Goal: Task Accomplishment & Management: Manage account settings

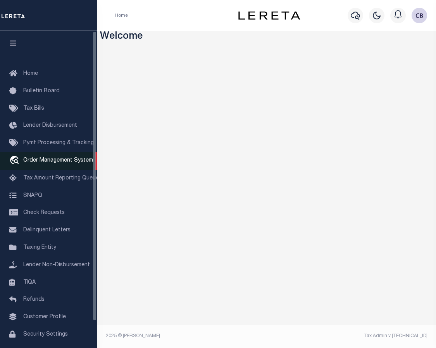
click at [41, 163] on span "Order Management System" at bounding box center [58, 160] width 70 height 5
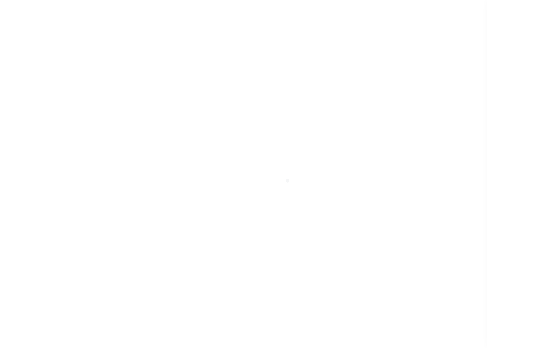
scroll to position [29, 0]
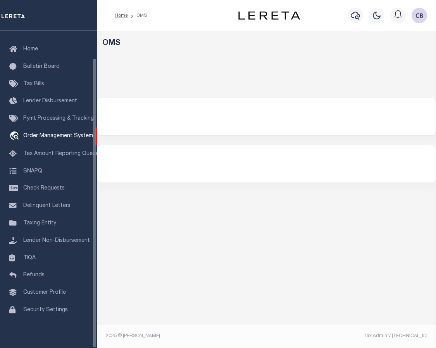
select select "200"
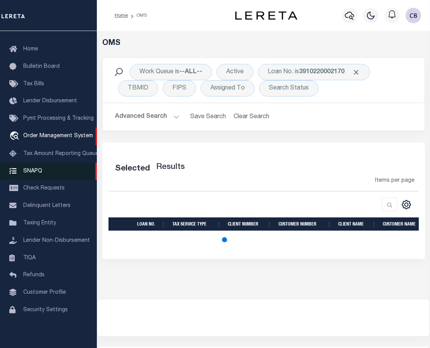
select select "200"
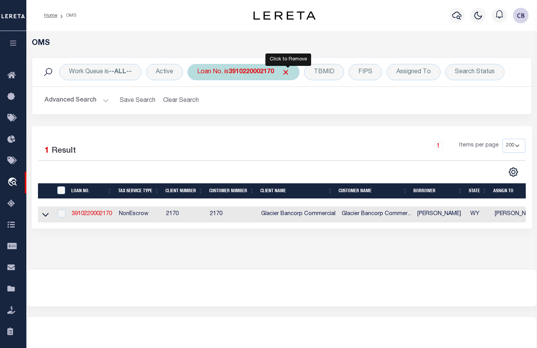
click at [286, 73] on span "Click to Remove" at bounding box center [286, 72] width 8 height 8
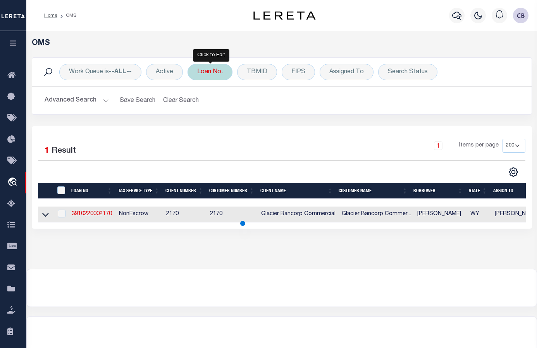
click at [208, 77] on div "Loan No." at bounding box center [209, 72] width 45 height 16
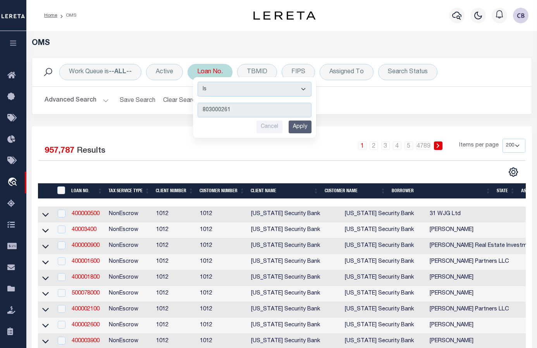
type input "8030002610"
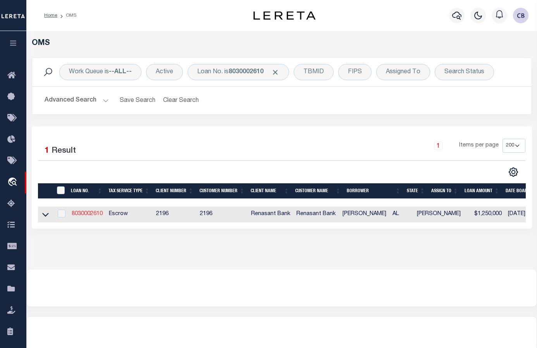
click at [89, 213] on link "8030002610" at bounding box center [87, 213] width 31 height 5
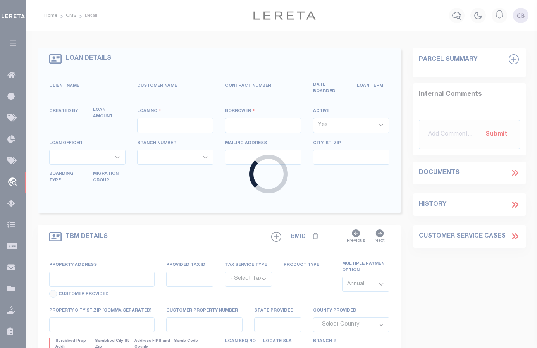
type input "8030002610"
type input "[PERSON_NAME]"
select select
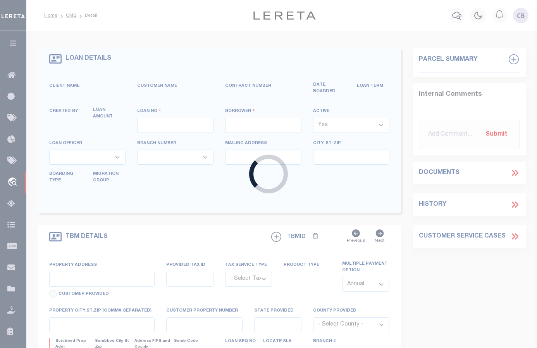
select select "10"
select select
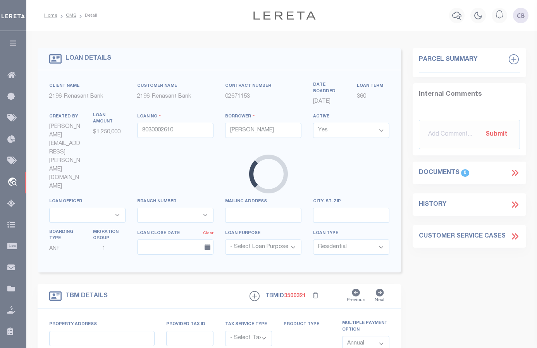
type input "[STREET_ADDRESS][PERSON_NAME]"
radio input "true"
select select "Escrow"
select select
type input "FAIRHOPE AL 36532"
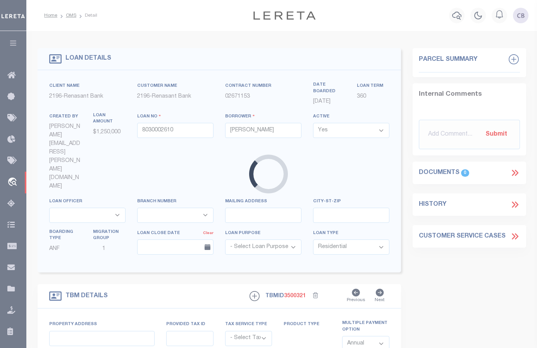
type input "8030002610"
type input "AL"
type textarea "PARCEL: 43-09-31-0-000-021.000 43-09-31-0-000-021.0001"
select select "4983"
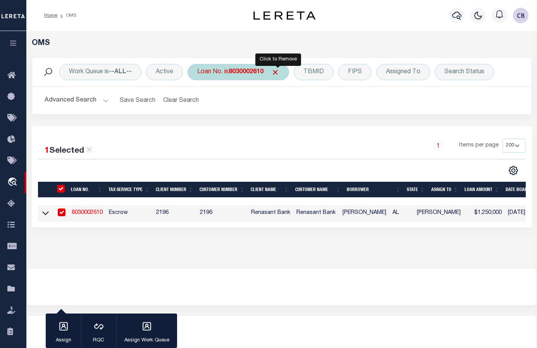
click at [277, 70] on span "Click to Remove" at bounding box center [275, 72] width 8 height 8
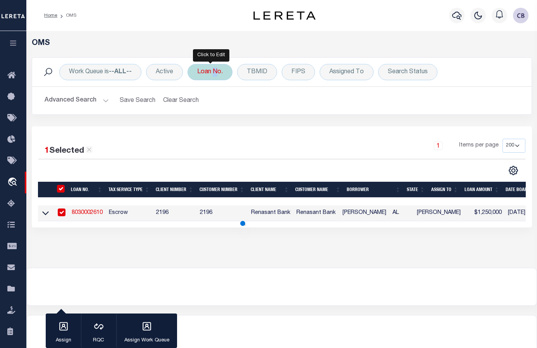
click at [213, 71] on div "Loan No." at bounding box center [209, 72] width 45 height 16
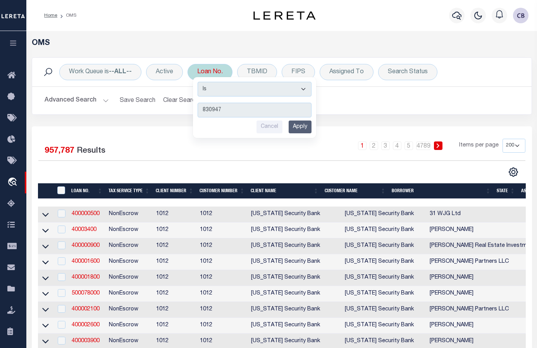
type input "8309471"
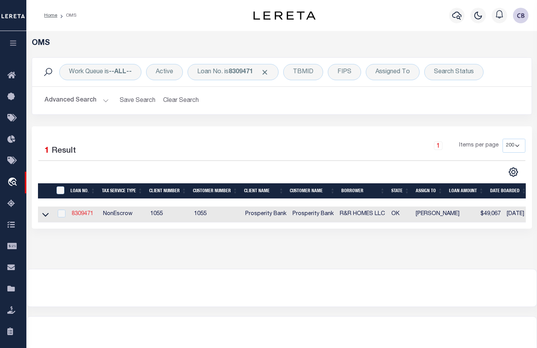
click at [83, 215] on link "8309471" at bounding box center [83, 213] width 22 height 5
type input "8309471"
type input "R&R HOMES LLC"
select select
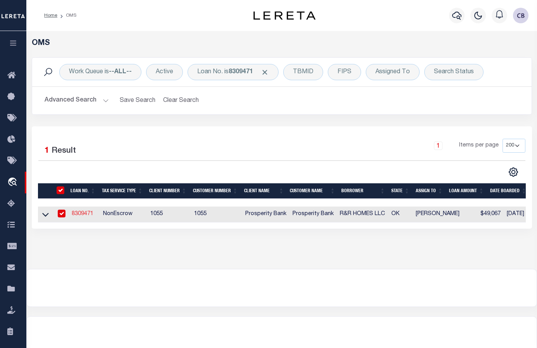
type input "[STREET_ADDRESS]"
type input "MOORE OK 73160"
select select "700"
select select
select select "NonEscrow"
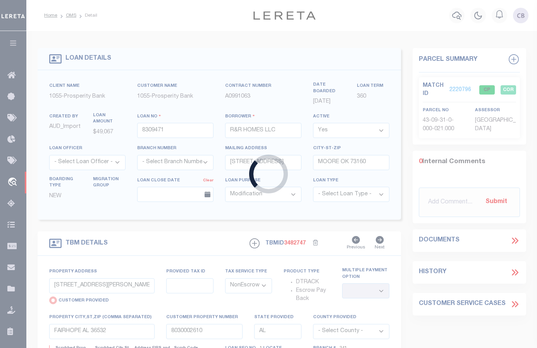
select select "10515"
select select "4016"
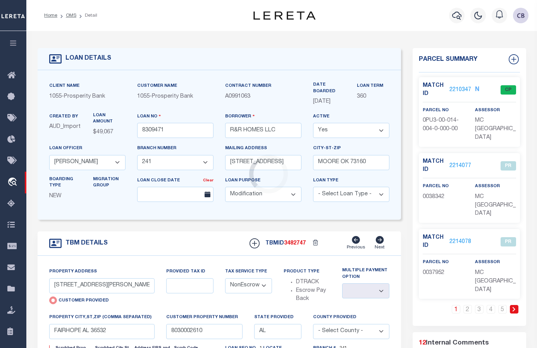
type input "1301 DORSI CT"
radio input "false"
select select
type input "[GEOGRAPHIC_DATA]"
type input "OK"
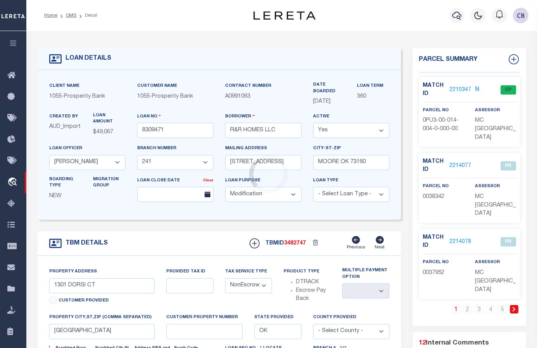
select select
type textarea "[STREET_ADDRESS] LOT 4 IN BLOCK 14 OF THE FINAL PLAT OF PULCHELLA SEC 3 BEING A…"
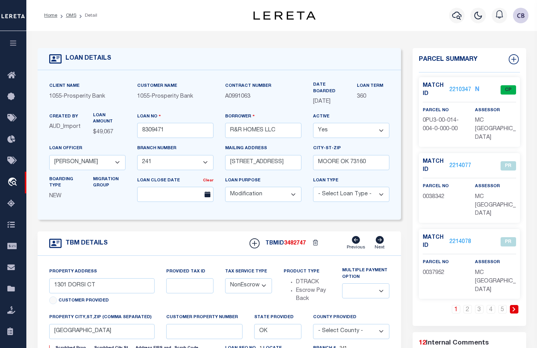
click at [430, 307] on icon at bounding box center [513, 309] width 3 height 5
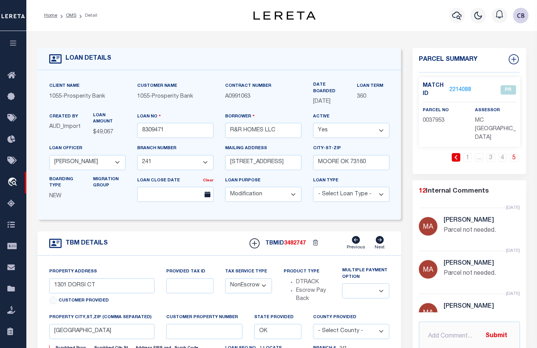
click at [430, 86] on link "2214088" at bounding box center [460, 90] width 22 height 8
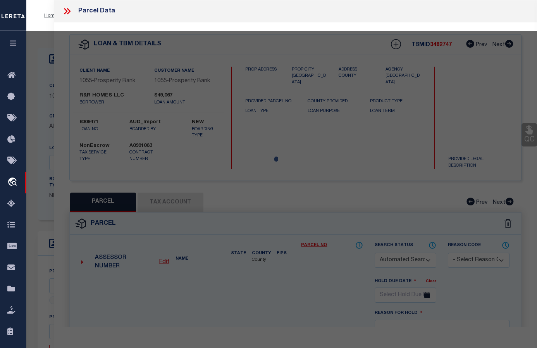
checkbox input "false"
select select "PR"
select select "099"
type input "R & R HOMES LLC"
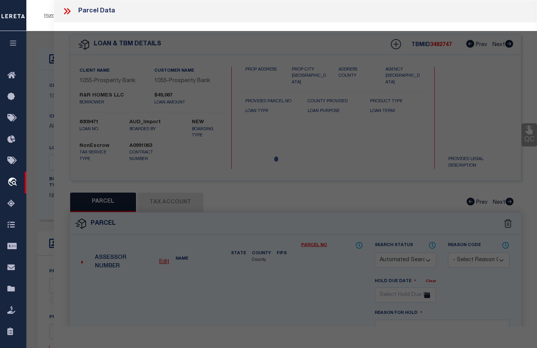
select select "ATL"
select select "ADD"
type input "[US_STATE], [GEOGRAPHIC_DATA] 73093"
type textarea "BLOCK [STREET_ADDRESS]"
type textarea "Parcel not needed."
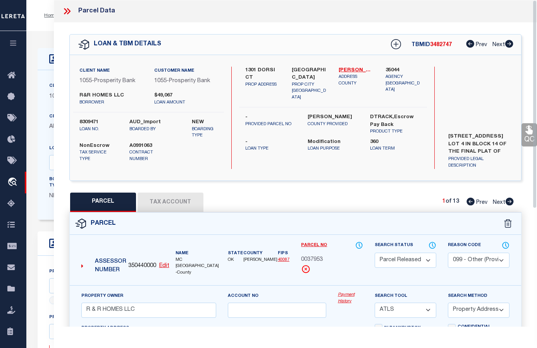
click at [66, 12] on icon at bounding box center [65, 11] width 3 height 6
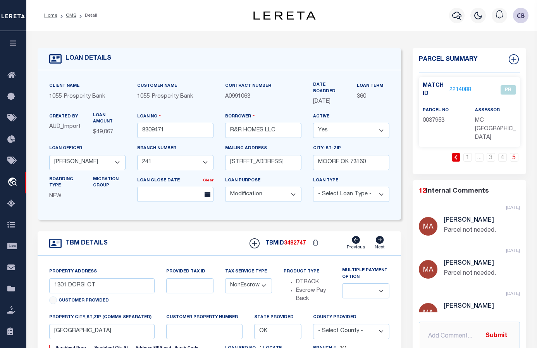
click at [430, 87] on link "2214088" at bounding box center [460, 90] width 22 height 8
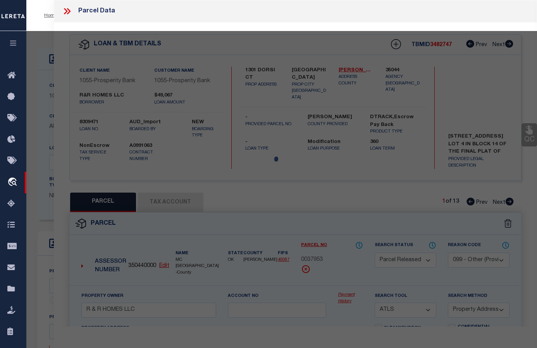
select select "AS"
select select
checkbox input "false"
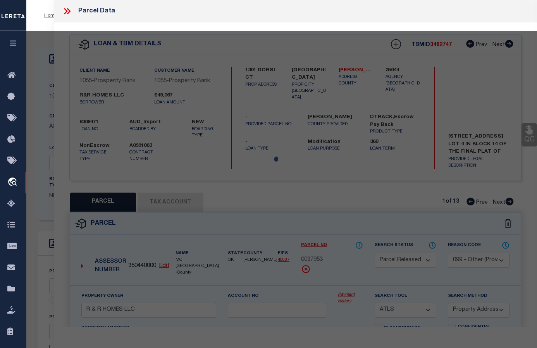
checkbox input "false"
select select "PR"
select select "099"
type input "R & R HOMES LLC"
select select "ATL"
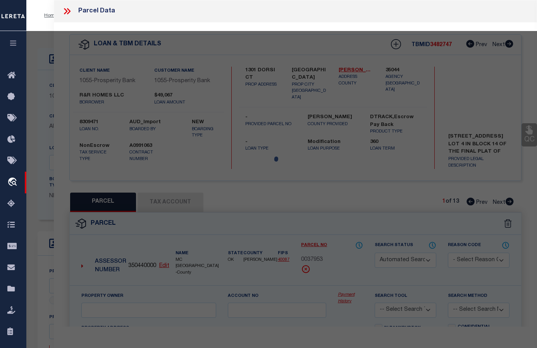
select select "ADD"
type input "[US_STATE], [GEOGRAPHIC_DATA] 73093"
type textarea "BLOCK [STREET_ADDRESS]"
type textarea "Parcel not needed."
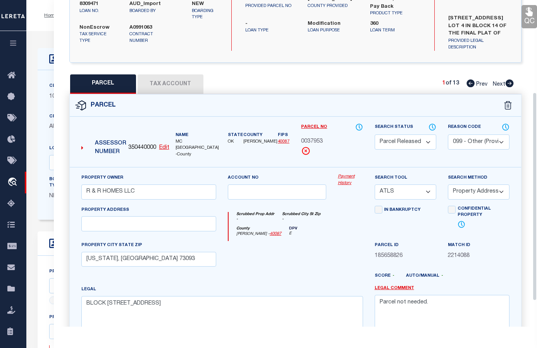
scroll to position [30, 0]
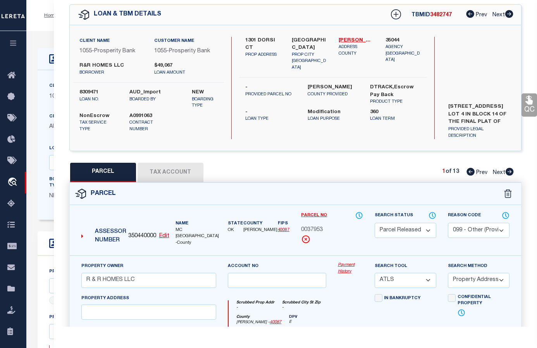
click at [430, 171] on icon at bounding box center [510, 172] width 8 height 8
select select "AS"
select select
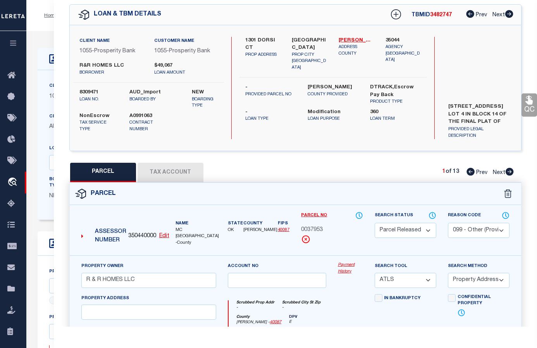
checkbox input "false"
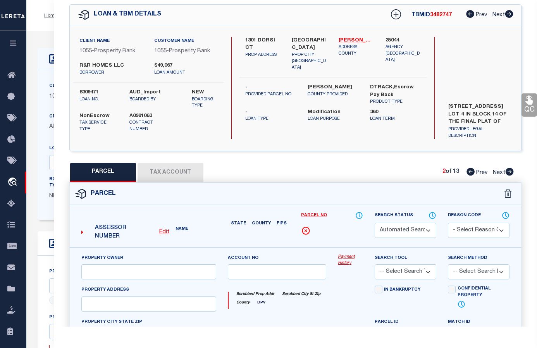
select select "PR"
select select "099"
type input "R & R HOMES LLC"
select select "ATL"
select select "ADD"
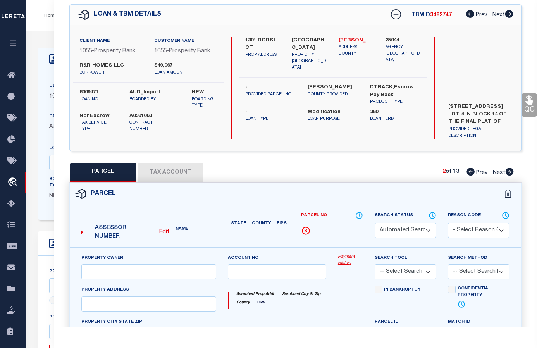
type input "[GEOGRAPHIC_DATA], OK 73065"
type textarea "BLOCK [STREET_ADDRESS]"
type textarea "Parcel not needed."
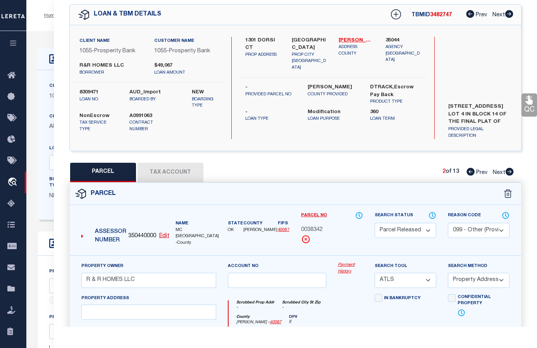
click at [430, 171] on icon at bounding box center [510, 172] width 8 height 8
select select "AS"
select select
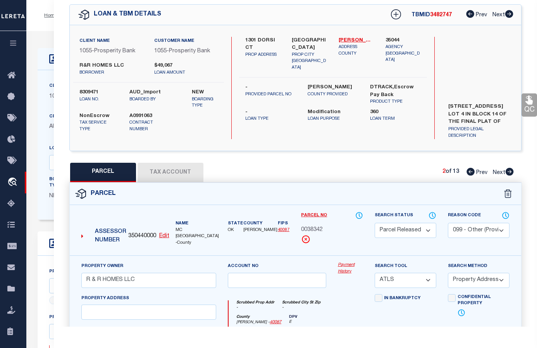
checkbox input "false"
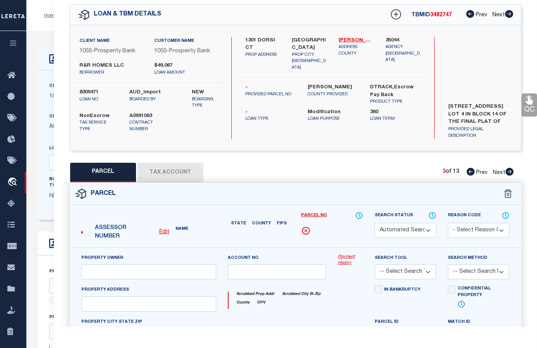
select select "PR"
select select "099"
type input "R & R HOMES LLC"
select select "ATL"
select select "ADD"
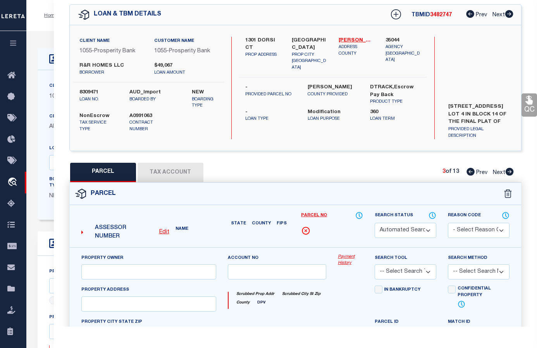
type input "[US_STATE], [GEOGRAPHIC_DATA] 73093"
type textarea "BLOCK [STREET_ADDRESS]"
type textarea "Parcel not needed."
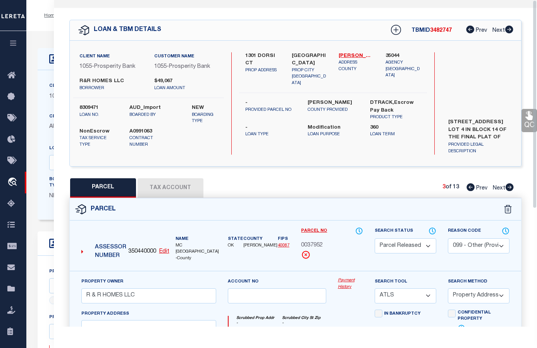
scroll to position [0, 0]
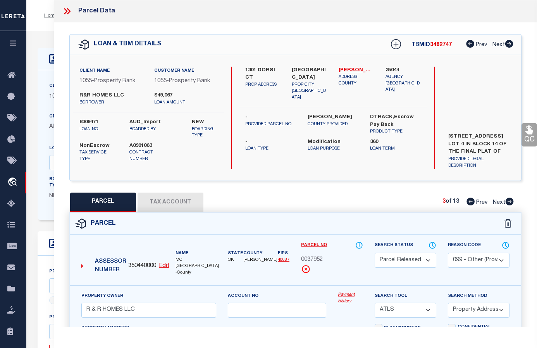
click at [430, 201] on icon at bounding box center [510, 202] width 8 height 8
select select "AS"
select select
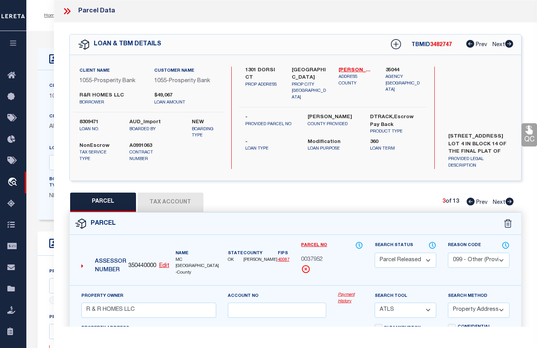
checkbox input "false"
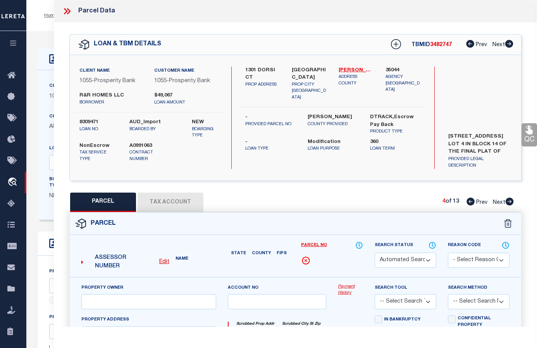
select select "PR"
select select "099"
type input "R & R HOMES LLC"
select select "ATL"
select select "ADD"
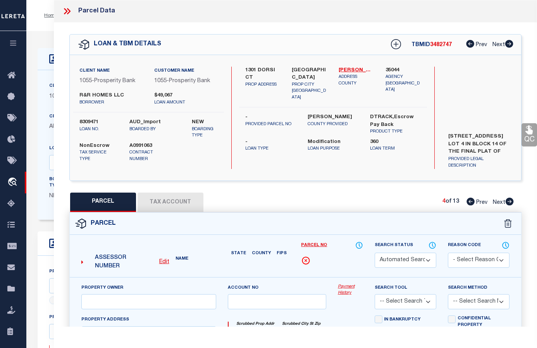
type input "[US_STATE], [GEOGRAPHIC_DATA] 73093"
type textarea "BLOCK [STREET_ADDRESS]"
type textarea "Parcel not needed."
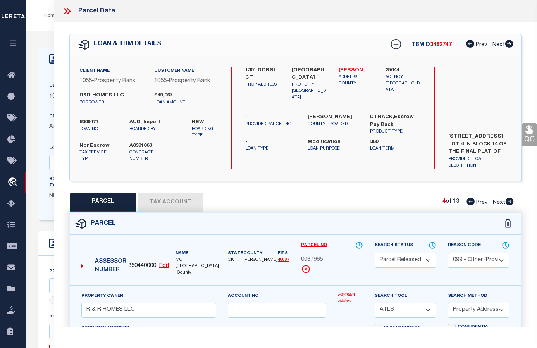
click at [430, 201] on icon at bounding box center [510, 202] width 8 height 8
select select "AS"
select select
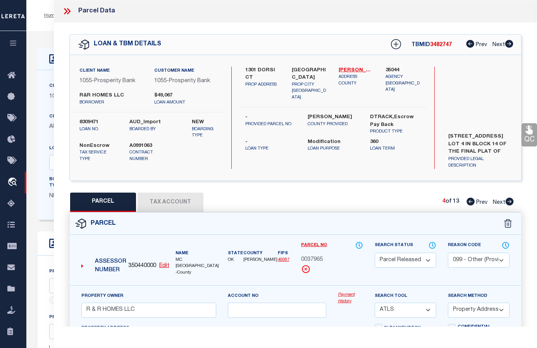
checkbox input "false"
select select "PR"
select select "099"
type input "R & R HOMES LLC"
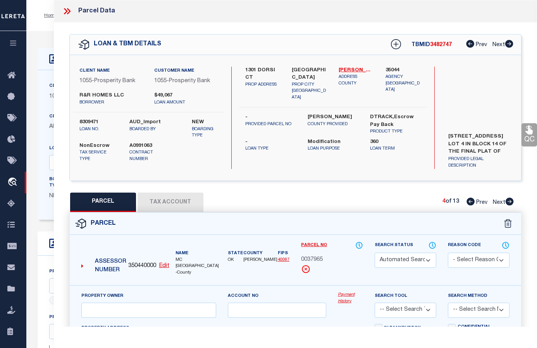
select select "ATL"
select select "ADD"
type input "[US_STATE], [GEOGRAPHIC_DATA] 73093"
type textarea "BLOCK [STREET_ADDRESS]"
type textarea "Parcel not needed."
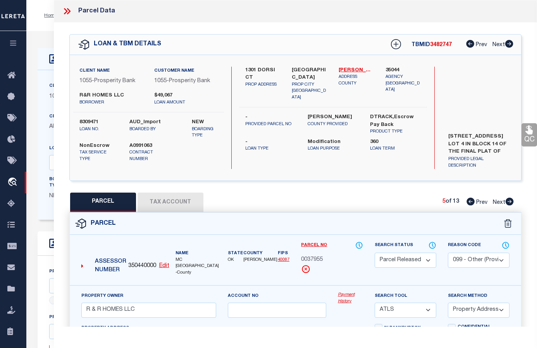
click at [430, 201] on icon at bounding box center [510, 202] width 8 height 8
select select "AS"
select select
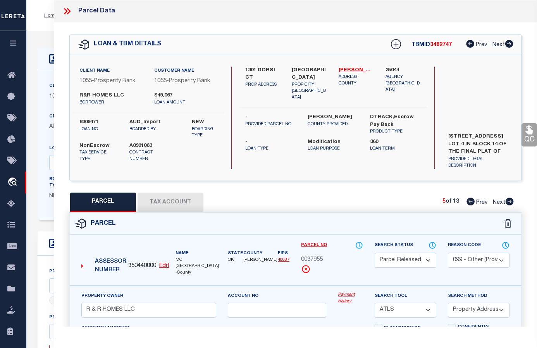
checkbox input "false"
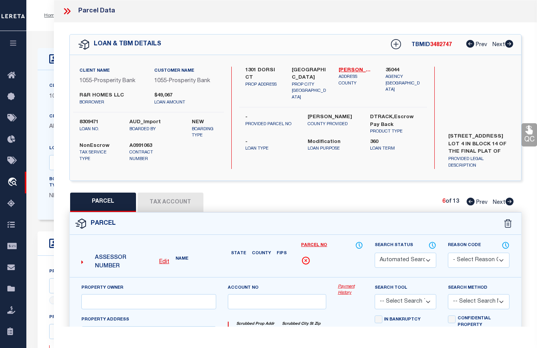
select select "PR"
select select "099"
type input "R & R HOMES LLC"
select select "ATL"
select select "ADD"
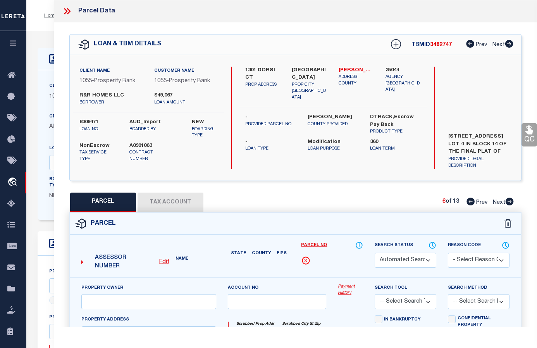
type input "[US_STATE], [GEOGRAPHIC_DATA] 73093"
type textarea "BLOCK [STREET_ADDRESS]"
type textarea "Parcel not needed."
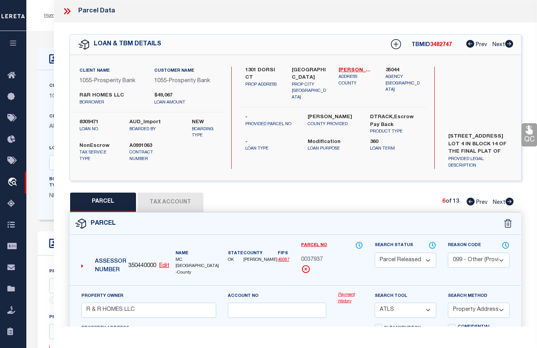
click at [430, 201] on icon at bounding box center [510, 202] width 8 height 8
select select "AS"
select select
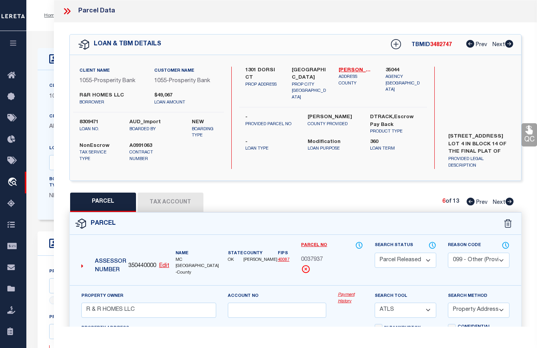
checkbox input "false"
select select "PR"
select select "099"
type input "R & R HOMES LLC"
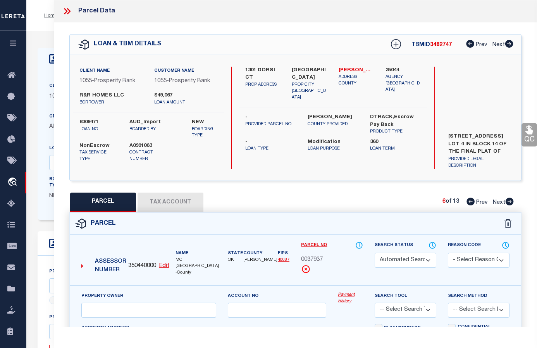
select select "ATL"
select select "ADD"
type input "[US_STATE], [GEOGRAPHIC_DATA] 73093"
type textarea "BLOCK [STREET_ADDRESS]"
type textarea "Parcel not needed."
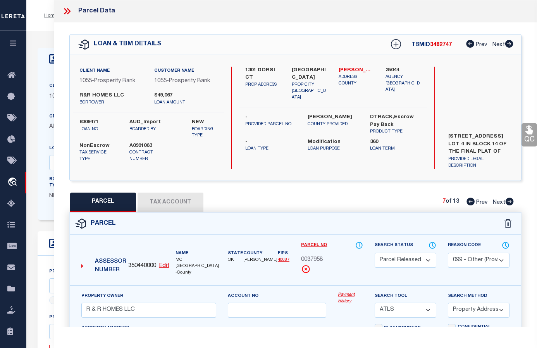
click at [430, 201] on icon at bounding box center [510, 202] width 8 height 8
select select "AS"
select select
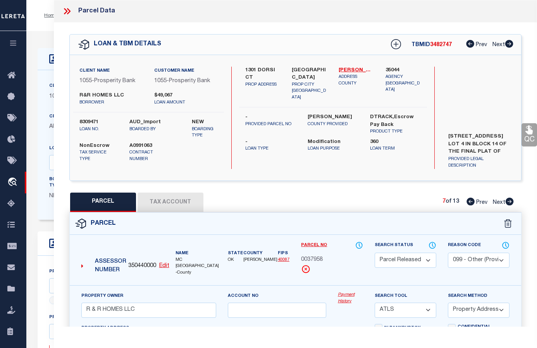
checkbox input "false"
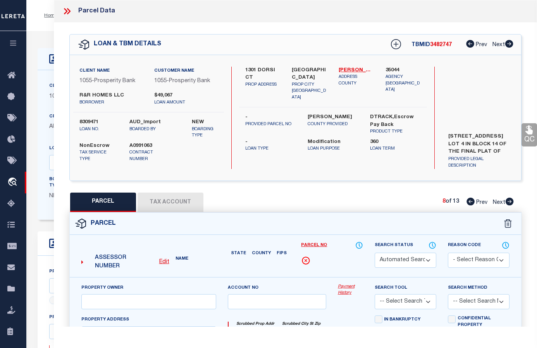
select select "PR"
select select "099"
type input "R & R HOMES LLC"
select select "ATL"
select select "ADD"
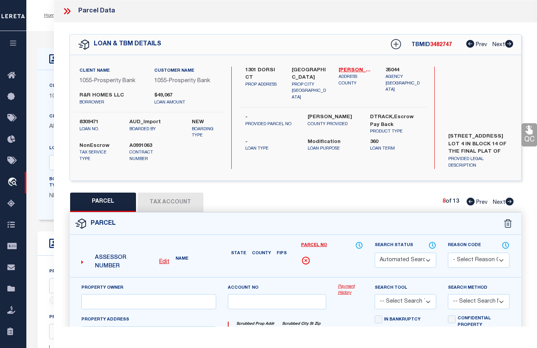
type input "[US_STATE], [GEOGRAPHIC_DATA] 73093"
type textarea "BLOCK [STREET_ADDRESS]"
type textarea "Parcel not needed."
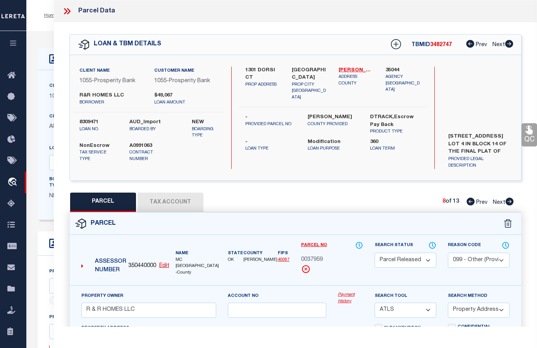
click at [430, 201] on icon at bounding box center [510, 202] width 8 height 8
select select "AS"
select select
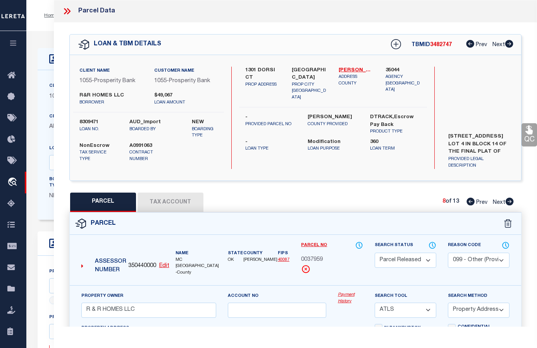
checkbox input "false"
click at [430, 201] on icon at bounding box center [510, 202] width 8 height 8
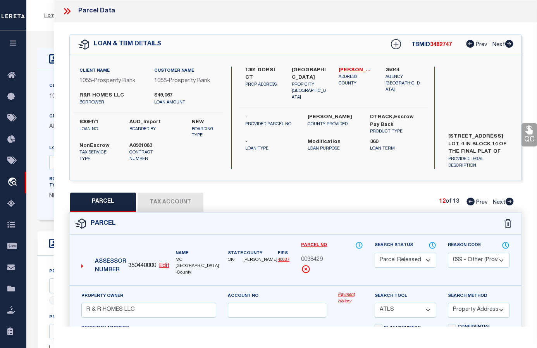
click at [430, 201] on icon at bounding box center [510, 202] width 8 height 8
click at [348, 67] on link "[PERSON_NAME] - 40087" at bounding box center [356, 71] width 35 height 8
click at [165, 199] on button "Tax Account" at bounding box center [171, 202] width 66 height 19
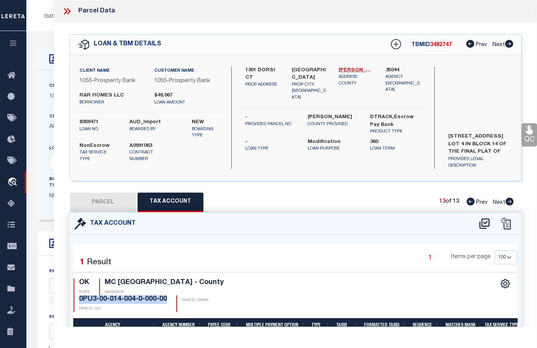
drag, startPoint x: 79, startPoint y: 298, endPoint x: 170, endPoint y: 301, distance: 90.7
click at [170, 301] on div "OK STATE MC CLAIN COUNTY - County ASSESSOR 0PU3-00-014-004-0-000-00 PARCEL NO P…" at bounding box center [185, 295] width 222 height 33
copy h4 "0PU3-00-014-004-0-000-00"
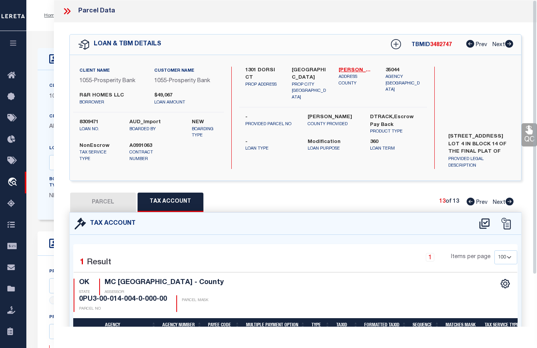
click at [347, 194] on div "PARCEL Tax Account 13 of 13 Prev Next" at bounding box center [295, 202] width 452 height 19
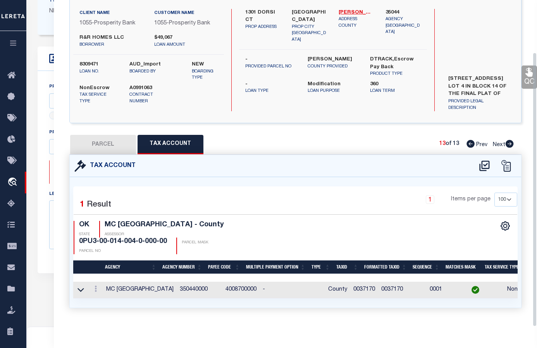
scroll to position [194, 0]
click at [88, 140] on button "PARCEL" at bounding box center [103, 144] width 66 height 19
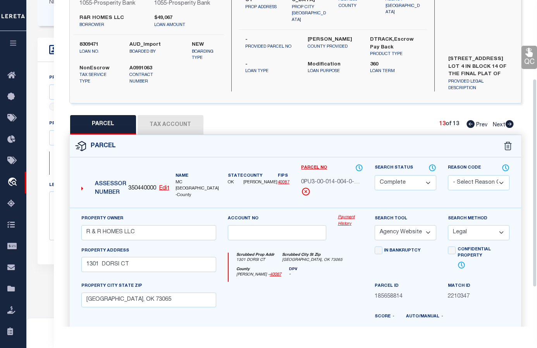
scroll to position [0, 0]
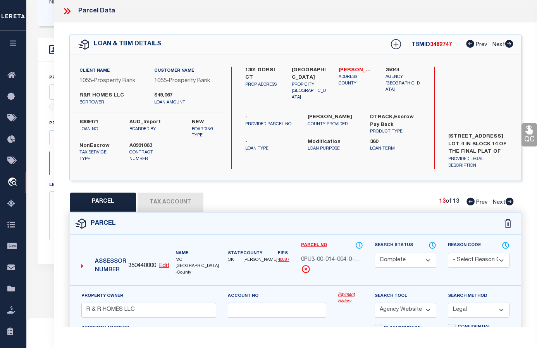
click at [430, 202] on icon at bounding box center [470, 202] width 8 height 8
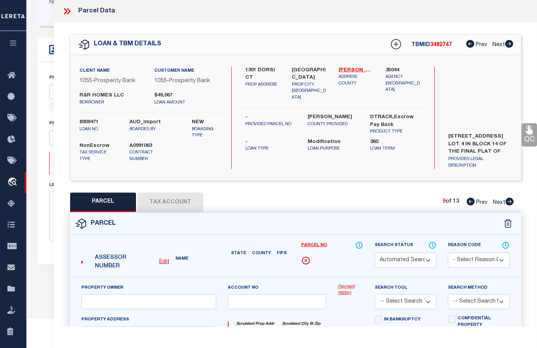
click at [430, 202] on icon at bounding box center [470, 202] width 8 height 8
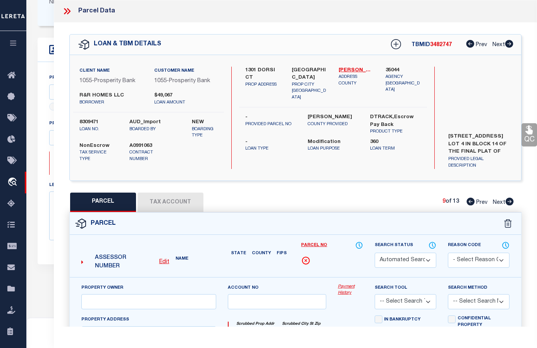
click at [430, 202] on icon at bounding box center [470, 202] width 8 height 8
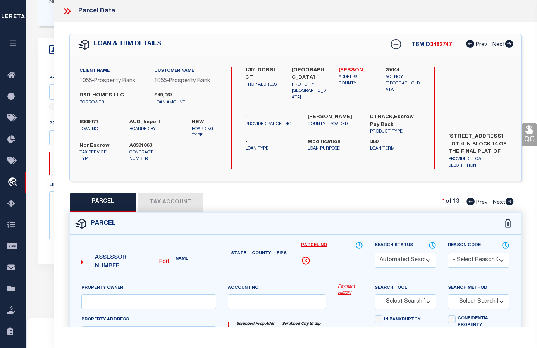
click at [430, 202] on icon at bounding box center [470, 202] width 8 height 8
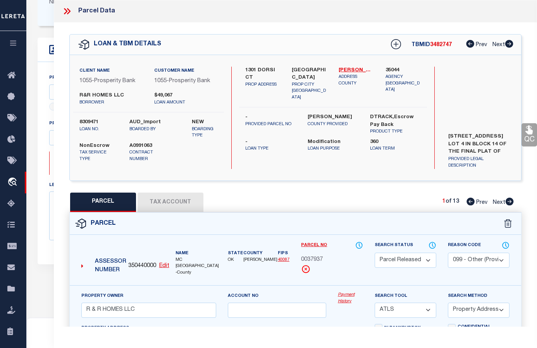
click at [430, 202] on icon at bounding box center [470, 202] width 8 height 8
click at [430, 137] on link "QC" at bounding box center [528, 134] width 15 height 23
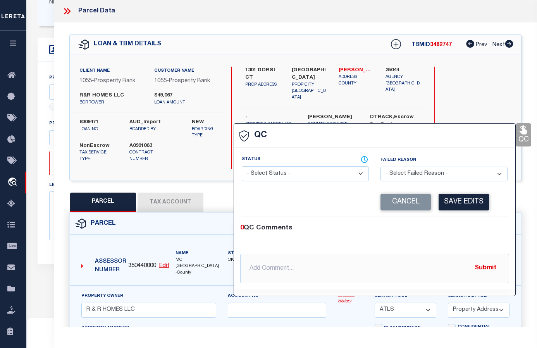
click at [325, 173] on select "- Select Status - Ready to QC Correct Incorrect" at bounding box center [305, 173] width 127 height 15
click at [242, 167] on select "- Select Status - Ready to QC Correct Incorrect" at bounding box center [305, 173] width 127 height 15
click at [430, 202] on button "Save Edits" at bounding box center [464, 202] width 50 height 17
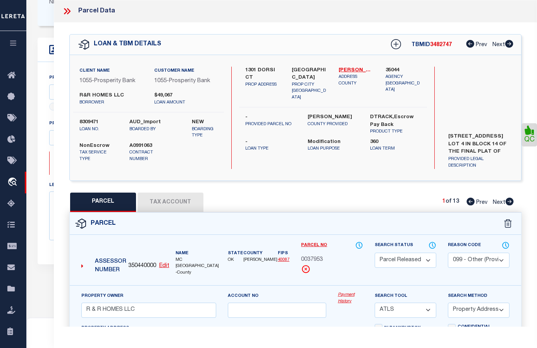
click at [430, 202] on icon at bounding box center [509, 202] width 9 height 8
click at [430, 132] on icon at bounding box center [529, 130] width 10 height 10
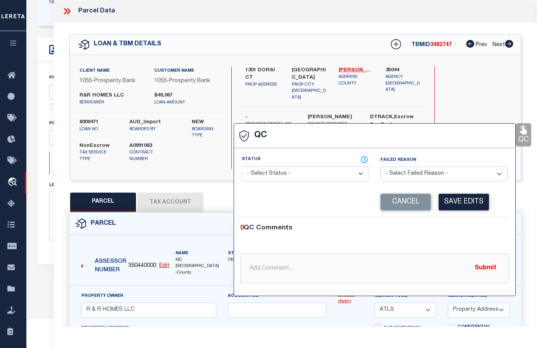
click at [286, 175] on select "- Select Status - Ready to QC Correct Incorrect" at bounding box center [305, 173] width 127 height 15
click at [242, 167] on select "- Select Status - Ready to QC Correct Incorrect" at bounding box center [305, 173] width 127 height 15
click at [430, 204] on button "Save Edits" at bounding box center [464, 202] width 50 height 17
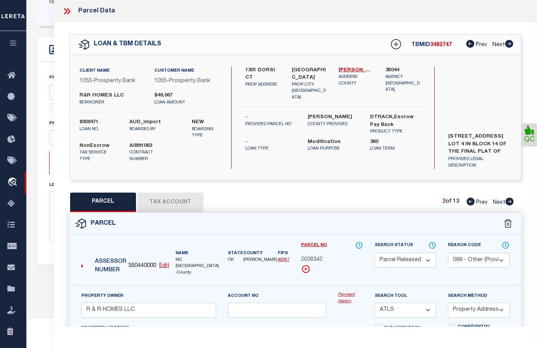
click at [430, 202] on icon at bounding box center [510, 202] width 8 height 8
click at [430, 134] on icon at bounding box center [528, 130] width 7 height 9
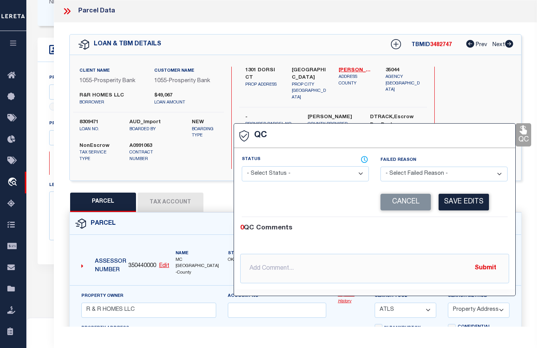
click at [290, 173] on select "- Select Status - Ready to QC Correct Incorrect" at bounding box center [305, 173] width 127 height 15
click at [242, 167] on select "- Select Status - Ready to QC Correct Incorrect" at bounding box center [305, 173] width 127 height 15
click at [430, 203] on button "Save Edits" at bounding box center [464, 202] width 50 height 17
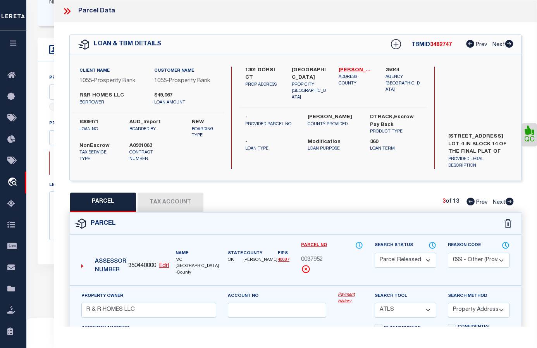
click at [430, 201] on icon at bounding box center [509, 202] width 9 height 8
click at [430, 134] on icon at bounding box center [528, 130] width 7 height 9
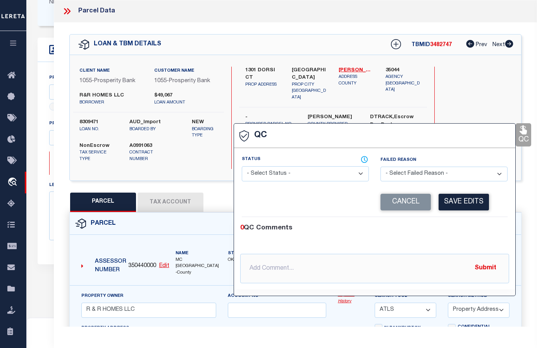
click at [295, 177] on select "- Select Status - Ready to QC Correct Incorrect" at bounding box center [305, 173] width 127 height 15
click at [242, 167] on select "- Select Status - Ready to QC Correct Incorrect" at bounding box center [305, 173] width 127 height 15
drag, startPoint x: 472, startPoint y: 204, endPoint x: 528, endPoint y: 177, distance: 62.4
click at [430, 203] on button "Save Edits" at bounding box center [464, 202] width 50 height 17
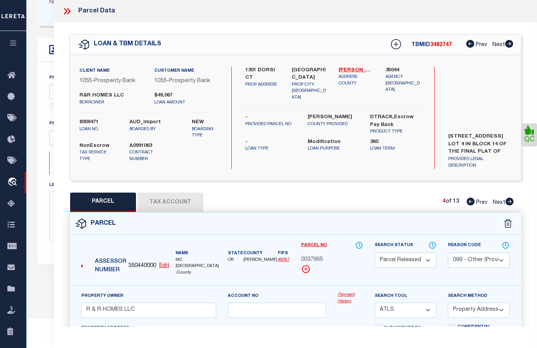
click at [430, 203] on icon at bounding box center [509, 202] width 9 height 8
click at [430, 136] on link "QC" at bounding box center [528, 134] width 15 height 23
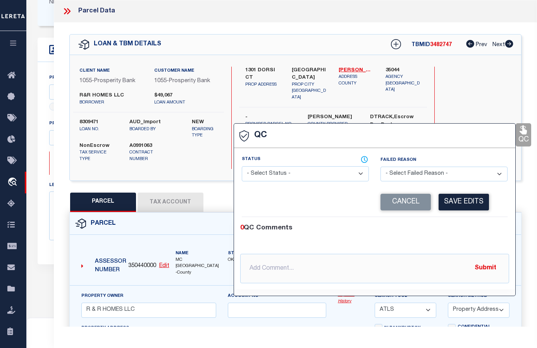
click at [298, 176] on select "- Select Status - Ready to QC Correct Incorrect" at bounding box center [305, 173] width 127 height 15
click at [242, 167] on select "- Select Status - Ready to QC Correct Incorrect" at bounding box center [305, 173] width 127 height 15
click at [430, 200] on button "Save Edits" at bounding box center [464, 202] width 50 height 17
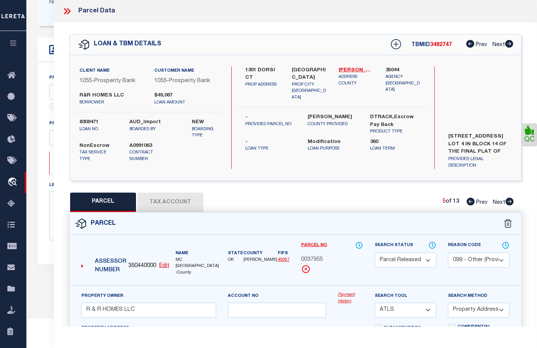
click at [430, 199] on icon at bounding box center [510, 202] width 8 height 8
click at [430, 138] on link "QC" at bounding box center [528, 134] width 15 height 23
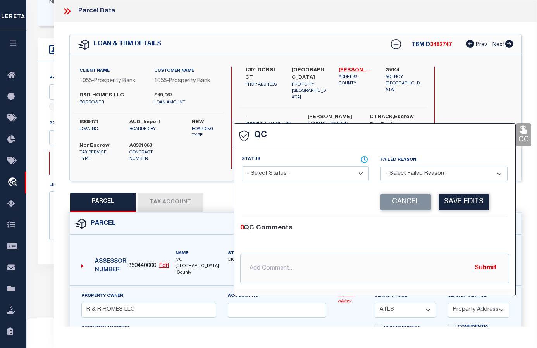
click at [335, 174] on select "- Select Status - Ready to QC Correct Incorrect" at bounding box center [305, 173] width 127 height 15
click at [242, 167] on select "- Select Status - Ready to QC Correct Incorrect" at bounding box center [305, 173] width 127 height 15
click at [430, 202] on button "Save Edits" at bounding box center [464, 202] width 50 height 17
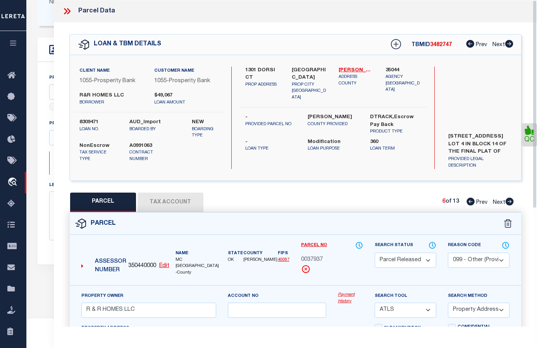
click at [430, 200] on icon at bounding box center [510, 202] width 8 height 8
click at [430, 136] on link "QC" at bounding box center [528, 134] width 15 height 23
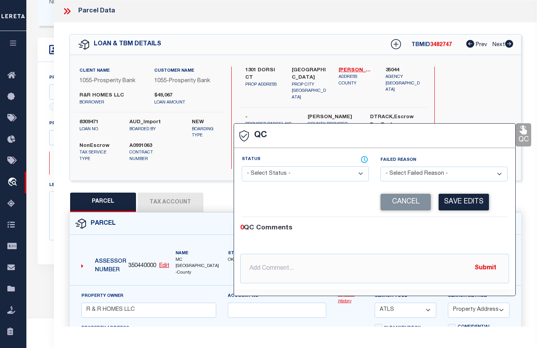
click at [295, 171] on select "- Select Status - Ready to QC Correct Incorrect" at bounding box center [305, 173] width 127 height 15
click at [242, 167] on select "- Select Status - Ready to QC Correct Incorrect" at bounding box center [305, 173] width 127 height 15
click at [430, 201] on button "Save Edits" at bounding box center [464, 202] width 50 height 17
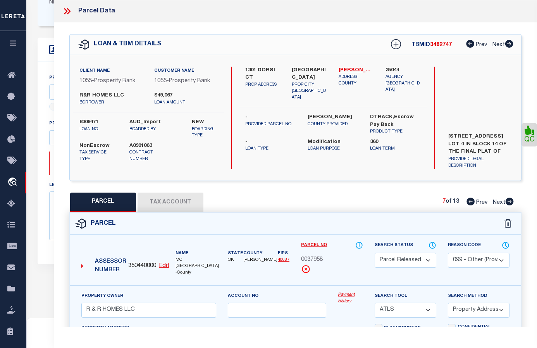
drag, startPoint x: 508, startPoint y: 203, endPoint x: 504, endPoint y: 201, distance: 4.0
click at [430, 202] on icon at bounding box center [509, 202] width 9 height 8
click at [430, 134] on icon at bounding box center [528, 130] width 7 height 9
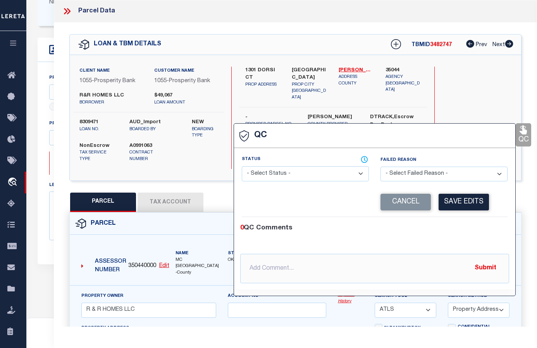
click at [281, 175] on select "- Select Status - Ready to QC Correct Incorrect" at bounding box center [305, 173] width 127 height 15
click at [242, 167] on select "- Select Status - Ready to QC Correct Incorrect" at bounding box center [305, 173] width 127 height 15
click at [430, 205] on button "Save Edits" at bounding box center [464, 202] width 50 height 17
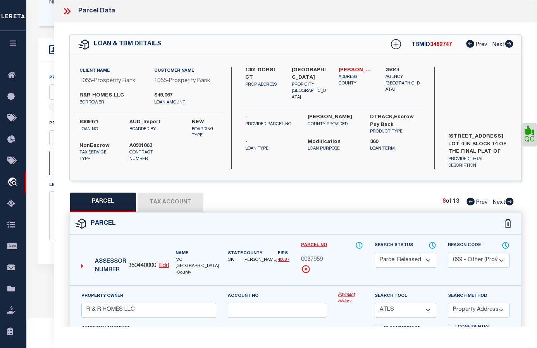
click at [430, 204] on icon at bounding box center [510, 202] width 8 height 8
click at [430, 132] on icon at bounding box center [528, 130] width 7 height 9
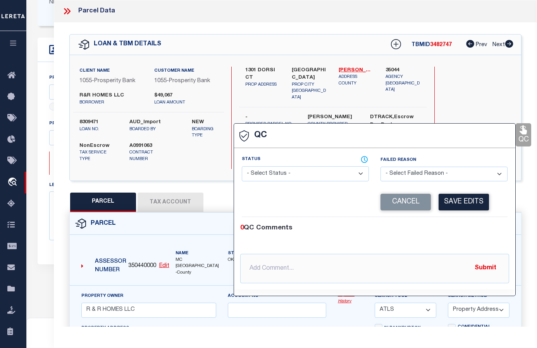
click at [328, 172] on select "- Select Status - Ready to QC Correct Incorrect" at bounding box center [305, 173] width 127 height 15
click at [242, 167] on select "- Select Status - Ready to QC Correct Incorrect" at bounding box center [305, 173] width 127 height 15
click at [430, 201] on button "Save Edits" at bounding box center [464, 202] width 50 height 17
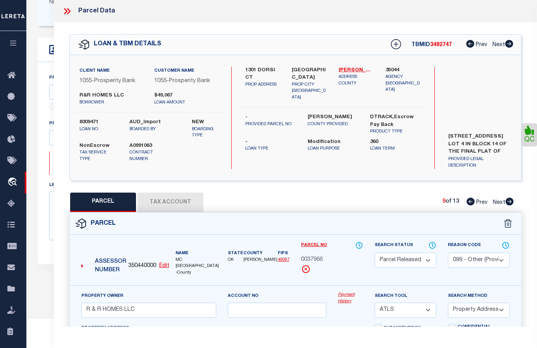
click at [430, 201] on icon at bounding box center [509, 202] width 9 height 8
click at [430, 133] on icon at bounding box center [528, 130] width 7 height 9
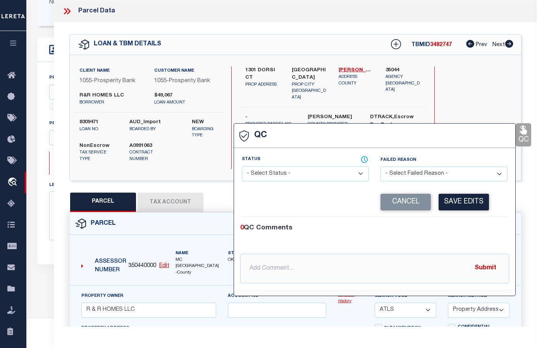
click at [301, 173] on select "- Select Status - Ready to QC Correct Incorrect" at bounding box center [305, 173] width 127 height 15
click at [242, 167] on select "- Select Status - Ready to QC Correct Incorrect" at bounding box center [305, 173] width 127 height 15
click at [430, 205] on button "Save Edits" at bounding box center [464, 202] width 50 height 17
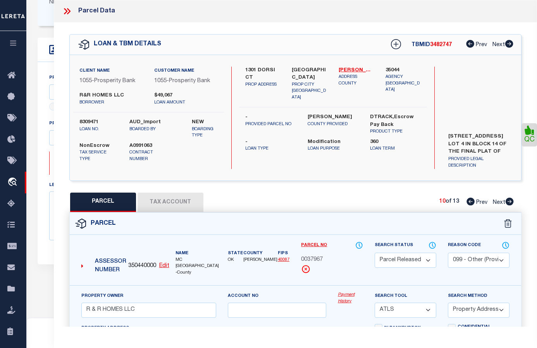
click at [430, 203] on icon at bounding box center [510, 202] width 8 height 8
click at [430, 130] on icon at bounding box center [529, 130] width 10 height 10
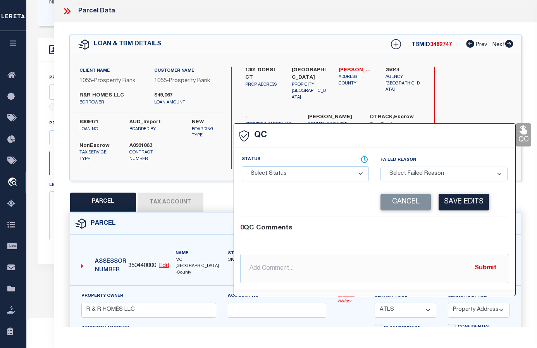
click at [300, 174] on select "- Select Status - Ready to QC Correct Incorrect" at bounding box center [305, 173] width 127 height 15
click at [242, 167] on select "- Select Status - Ready to QC Correct Incorrect" at bounding box center [305, 173] width 127 height 15
click at [430, 199] on button "Save Edits" at bounding box center [464, 202] width 50 height 17
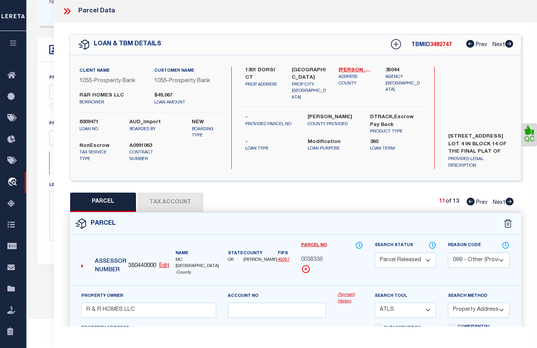
click at [430, 202] on icon at bounding box center [510, 202] width 8 height 8
click at [430, 133] on icon at bounding box center [529, 130] width 10 height 10
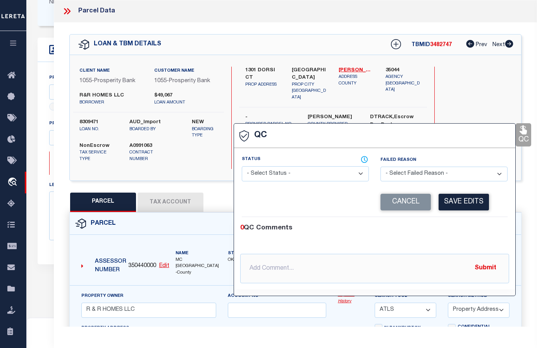
click at [299, 175] on select "- Select Status - Ready to QC Correct Incorrect" at bounding box center [305, 173] width 127 height 15
click at [242, 167] on select "- Select Status - Ready to QC Correct Incorrect" at bounding box center [305, 173] width 127 height 15
click at [430, 201] on button "Save Edits" at bounding box center [464, 202] width 50 height 17
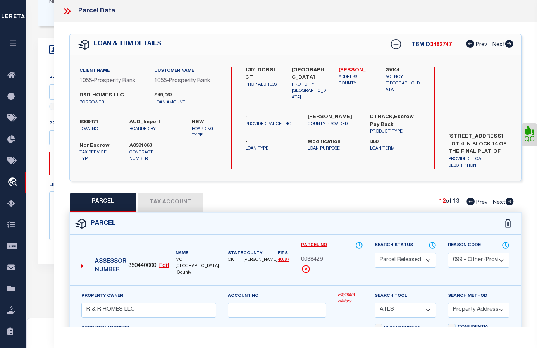
click at [430, 203] on icon at bounding box center [510, 202] width 8 height 8
click at [430, 138] on link "QC" at bounding box center [528, 134] width 15 height 23
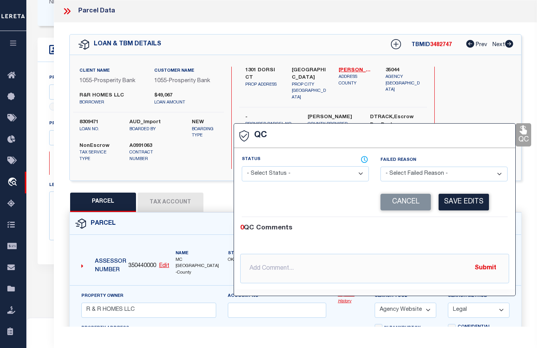
click at [304, 176] on select "- Select Status - Ready to QC Correct Incorrect" at bounding box center [305, 173] width 127 height 15
click at [242, 167] on select "- Select Status - Ready to QC Correct Incorrect" at bounding box center [305, 173] width 127 height 15
click at [430, 204] on button "Save Edits" at bounding box center [464, 202] width 50 height 17
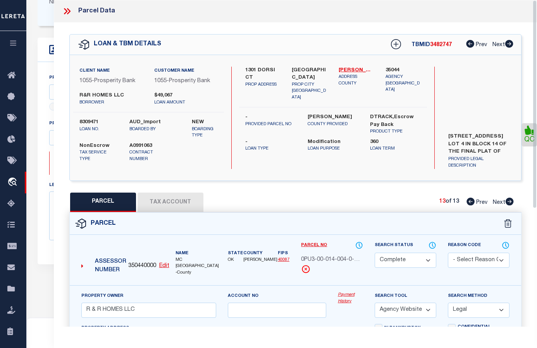
click at [430, 201] on icon at bounding box center [470, 202] width 8 height 8
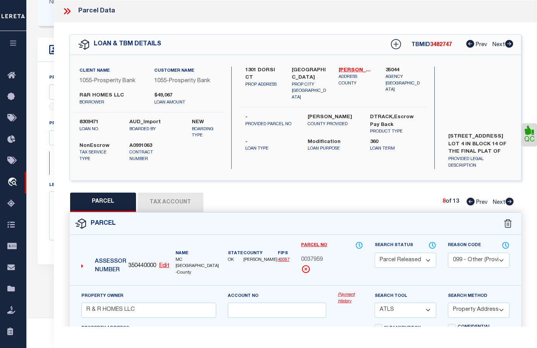
click at [430, 201] on icon at bounding box center [470, 202] width 8 height 8
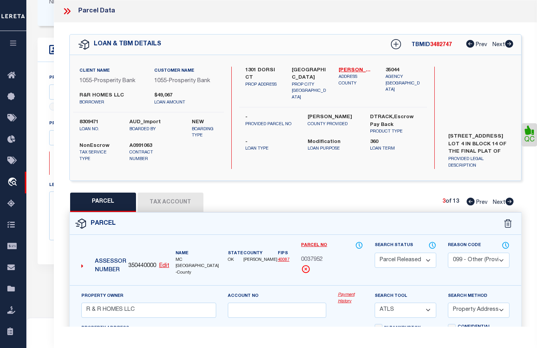
click at [430, 201] on icon at bounding box center [470, 202] width 8 height 8
click at [375, 191] on div "QC" at bounding box center [295, 269] width 483 height 494
click at [67, 11] on icon at bounding box center [67, 11] width 10 height 10
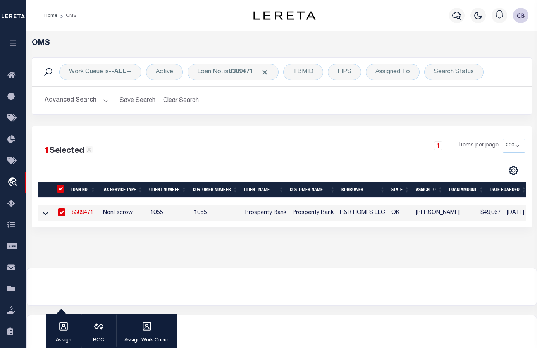
click at [82, 215] on link "8309471" at bounding box center [83, 212] width 22 height 5
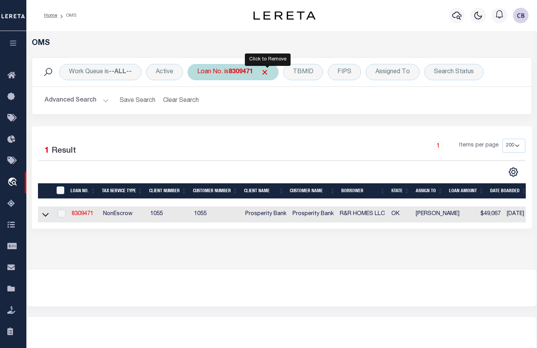
click at [267, 71] on span "Click to Remove" at bounding box center [265, 72] width 8 height 8
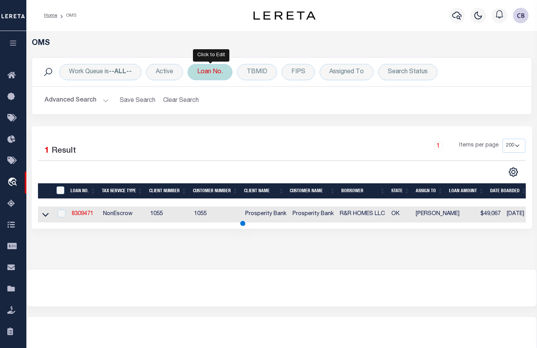
click at [206, 76] on div "Loan No." at bounding box center [209, 72] width 45 height 16
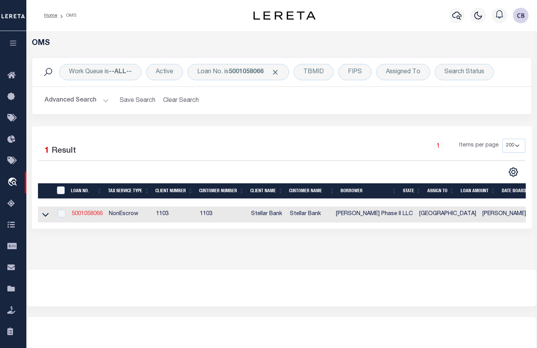
click at [89, 213] on link "5001058066" at bounding box center [87, 213] width 31 height 5
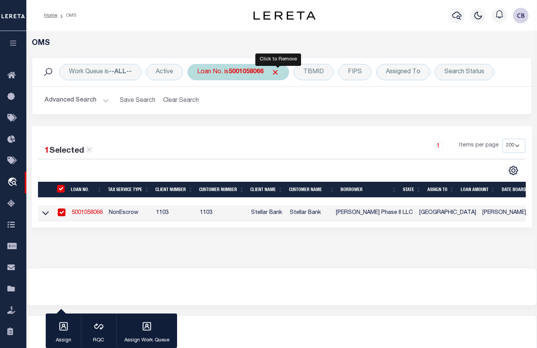
click at [278, 72] on span "Click to Remove" at bounding box center [275, 72] width 8 height 8
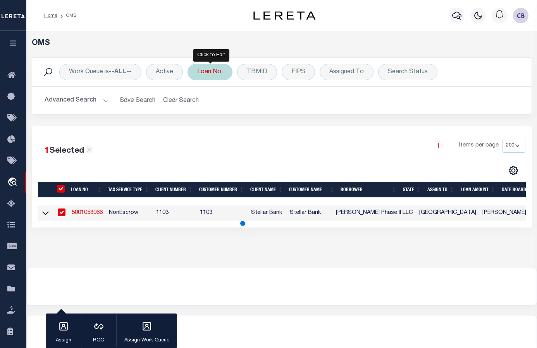
click at [210, 75] on div "Loan No." at bounding box center [209, 72] width 45 height 16
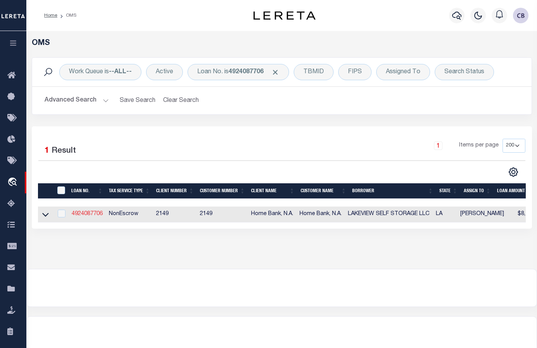
click at [86, 215] on link "4924087706" at bounding box center [87, 213] width 31 height 5
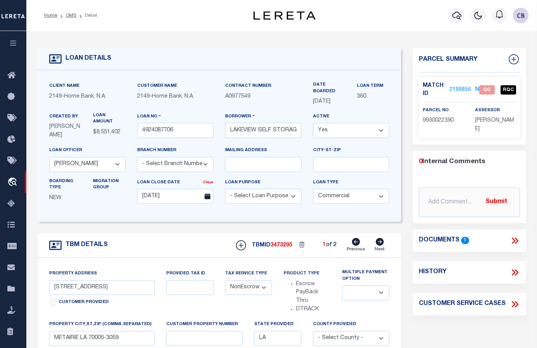
click at [430, 238] on icon at bounding box center [515, 240] width 3 height 6
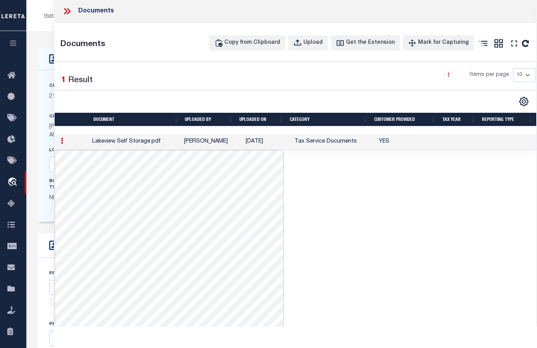
click at [65, 10] on icon at bounding box center [65, 11] width 3 height 6
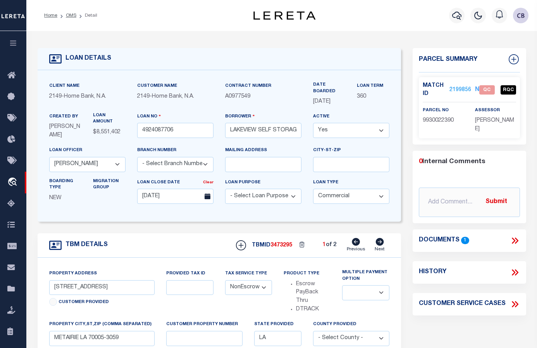
click at [430, 87] on link "2199856" at bounding box center [460, 90] width 22 height 8
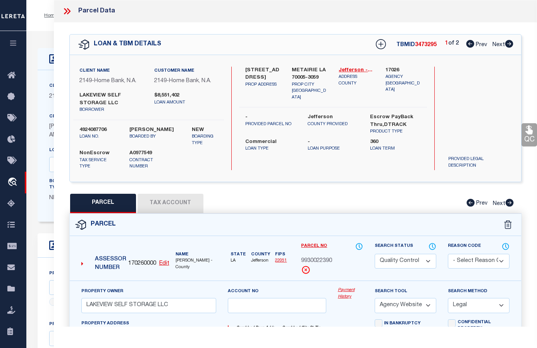
click at [430, 45] on icon at bounding box center [509, 44] width 9 height 8
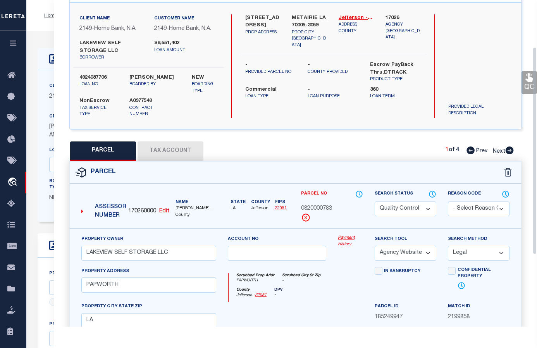
scroll to position [116, 0]
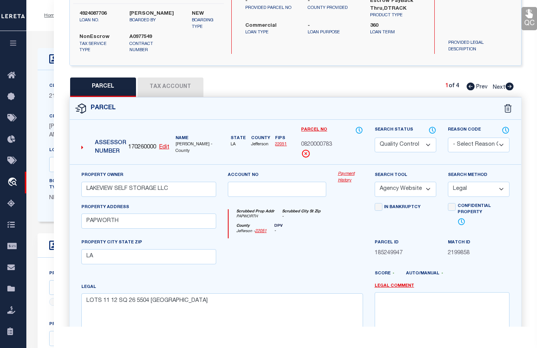
click at [430, 86] on icon at bounding box center [509, 87] width 9 height 8
click at [430, 86] on icon at bounding box center [470, 87] width 8 height 8
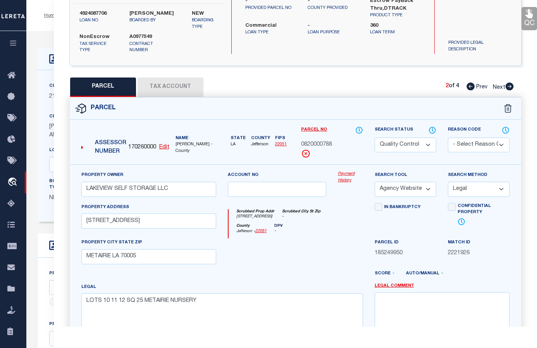
click at [430, 86] on icon at bounding box center [470, 87] width 8 height 8
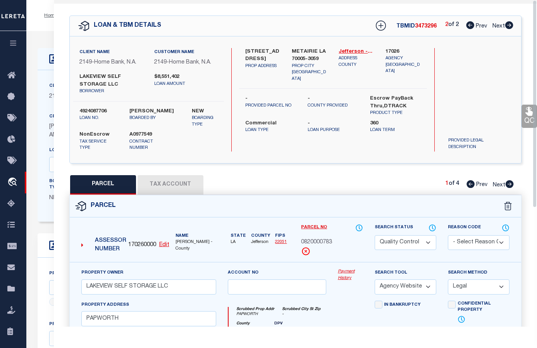
scroll to position [0, 0]
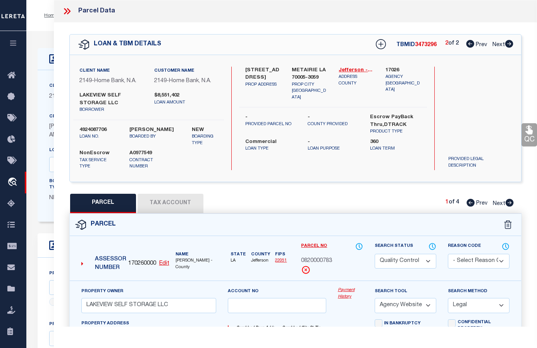
click at [430, 48] on icon at bounding box center [470, 44] width 8 height 8
click at [67, 12] on icon at bounding box center [65, 11] width 3 height 6
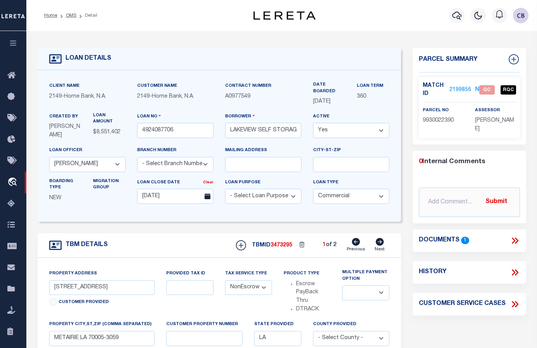
click at [430, 239] on icon at bounding box center [515, 240] width 3 height 6
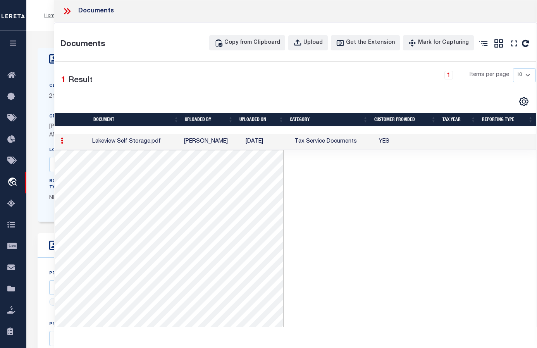
click at [66, 10] on icon at bounding box center [65, 11] width 3 height 6
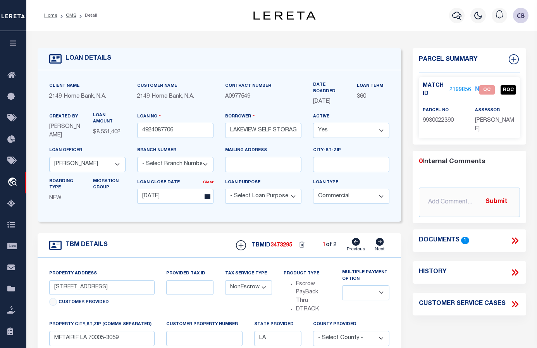
click at [430, 87] on link "2199856" at bounding box center [460, 90] width 22 height 8
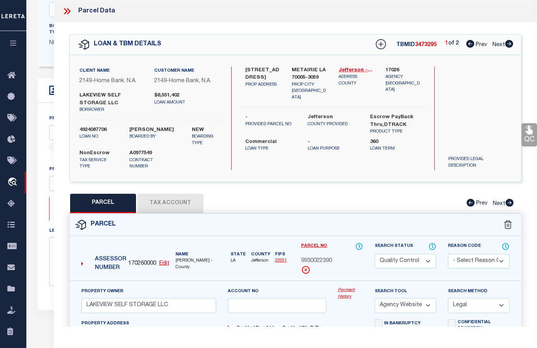
click at [430, 45] on icon at bounding box center [509, 44] width 9 height 8
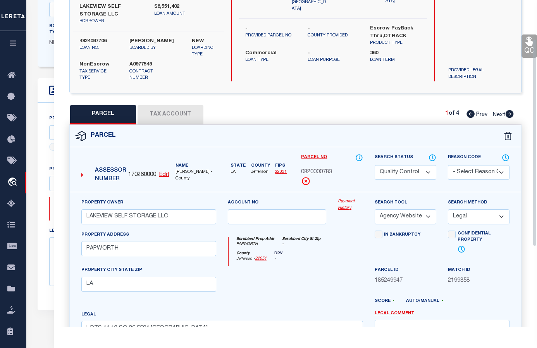
scroll to position [116, 0]
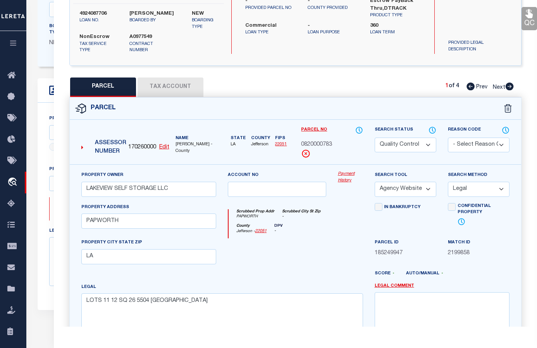
click at [430, 86] on icon at bounding box center [510, 87] width 8 height 8
click at [430, 84] on icon at bounding box center [510, 87] width 8 height 8
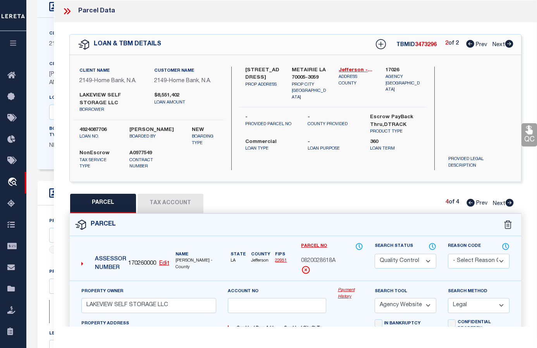
scroll to position [0, 0]
click at [430, 43] on icon at bounding box center [470, 44] width 8 height 8
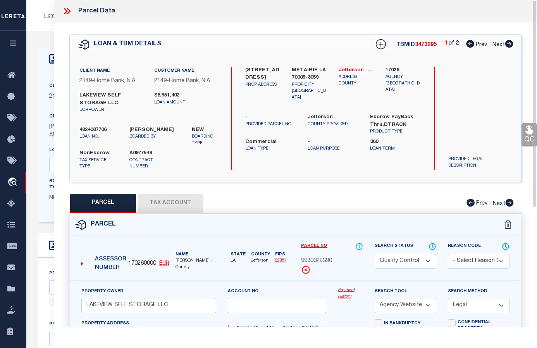
click at [69, 14] on icon at bounding box center [67, 11] width 10 height 10
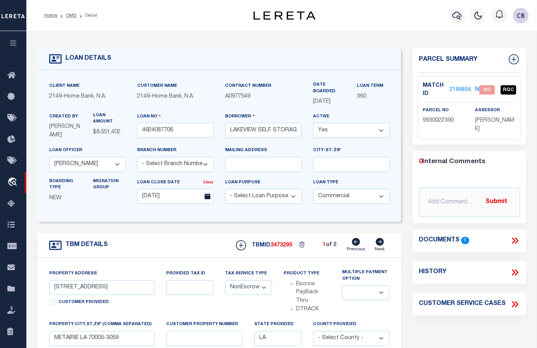
click at [430, 88] on link "2199856" at bounding box center [460, 90] width 22 height 8
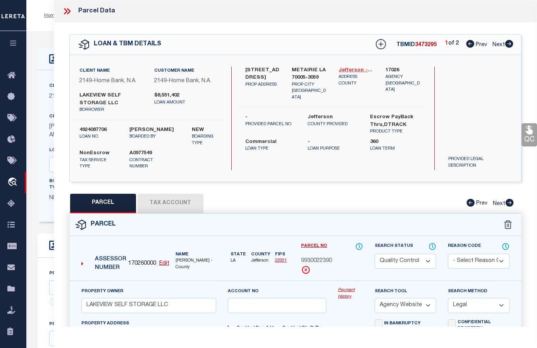
click at [349, 70] on link "Jefferson - 22051" at bounding box center [356, 71] width 35 height 8
click at [430, 42] on icon at bounding box center [509, 44] width 8 height 8
click at [430, 203] on icon at bounding box center [510, 203] width 8 height 8
click at [430, 202] on span "Next" at bounding box center [499, 203] width 12 height 5
click at [430, 203] on icon at bounding box center [510, 203] width 8 height 8
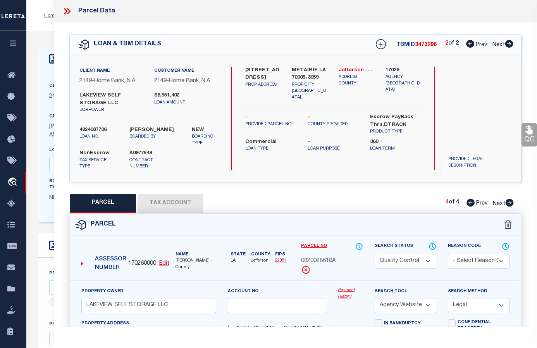
click at [69, 9] on icon at bounding box center [67, 11] width 10 height 10
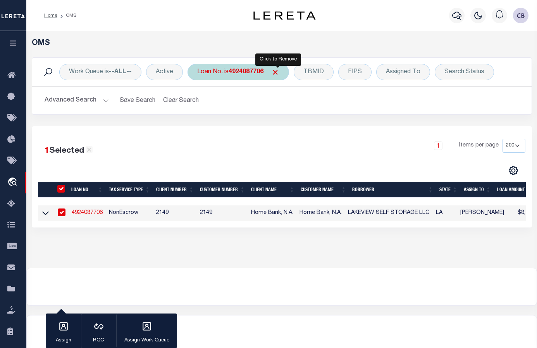
click at [278, 72] on span "Click to Remove" at bounding box center [275, 72] width 8 height 8
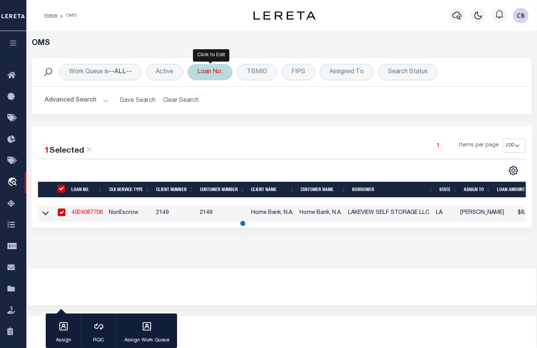
click at [217, 74] on div "Loan No." at bounding box center [209, 72] width 45 height 16
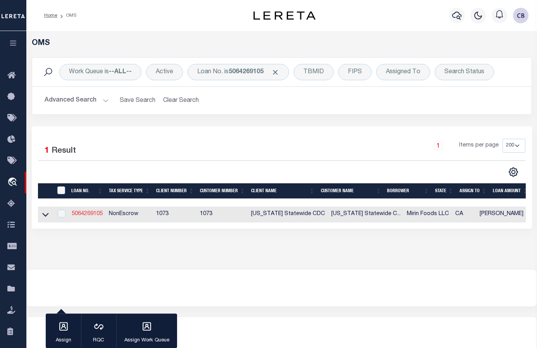
click at [88, 213] on link "5064269105" at bounding box center [87, 213] width 31 height 5
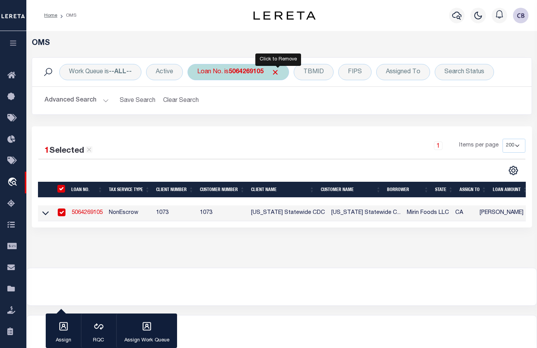
click at [277, 74] on span "Click to Remove" at bounding box center [275, 72] width 8 height 8
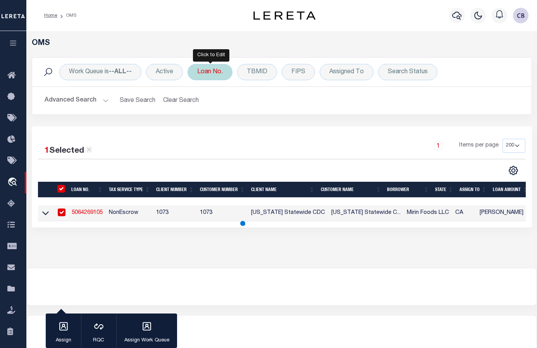
click at [209, 71] on div "Loan No." at bounding box center [209, 72] width 45 height 16
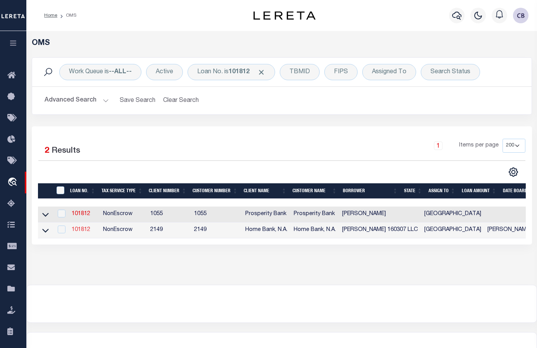
click at [79, 230] on link "101812" at bounding box center [81, 229] width 19 height 5
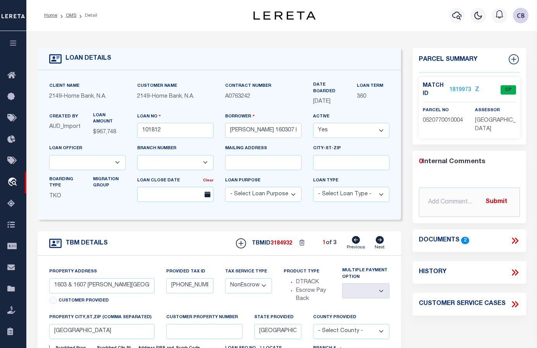
click at [430, 239] on icon at bounding box center [515, 241] width 10 height 10
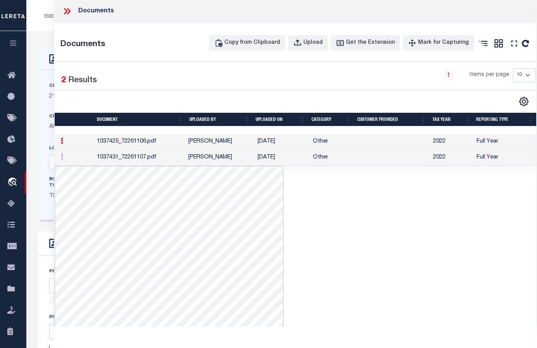
scroll to position [102, 0]
click at [73, 160] on td at bounding box center [74, 158] width 39 height 16
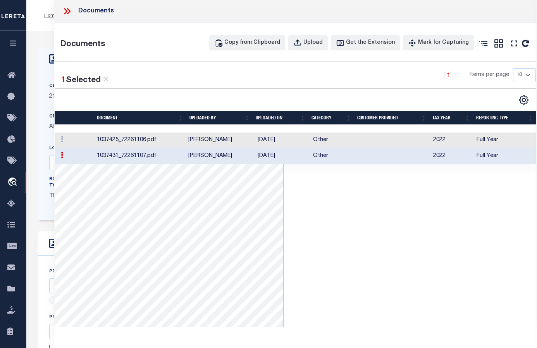
scroll to position [96, 0]
click at [107, 148] on td "1037425_72261106.pdf" at bounding box center [140, 140] width 92 height 16
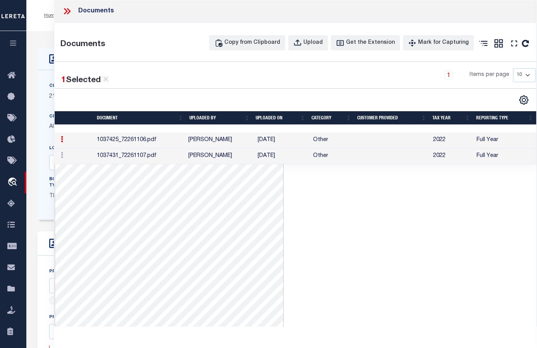
click at [119, 164] on td "1037431_72261107.pdf" at bounding box center [140, 156] width 92 height 16
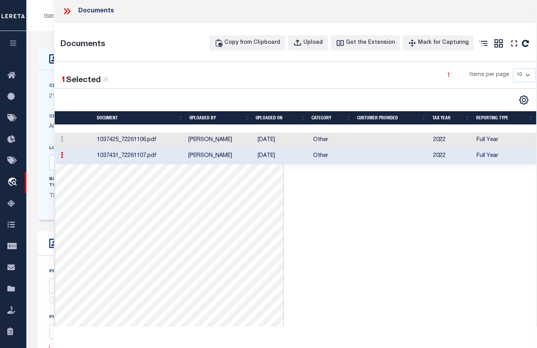
click at [73, 6] on div "Documents" at bounding box center [295, 11] width 483 height 22
click at [66, 11] on icon at bounding box center [65, 11] width 3 height 6
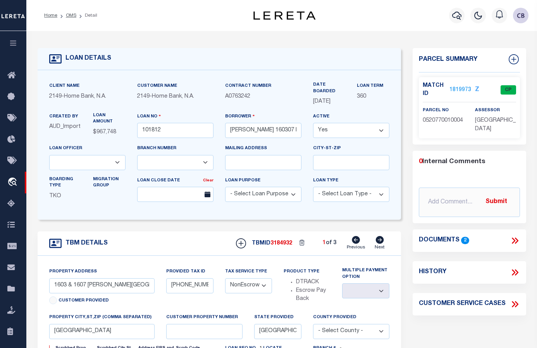
click at [430, 87] on link "1819973" at bounding box center [460, 90] width 22 height 8
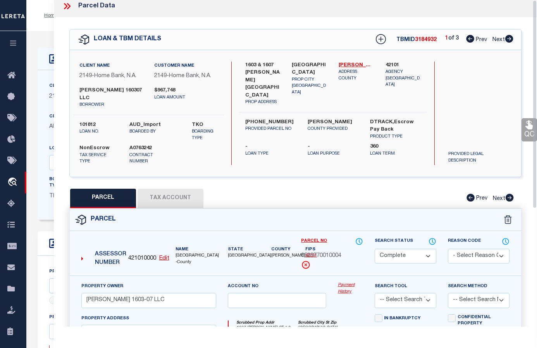
scroll to position [0, 0]
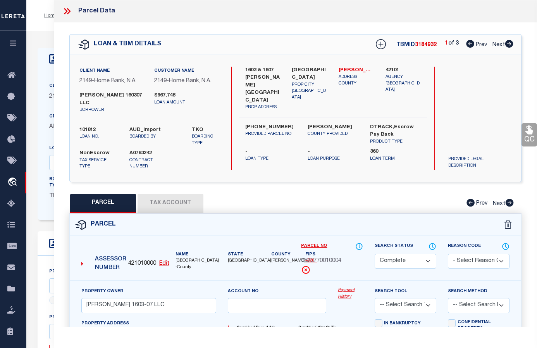
click at [430, 45] on icon at bounding box center [509, 44] width 8 height 8
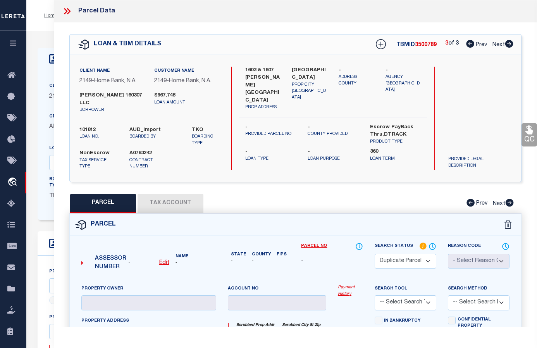
click at [175, 199] on div "PARCEL Tax Account Prev Next" at bounding box center [295, 203] width 452 height 19
click at [430, 46] on icon at bounding box center [470, 44] width 8 height 8
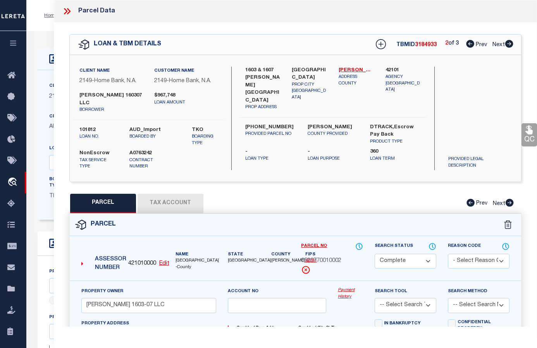
click at [168, 201] on button "Tax Account" at bounding box center [171, 203] width 66 height 19
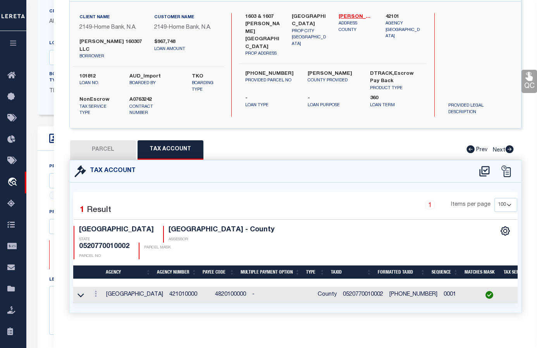
scroll to position [116, 0]
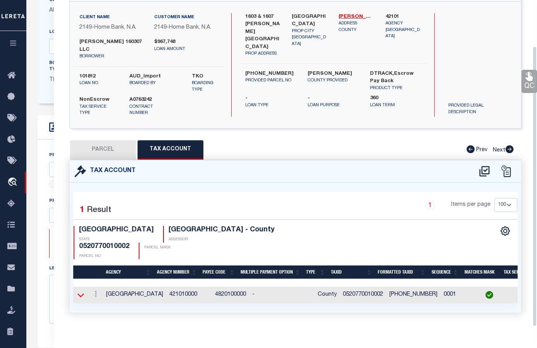
click at [82, 293] on icon at bounding box center [80, 295] width 7 height 4
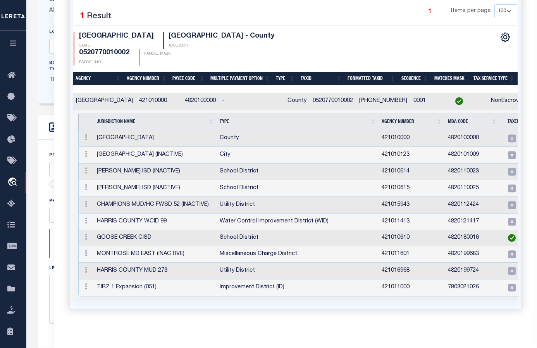
scroll to position [0, 107]
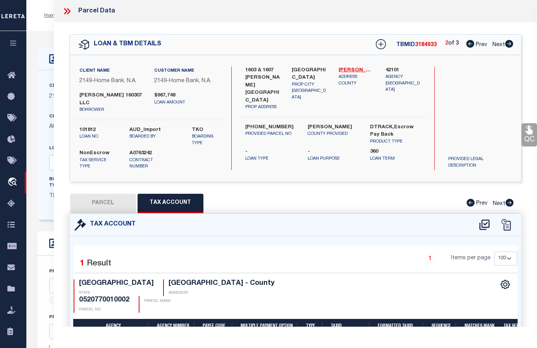
drag, startPoint x: 103, startPoint y: 201, endPoint x: 79, endPoint y: 29, distance: 174.5
click at [106, 195] on button "PARCEL" at bounding box center [103, 203] width 66 height 19
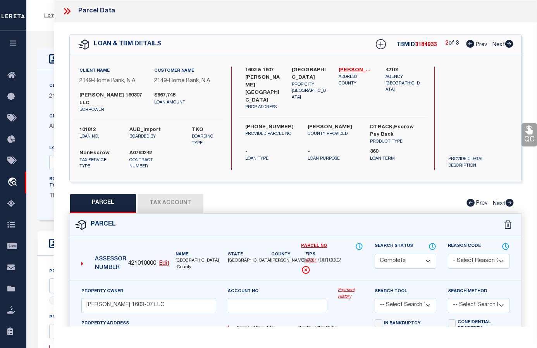
click at [66, 11] on icon at bounding box center [67, 11] width 10 height 10
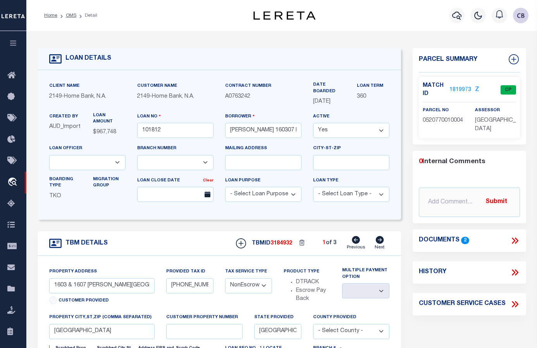
click at [430, 89] on link "1819973" at bounding box center [460, 90] width 22 height 8
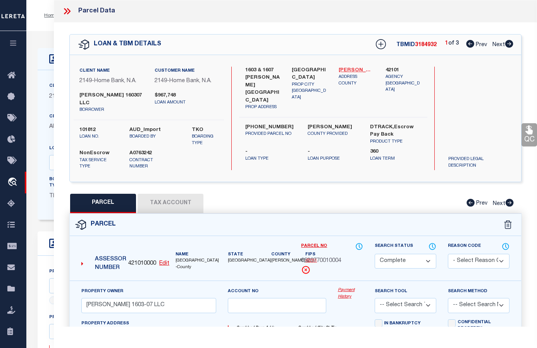
click at [364, 69] on link "[PERSON_NAME] - 48201" at bounding box center [356, 71] width 35 height 8
drag, startPoint x: 303, startPoint y: 261, endPoint x: 340, endPoint y: 260, distance: 36.8
click at [340, 260] on span "0520770010004" at bounding box center [321, 261] width 40 height 9
click at [302, 261] on span "0520770010004" at bounding box center [321, 261] width 40 height 9
drag, startPoint x: 301, startPoint y: 261, endPoint x: 344, endPoint y: 260, distance: 43.0
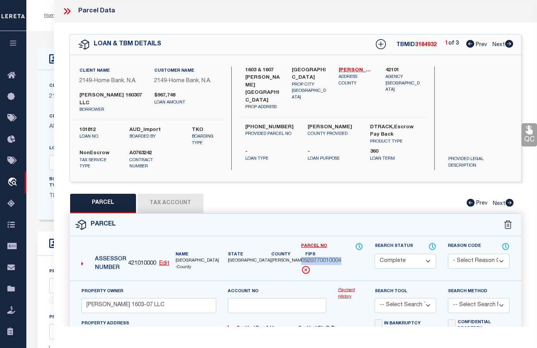
click at [344, 260] on div "Parcel No 0520770010004" at bounding box center [331, 261] width 73 height 39
copy span "0520770010004"
click at [172, 201] on button "Tax Account" at bounding box center [171, 203] width 66 height 19
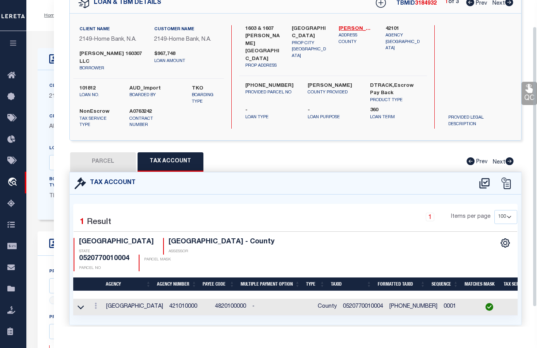
scroll to position [53, 0]
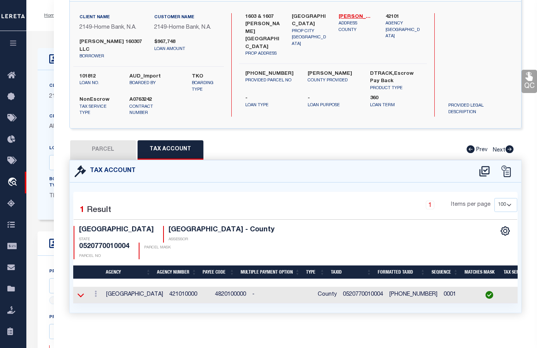
click at [81, 291] on icon at bounding box center [80, 295] width 7 height 8
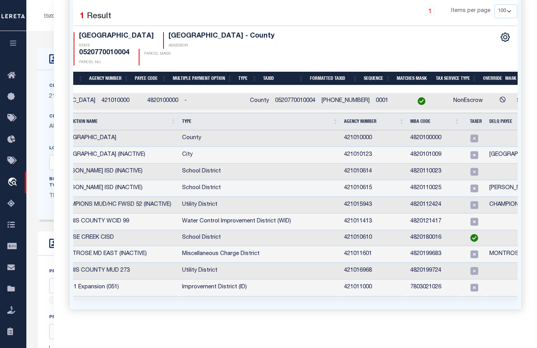
scroll to position [0, 124]
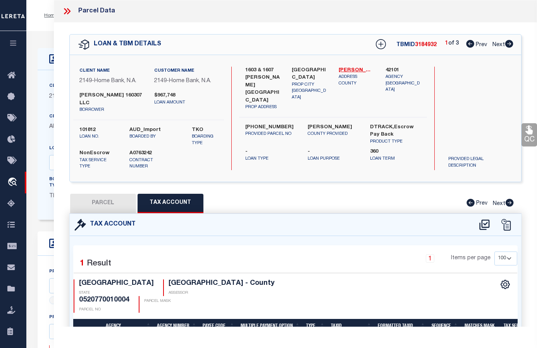
click at [100, 202] on button "PARCEL" at bounding box center [103, 203] width 66 height 19
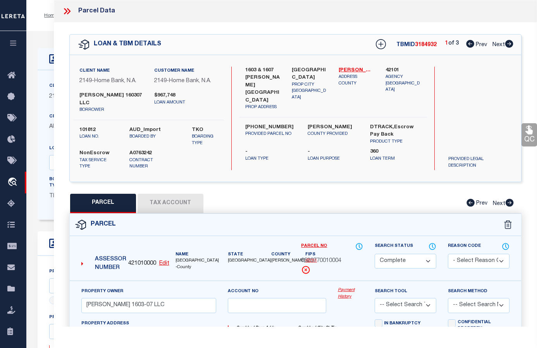
click at [430, 45] on icon at bounding box center [509, 44] width 8 height 8
drag, startPoint x: 303, startPoint y: 258, endPoint x: 341, endPoint y: 260, distance: 38.1
click at [341, 260] on span "0520770010002" at bounding box center [321, 261] width 40 height 9
click at [298, 260] on div "Parcel No 0520770010002" at bounding box center [331, 261] width 73 height 39
drag, startPoint x: 301, startPoint y: 260, endPoint x: 341, endPoint y: 261, distance: 39.9
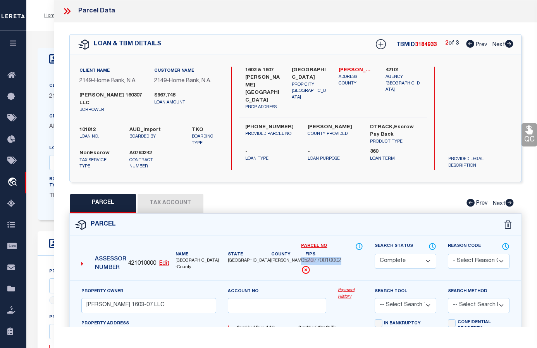
click at [341, 261] on span "0520770010002" at bounding box center [321, 261] width 40 height 9
copy span "0520770010002"
click at [170, 201] on button "Tax Account" at bounding box center [171, 203] width 66 height 19
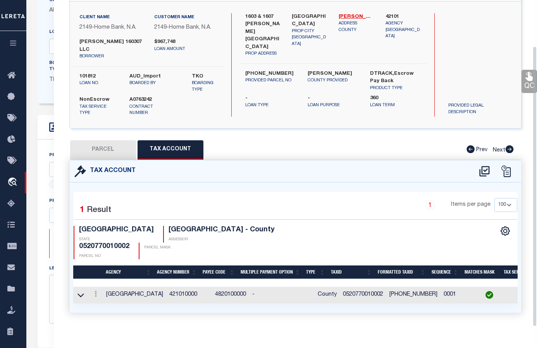
drag, startPoint x: 82, startPoint y: 285, endPoint x: 121, endPoint y: 275, distance: 40.8
click at [82, 293] on icon at bounding box center [80, 295] width 7 height 4
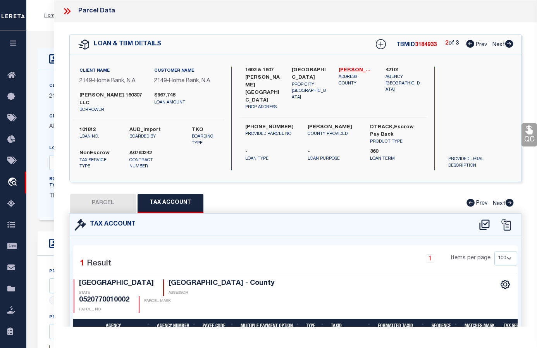
click at [102, 203] on button "PARCEL" at bounding box center [103, 203] width 66 height 19
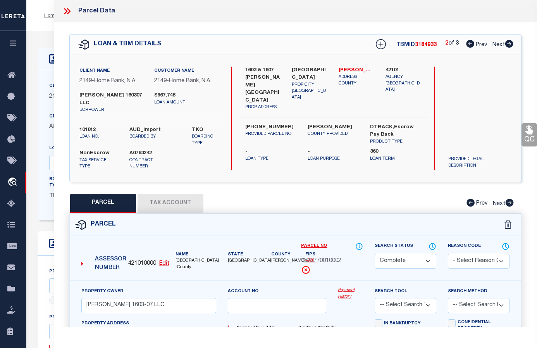
click at [430, 45] on icon at bounding box center [509, 44] width 9 height 8
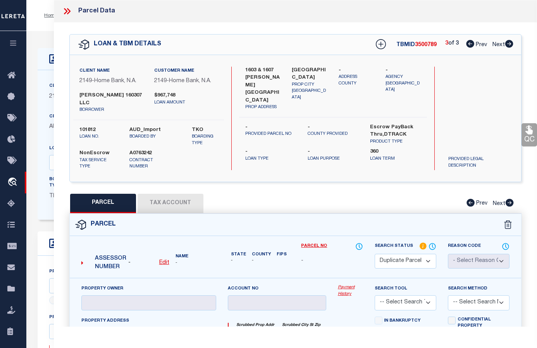
click at [430, 46] on icon at bounding box center [470, 44] width 8 height 8
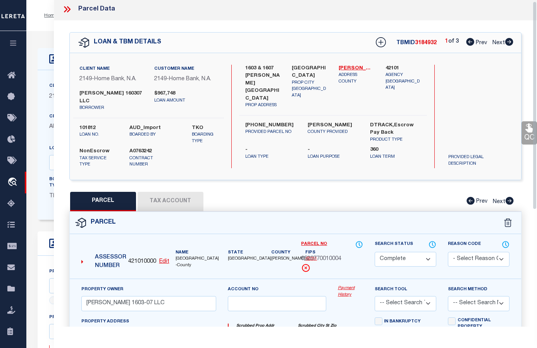
scroll to position [0, 0]
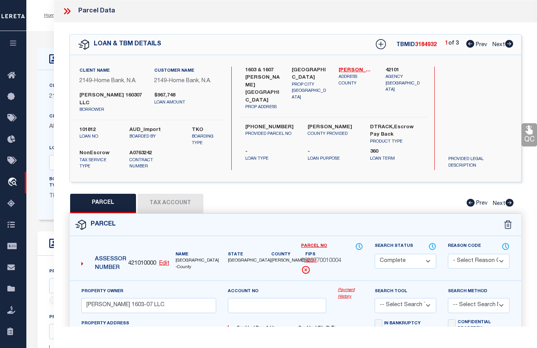
click at [430, 45] on icon at bounding box center [509, 44] width 8 height 8
click at [430, 43] on icon at bounding box center [509, 44] width 8 height 8
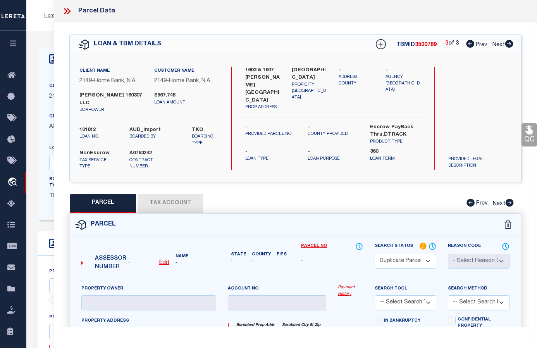
click at [430, 45] on icon at bounding box center [470, 44] width 8 height 8
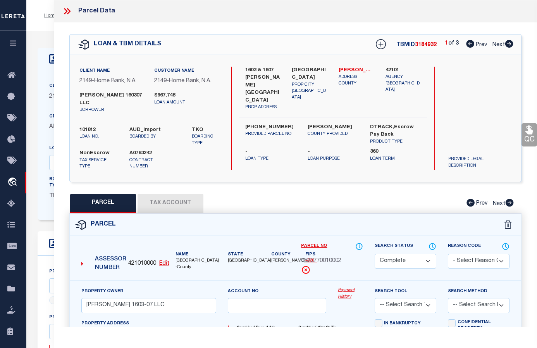
click at [430, 45] on icon at bounding box center [470, 44] width 8 height 8
click at [430, 130] on icon at bounding box center [528, 130] width 7 height 9
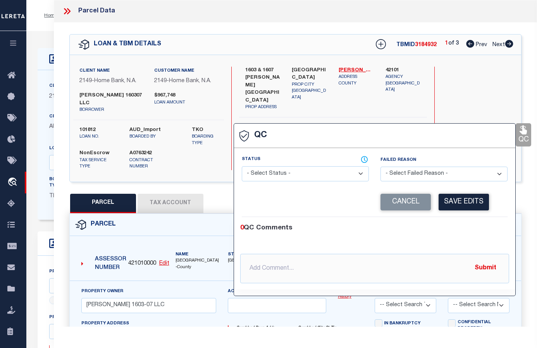
click at [289, 172] on select "- Select Status - Ready to QC Correct Incorrect" at bounding box center [305, 173] width 127 height 15
click at [242, 167] on select "- Select Status - Ready to QC Correct Incorrect" at bounding box center [305, 173] width 127 height 15
click at [430, 205] on button "Save Edits" at bounding box center [464, 202] width 50 height 17
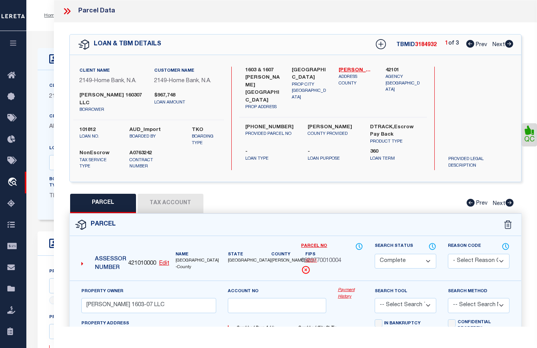
click at [430, 201] on icon at bounding box center [510, 203] width 8 height 8
click at [430, 44] on icon at bounding box center [509, 44] width 8 height 8
click at [430, 133] on icon at bounding box center [529, 130] width 10 height 10
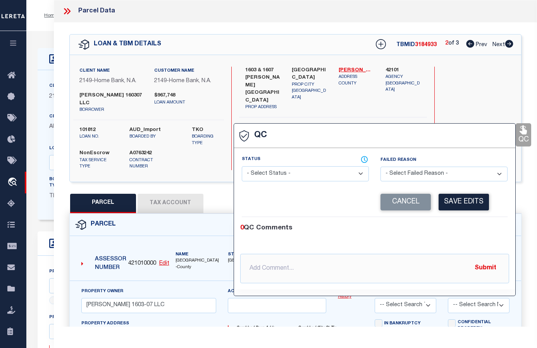
click at [286, 176] on select "- Select Status - Ready to QC Correct Incorrect" at bounding box center [305, 173] width 127 height 15
click at [242, 167] on select "- Select Status - Ready to QC Correct Incorrect" at bounding box center [305, 173] width 127 height 15
click at [430, 203] on button "Save Edits" at bounding box center [464, 202] width 50 height 17
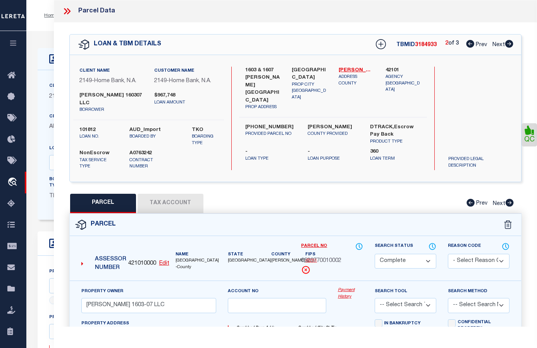
click at [430, 43] on icon at bounding box center [509, 44] width 8 height 8
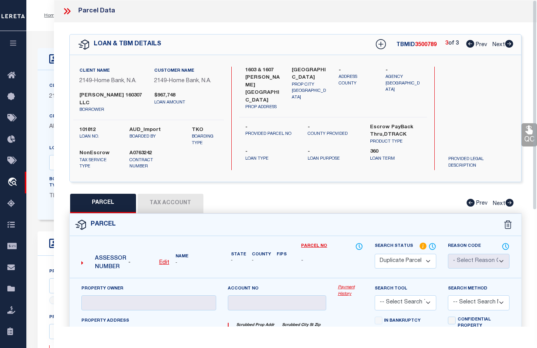
click at [430, 135] on link "QC" at bounding box center [528, 134] width 15 height 23
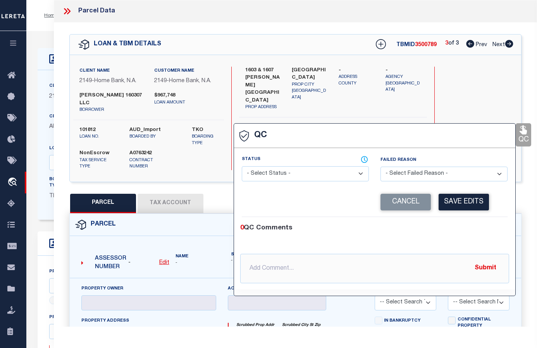
click at [308, 175] on select "- Select Status - Ready to QC Correct Incorrect" at bounding box center [305, 173] width 127 height 15
click at [242, 167] on select "- Select Status - Ready to QC Correct Incorrect" at bounding box center [305, 173] width 127 height 15
click at [430, 205] on button "Save Edits" at bounding box center [464, 202] width 50 height 17
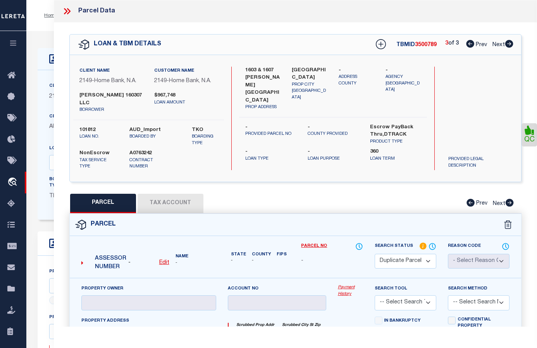
click at [65, 10] on icon at bounding box center [65, 11] width 3 height 6
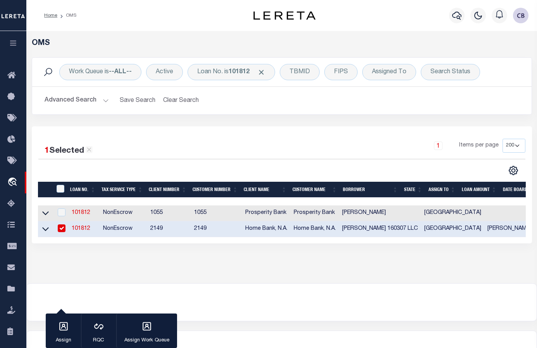
click at [81, 229] on link "101812" at bounding box center [81, 228] width 19 height 5
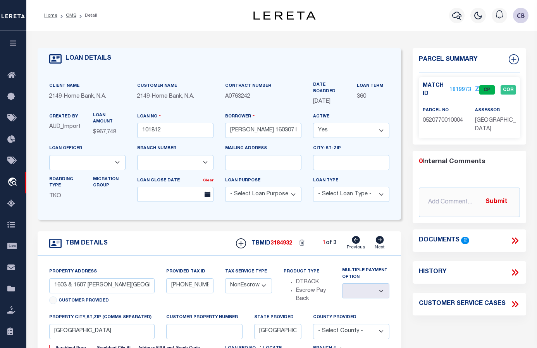
click at [430, 86] on link "1819973" at bounding box center [460, 90] width 22 height 8
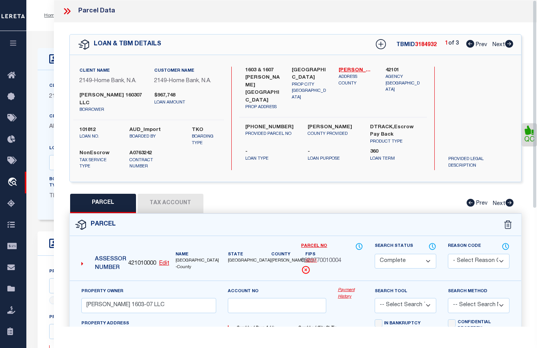
click at [69, 12] on icon at bounding box center [68, 11] width 3 height 6
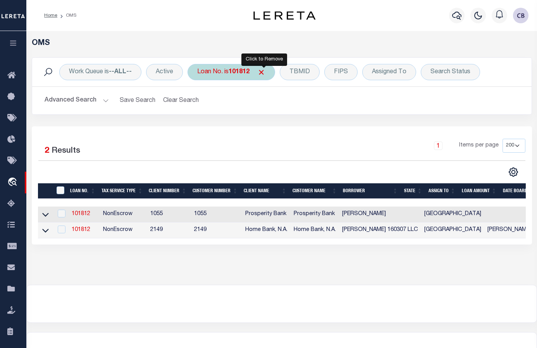
click at [264, 71] on span "Click to Remove" at bounding box center [261, 72] width 8 height 8
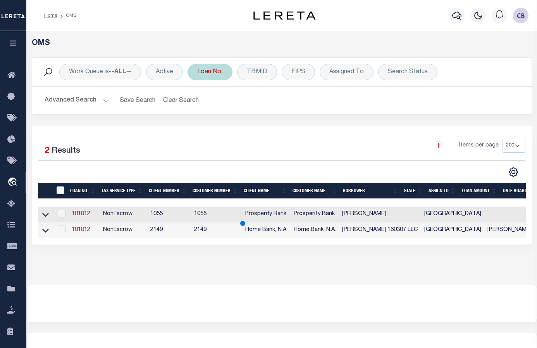
click at [212, 72] on div "Loan No." at bounding box center [209, 72] width 45 height 16
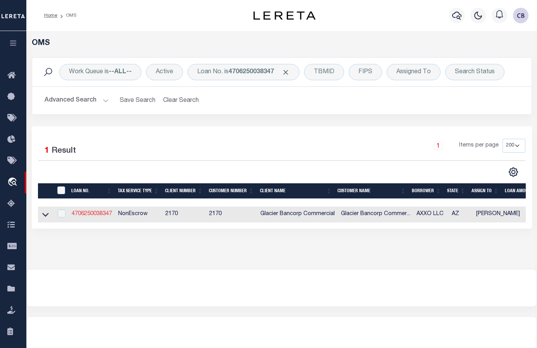
click at [92, 213] on link "4706250038347" at bounding box center [92, 213] width 40 height 5
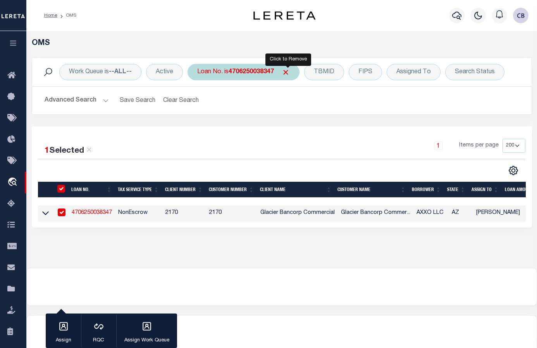
click at [286, 72] on span "Click to Remove" at bounding box center [286, 72] width 8 height 8
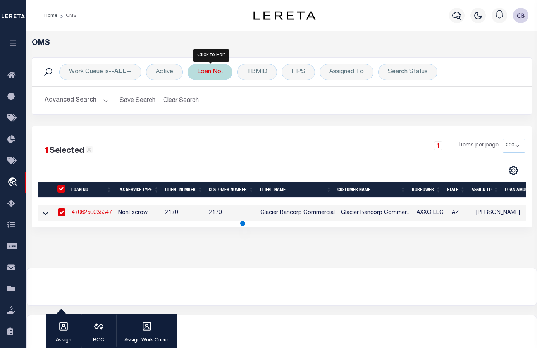
click at [213, 74] on div "Loan No." at bounding box center [209, 72] width 45 height 16
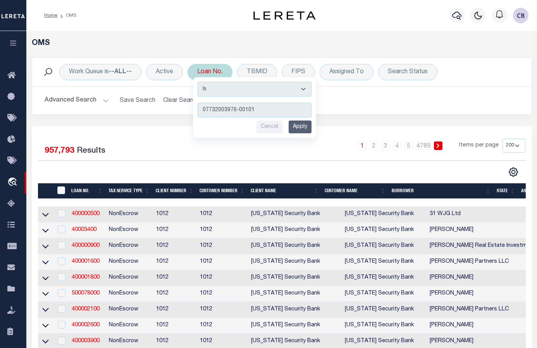
click at [300, 128] on input "Apply" at bounding box center [300, 126] width 23 height 13
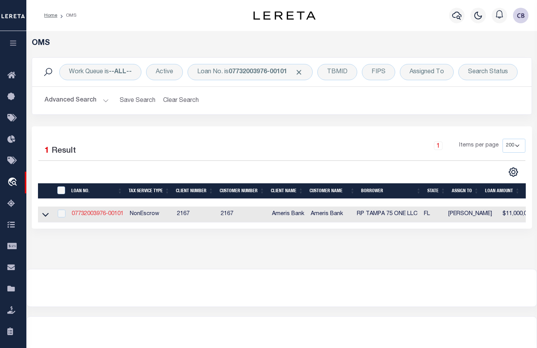
click at [96, 215] on link "07732003976-00101" at bounding box center [98, 213] width 52 height 5
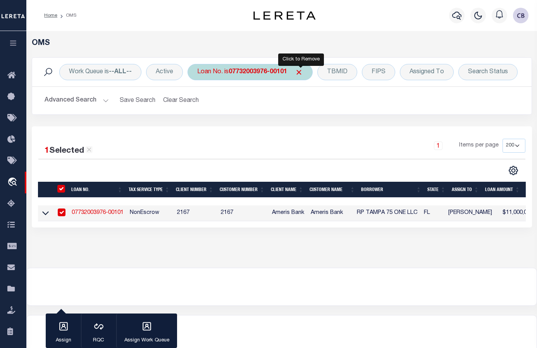
click at [301, 70] on span "Click to Remove" at bounding box center [299, 72] width 8 height 8
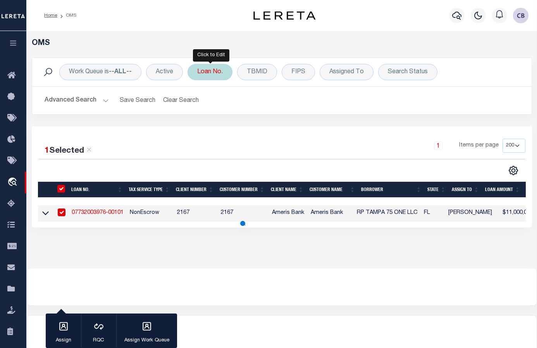
click at [208, 72] on div "Loan No." at bounding box center [209, 72] width 45 height 16
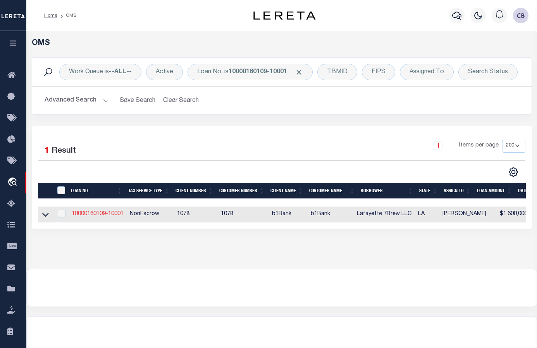
click at [94, 216] on link "10000160109-10001" at bounding box center [98, 213] width 52 height 5
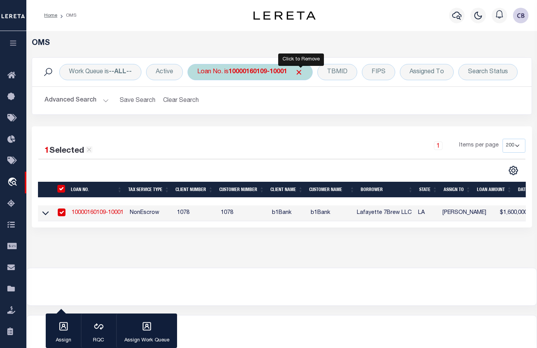
click at [299, 73] on span "Click to Remove" at bounding box center [299, 72] width 8 height 8
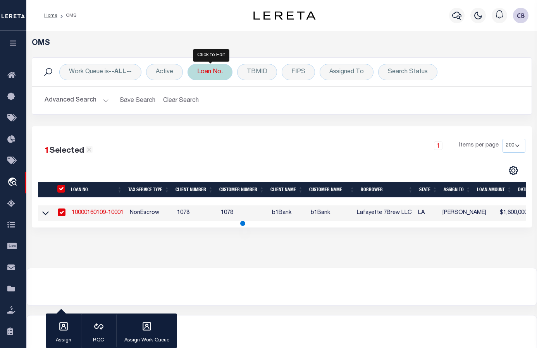
click at [215, 74] on div "Loan No." at bounding box center [209, 72] width 45 height 16
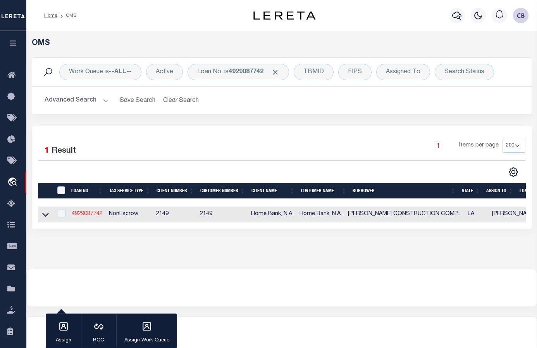
click at [85, 215] on link "4929087742" at bounding box center [87, 213] width 31 height 5
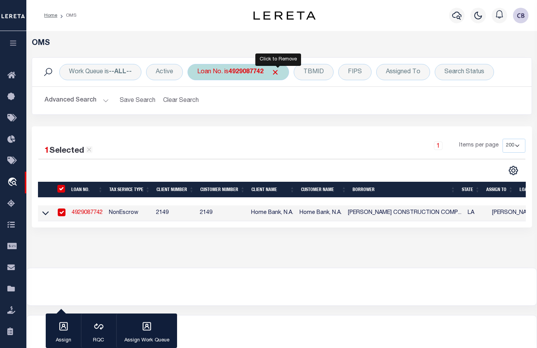
click at [275, 71] on span "Click to Remove" at bounding box center [275, 72] width 8 height 8
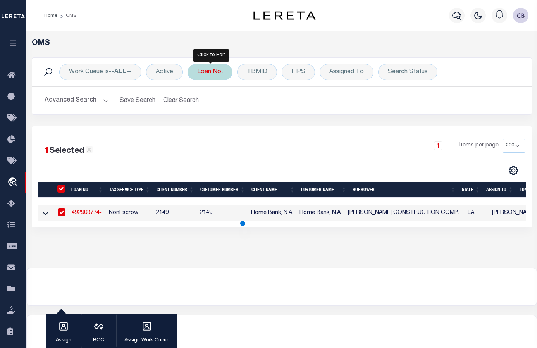
click at [207, 72] on div "Loan No." at bounding box center [209, 72] width 45 height 16
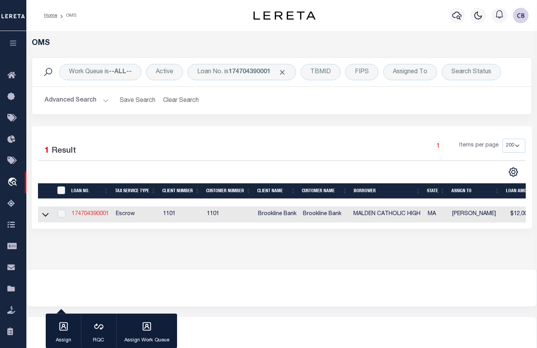
click at [90, 213] on link "174704390001" at bounding box center [90, 213] width 37 height 5
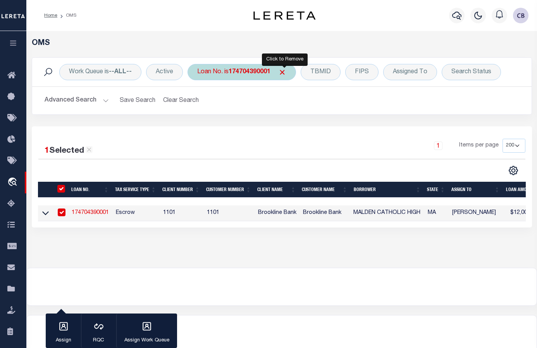
click at [284, 71] on span "Click to Remove" at bounding box center [282, 72] width 8 height 8
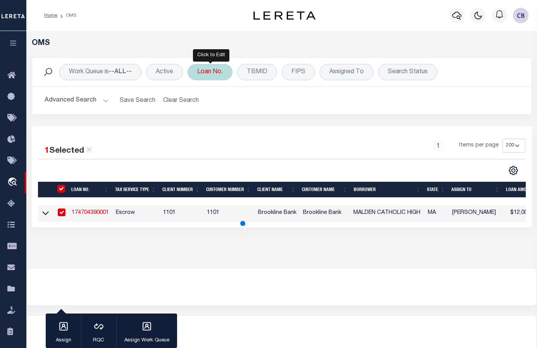
click at [199, 72] on div "Loan No." at bounding box center [209, 72] width 45 height 16
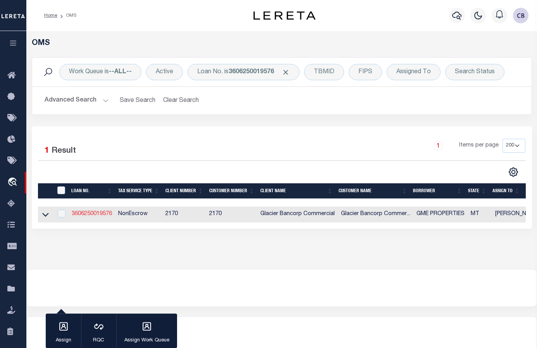
click at [88, 213] on link "3606250019576" at bounding box center [92, 213] width 40 height 5
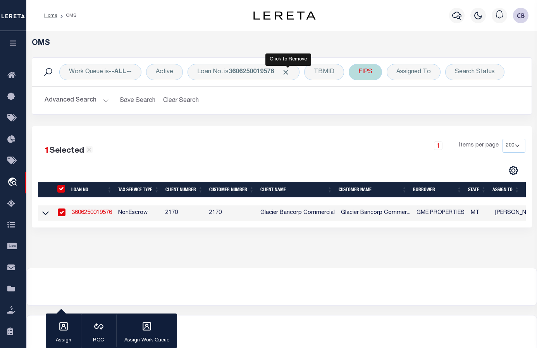
click at [288, 71] on span "Click to Remove" at bounding box center [286, 72] width 8 height 8
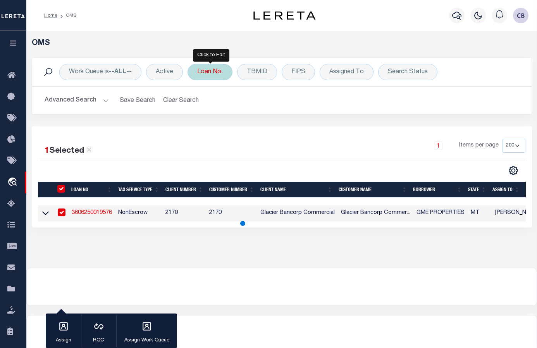
click at [214, 77] on div "Loan No." at bounding box center [209, 72] width 45 height 16
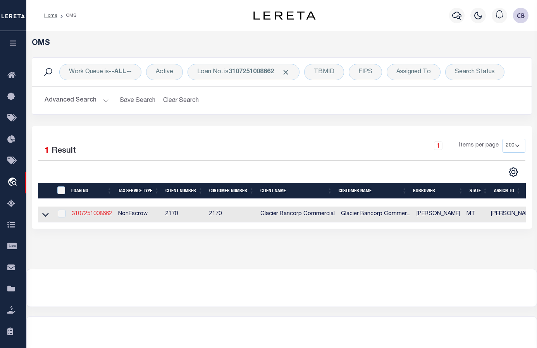
click at [91, 214] on link "3107251008662" at bounding box center [92, 213] width 40 height 5
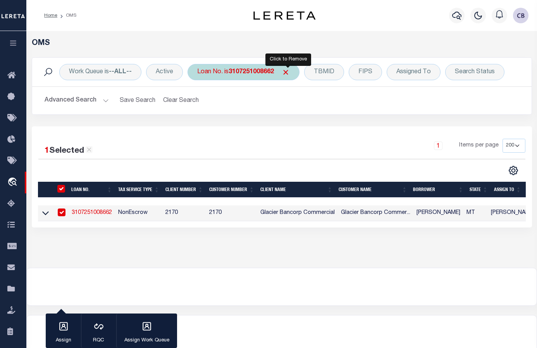
click at [290, 71] on span "Click to Remove" at bounding box center [286, 72] width 8 height 8
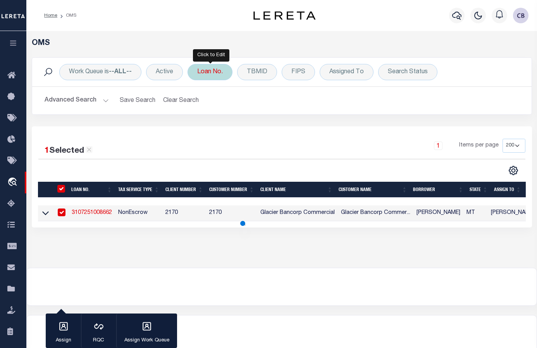
click at [205, 74] on div "Loan No." at bounding box center [209, 72] width 45 height 16
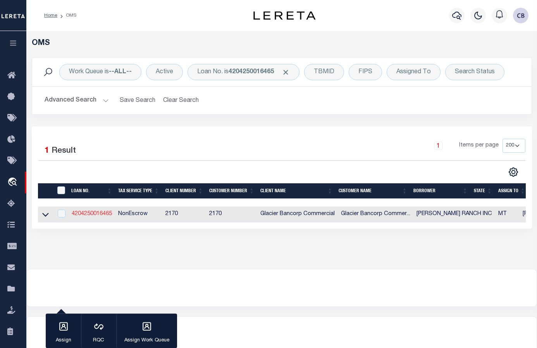
click at [91, 214] on link "4204250016465" at bounding box center [92, 213] width 40 height 5
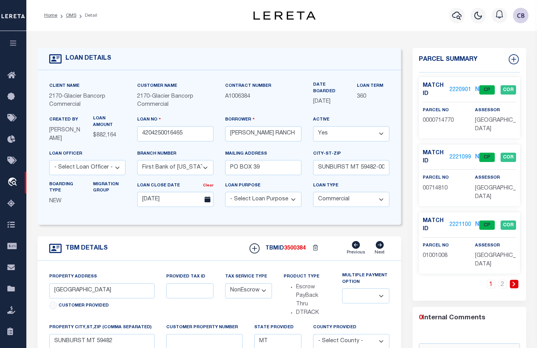
click at [430, 284] on link at bounding box center [514, 284] width 9 height 9
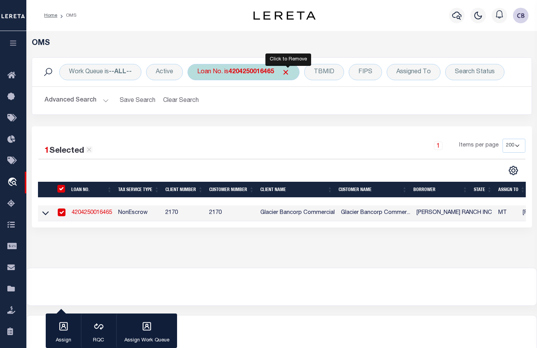
click at [289, 73] on span "Click to Remove" at bounding box center [286, 72] width 8 height 8
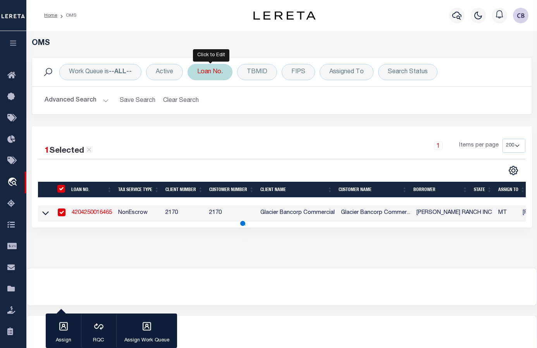
click at [219, 76] on div "Loan No." at bounding box center [209, 72] width 45 height 16
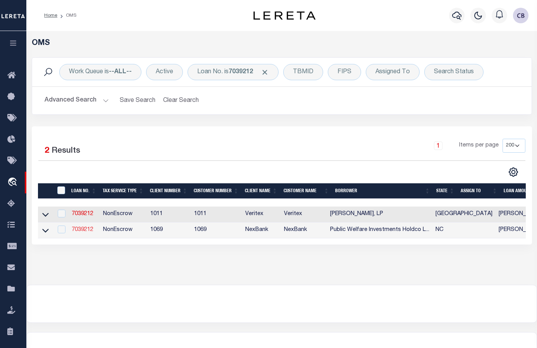
click at [82, 230] on link "7039212" at bounding box center [83, 229] width 22 height 5
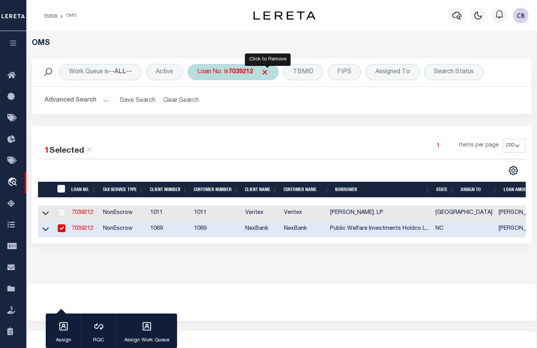
click at [265, 72] on span "Click to Remove" at bounding box center [265, 72] width 8 height 8
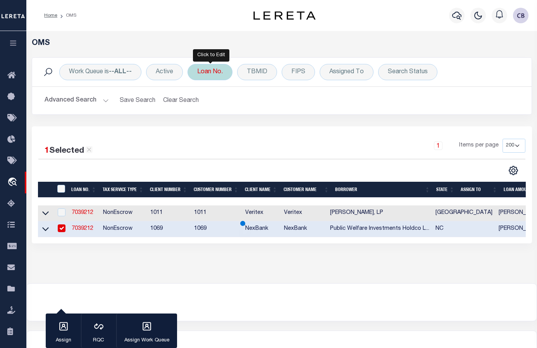
click at [216, 74] on div "Loan No." at bounding box center [209, 72] width 45 height 16
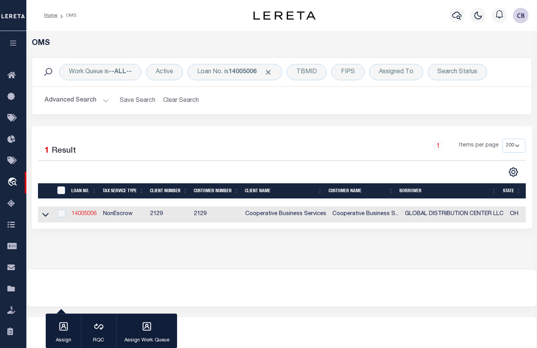
click at [85, 213] on link "14005006" at bounding box center [84, 213] width 25 height 5
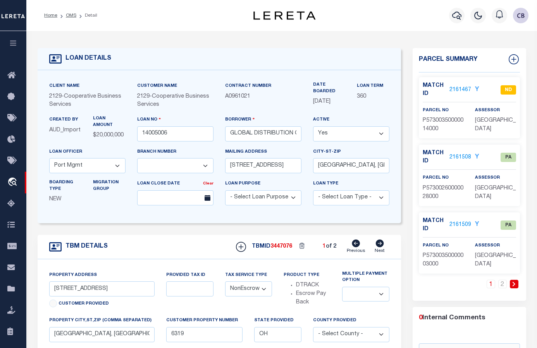
click at [430, 284] on icon at bounding box center [513, 284] width 3 height 5
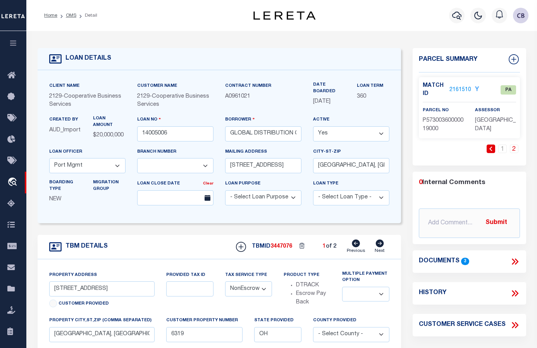
click at [430, 86] on link "2161510" at bounding box center [460, 90] width 22 height 8
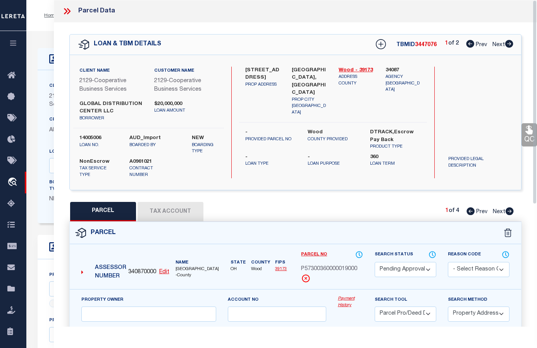
click at [66, 10] on icon at bounding box center [65, 11] width 3 height 6
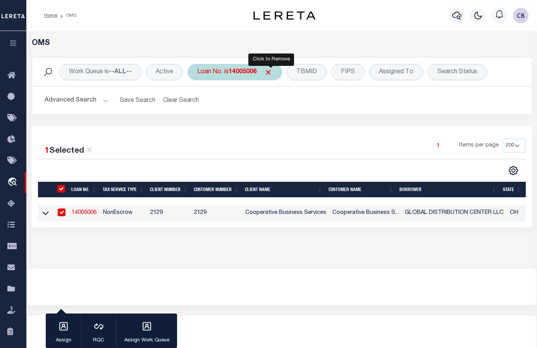
click at [272, 72] on span "Click to Remove" at bounding box center [268, 72] width 8 height 8
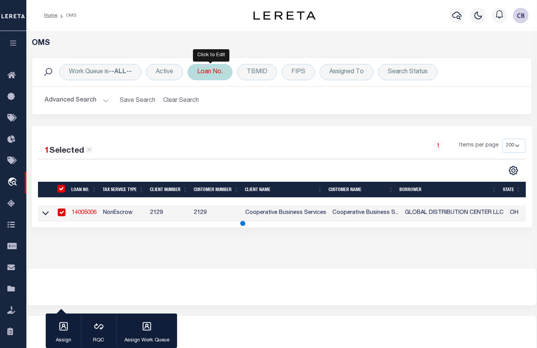
click at [207, 72] on div "Loan No." at bounding box center [209, 72] width 45 height 16
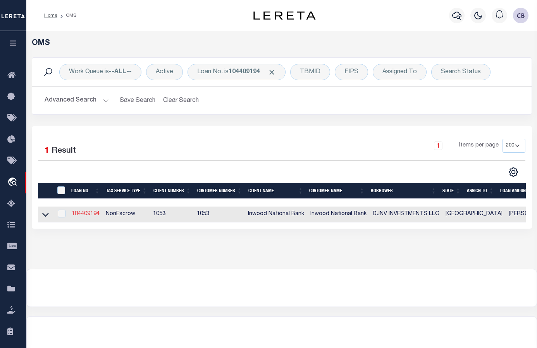
click at [85, 213] on link "104409194" at bounding box center [86, 213] width 28 height 5
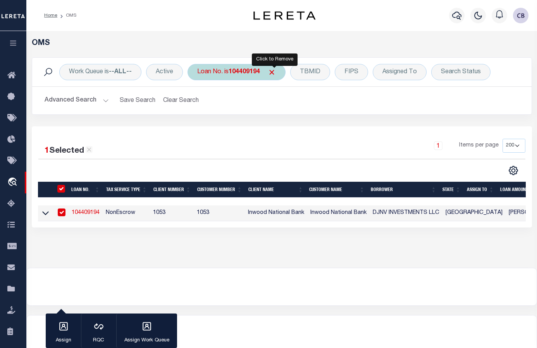
click at [272, 71] on span "Click to Remove" at bounding box center [272, 72] width 8 height 8
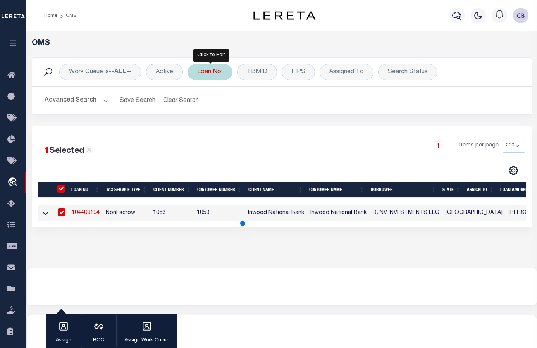
click at [203, 71] on div "Loan No." at bounding box center [209, 72] width 45 height 16
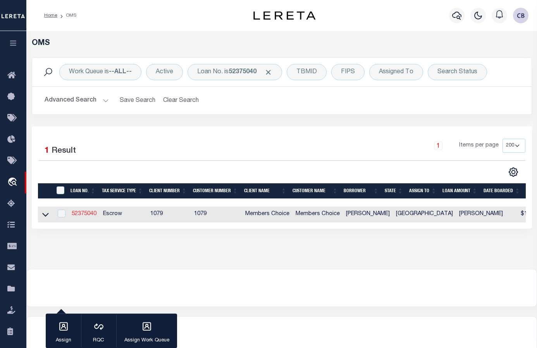
click at [79, 215] on link "52375040" at bounding box center [84, 213] width 25 height 5
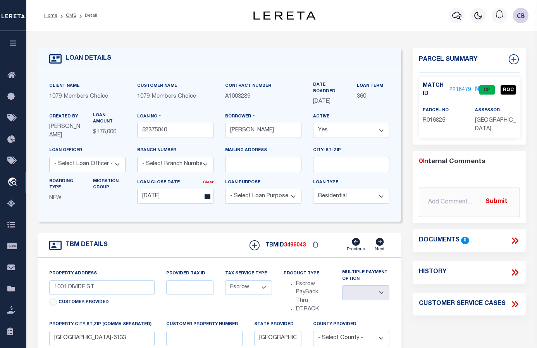
click at [430, 86] on link "2216479" at bounding box center [460, 90] width 22 height 8
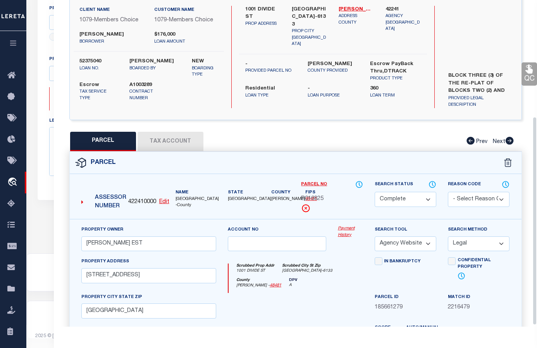
scroll to position [185, 0]
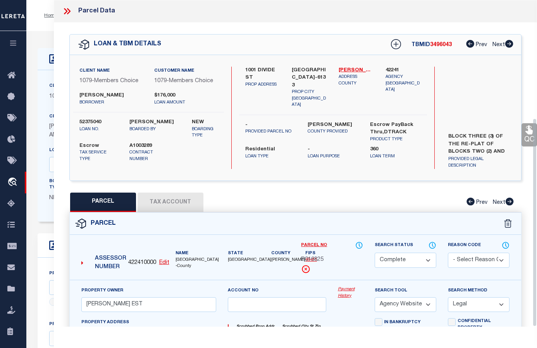
select select "CP"
select select "AGW"
select select "LEG"
select select "10"
select select "Escrow"
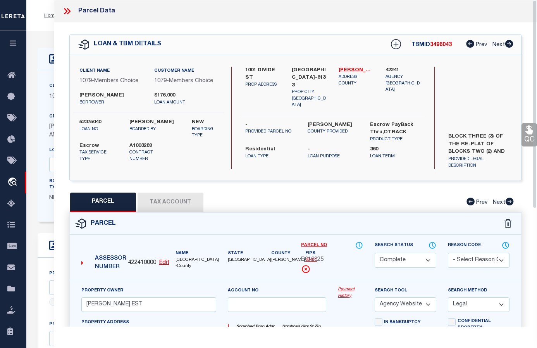
click at [182, 203] on button "Tax Account" at bounding box center [171, 202] width 66 height 19
select select "100"
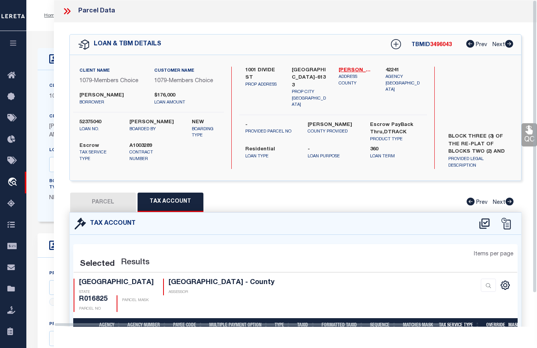
select select "100"
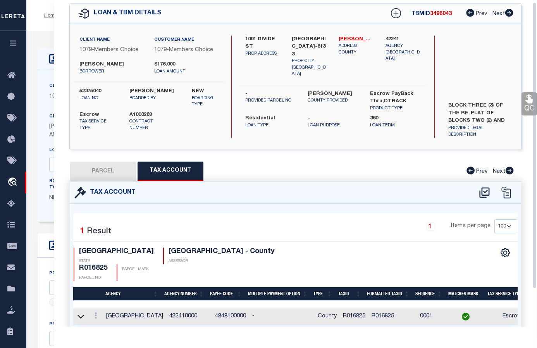
scroll to position [45, 0]
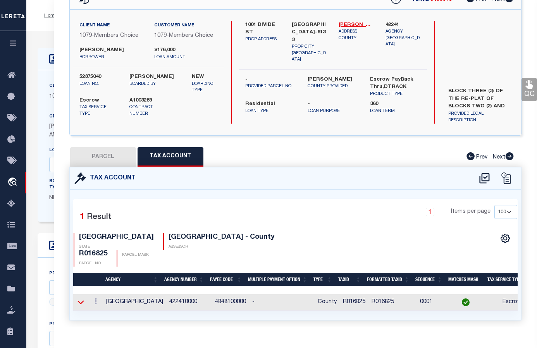
click at [81, 298] on icon at bounding box center [80, 302] width 7 height 8
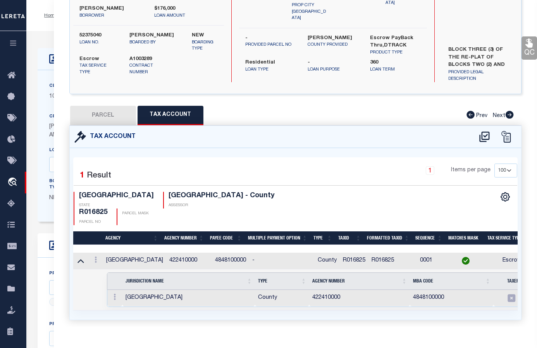
scroll to position [0, 0]
click at [100, 114] on button "PARCEL" at bounding box center [103, 115] width 66 height 19
select select "AS"
select select
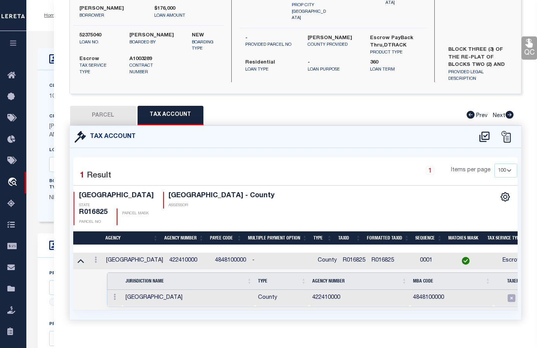
checkbox input "false"
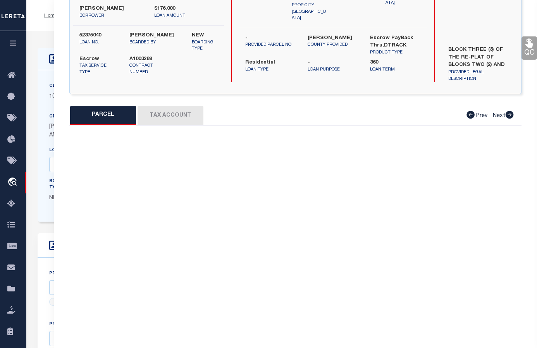
select select "CP"
type input "[PERSON_NAME] EST"
select select "AGW"
select select "LEG"
type input "[STREET_ADDRESS]"
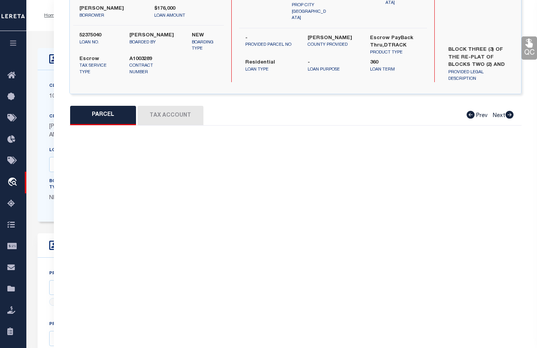
type input "[GEOGRAPHIC_DATA]"
type textarea "[PERSON_NAME] BLOCK 3"
type textarea "High Liability loan. Completed based on text legal"
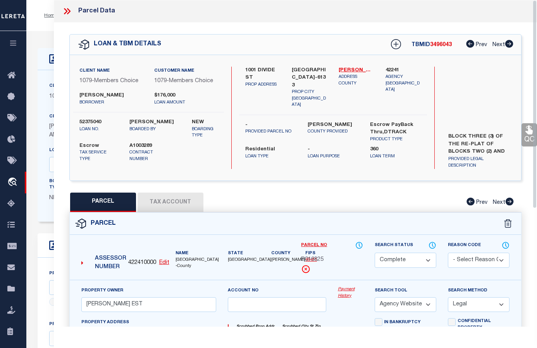
click at [65, 9] on icon at bounding box center [65, 11] width 3 height 6
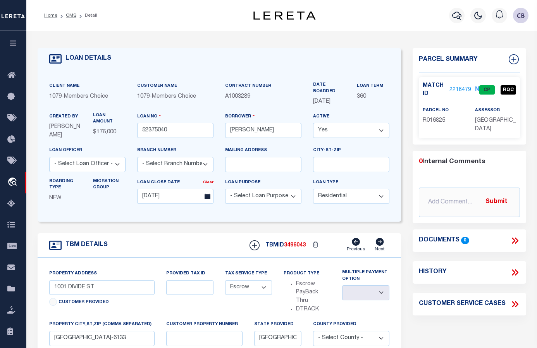
click at [458, 89] on link "2216479" at bounding box center [460, 90] width 22 height 8
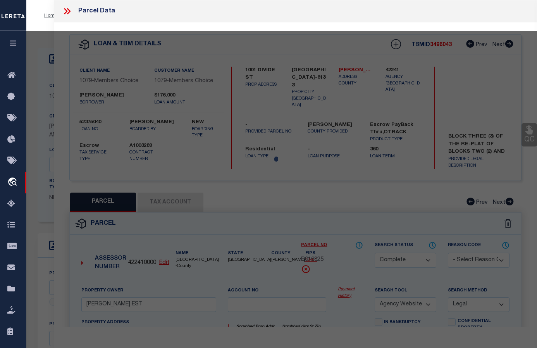
select select "AS"
select select
checkbox input "false"
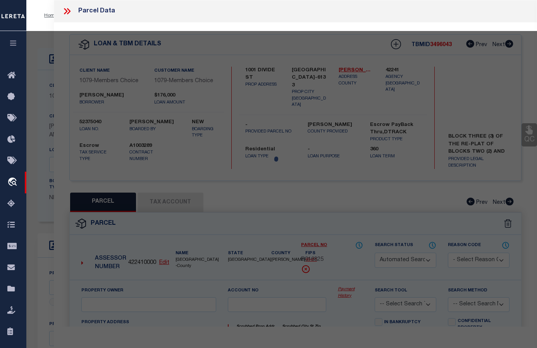
select select "CP"
type input "[PERSON_NAME] EST"
select select "AGW"
select select "LEG"
type input "[STREET_ADDRESS]"
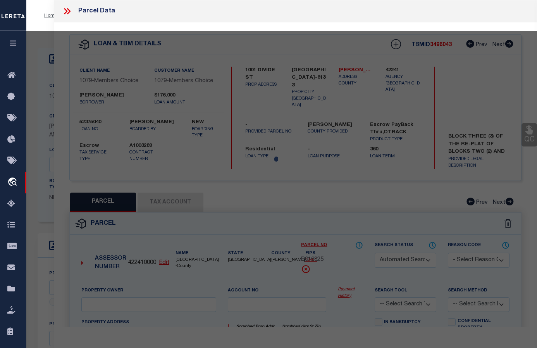
type input "[GEOGRAPHIC_DATA]"
type textarea "[PERSON_NAME] BLOCK 3"
type textarea "High Liability loan. Completed based on text legal"
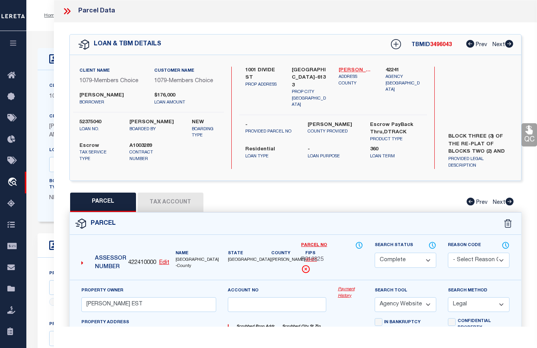
click at [353, 69] on link "[PERSON_NAME] - 48481" at bounding box center [356, 71] width 35 height 8
drag, startPoint x: 301, startPoint y: 257, endPoint x: 325, endPoint y: 258, distance: 24.0
click at [325, 258] on div "R016825" at bounding box center [332, 260] width 62 height 9
copy span "R016825"
click at [344, 256] on div "R016825" at bounding box center [332, 260] width 62 height 9
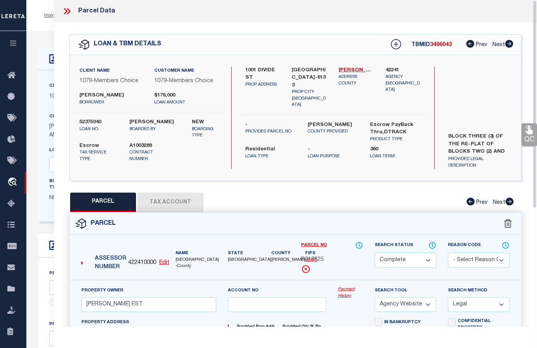
click at [530, 131] on icon at bounding box center [528, 130] width 7 height 9
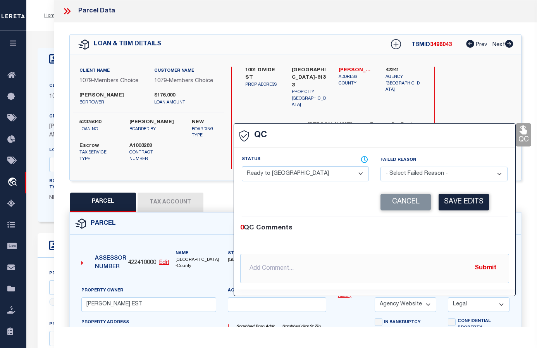
click at [298, 174] on select "- Select Status - Ready to QC Correct Incorrect" at bounding box center [305, 173] width 127 height 15
select select "COR"
click at [242, 167] on select "- Select Status - Ready to QC Correct Incorrect" at bounding box center [305, 173] width 127 height 15
click at [463, 203] on button "Save Edits" at bounding box center [464, 202] width 50 height 17
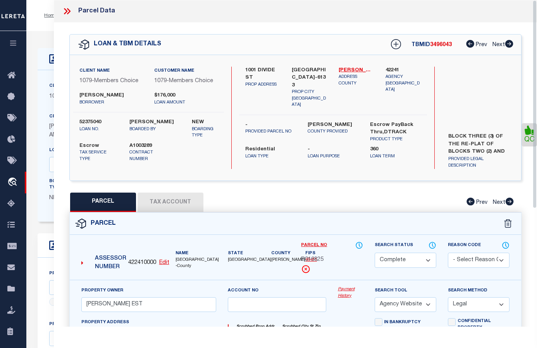
click at [64, 10] on icon at bounding box center [67, 11] width 10 height 10
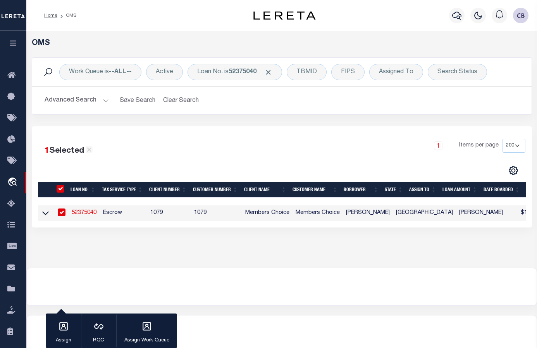
click at [81, 214] on link "52375040" at bounding box center [84, 212] width 25 height 5
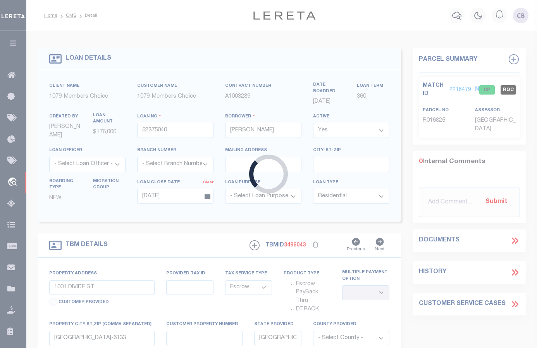
select select
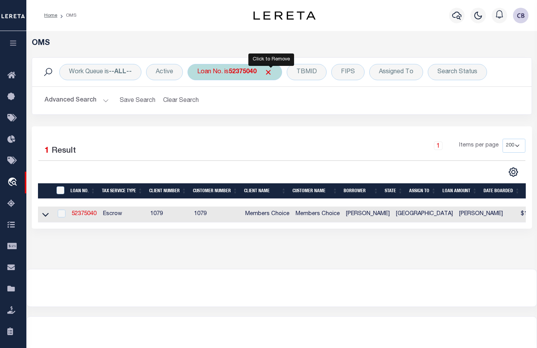
click at [270, 71] on span "Click to Remove" at bounding box center [268, 72] width 8 height 8
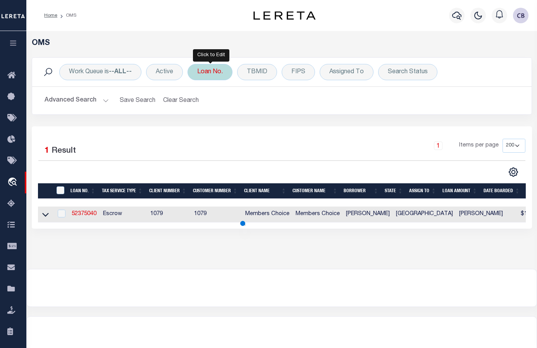
click at [208, 74] on div "Loan No." at bounding box center [209, 72] width 45 height 16
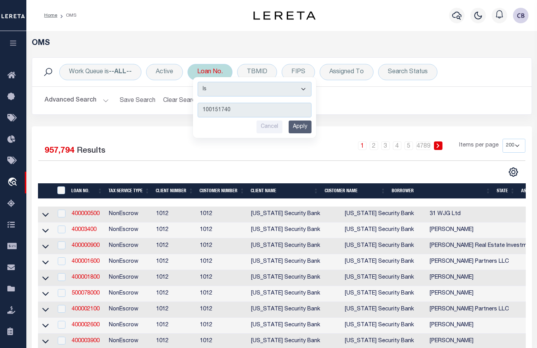
type input "1001517400"
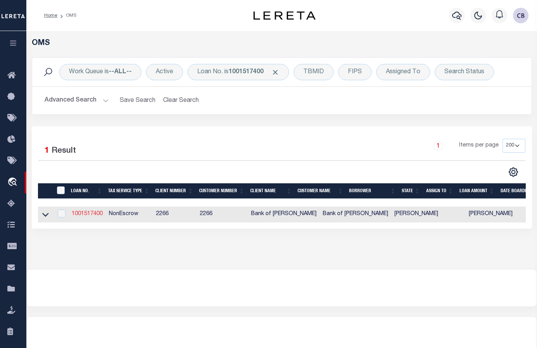
click at [89, 216] on link "1001517400" at bounding box center [87, 213] width 31 height 5
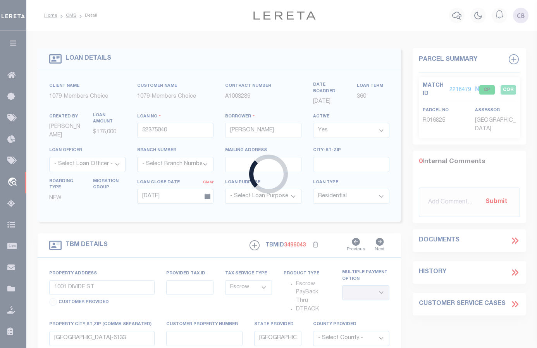
type input "1001517400"
type input "VENABLE, GRANT"
select select
type input "25211 OLD GREENWELL SPRINGS RD"
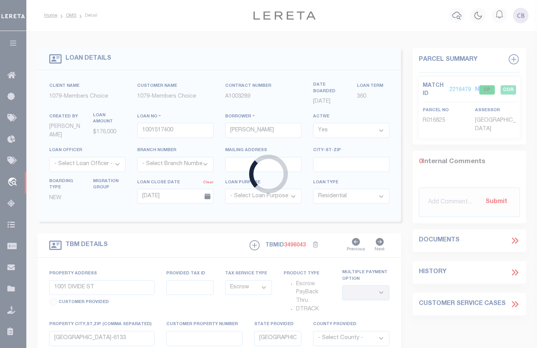
type input "GREENWEL SPGS LA 70739"
select select "10"
select select
select select "NonEscrow"
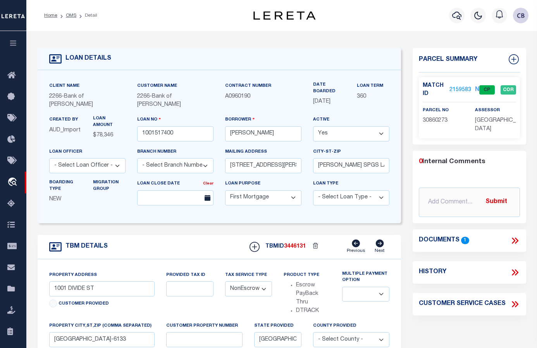
select select "25335"
select select "8661"
type input "23820 NORTH SPRING LN"
select select
type input "GREENWELL SPRINGS LA 70739"
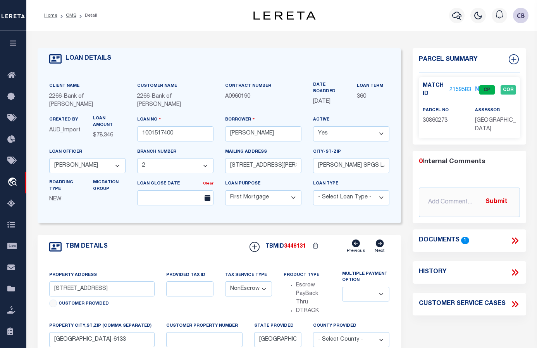
type input "8448"
type textarea "LOT A-2-E 6.723 ACRES SECTION 47 & 48 T5S R2E"
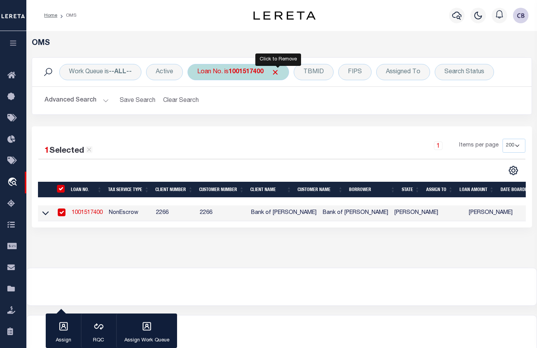
click at [279, 74] on span "Click to Remove" at bounding box center [275, 72] width 8 height 8
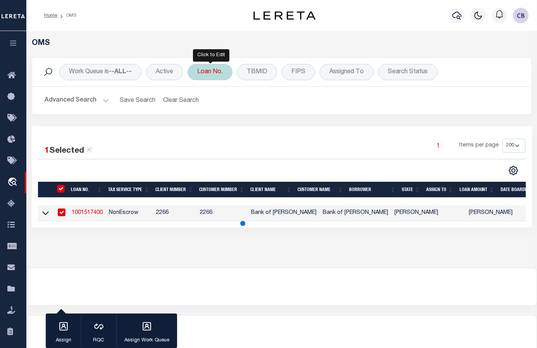
click at [209, 75] on div "Loan No." at bounding box center [209, 72] width 45 height 16
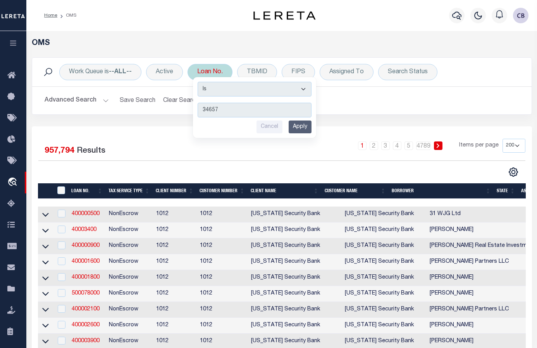
type input "346571"
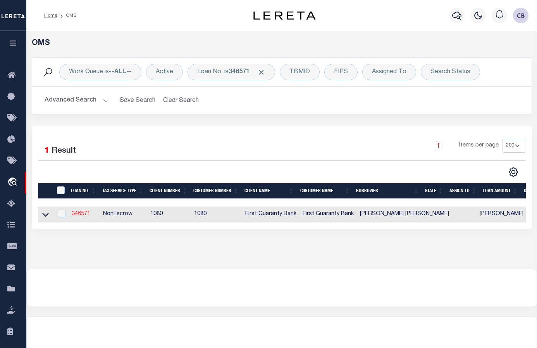
click at [77, 215] on link "346571" at bounding box center [81, 213] width 19 height 5
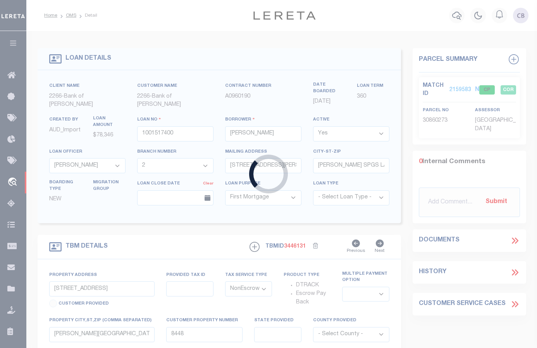
type input "346571"
type input "RALPH JUSTIN BURTON"
select select
select select "400"
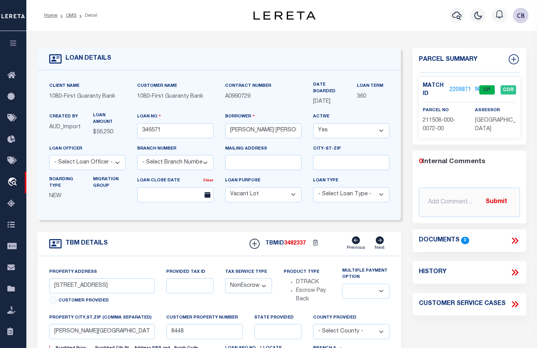
select select "3751"
select select "1570"
type input "8410 GILLIAM-VIVIAN RD (9.32 ACRES)"
type input "211508-000-0072-00"
select select
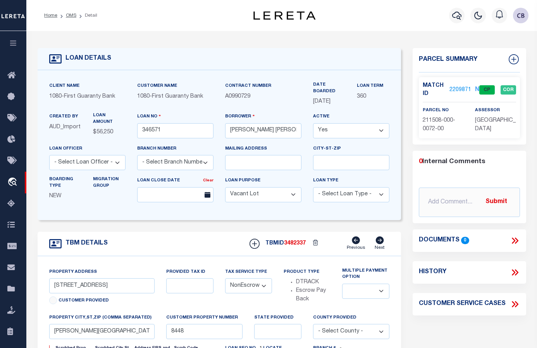
type input "VIVIAN LA 71082"
type input "260572407"
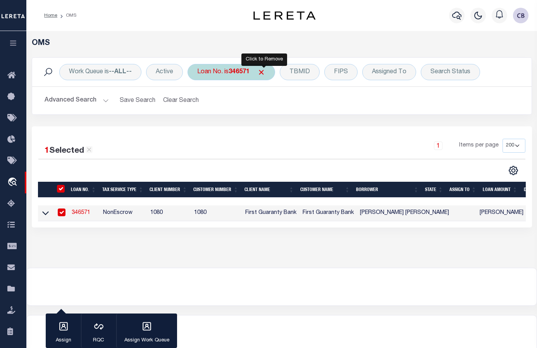
click at [265, 71] on span "Click to Remove" at bounding box center [261, 72] width 8 height 8
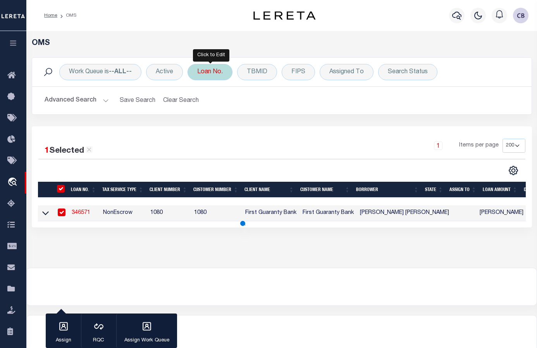
click at [219, 72] on div "Loan No." at bounding box center [209, 72] width 45 height 16
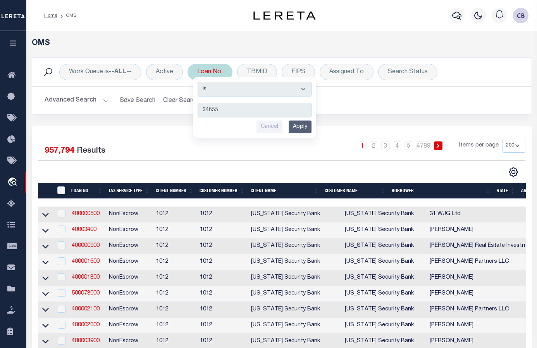
type input "346557"
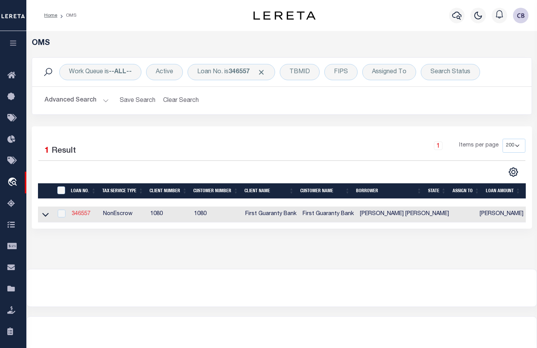
click at [80, 213] on link "346557" at bounding box center [81, 213] width 19 height 5
type input "346557"
type input "NATHAN SCOTT TRIBBLE"
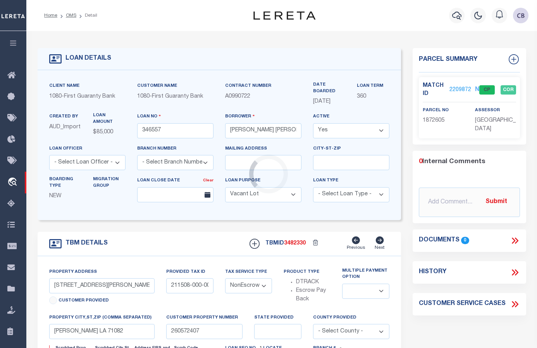
select select "3751"
select select "1570"
type input "TBD TRACT NJ-1 ON F B DOWNEY LANE"
type input "1872605"
select select
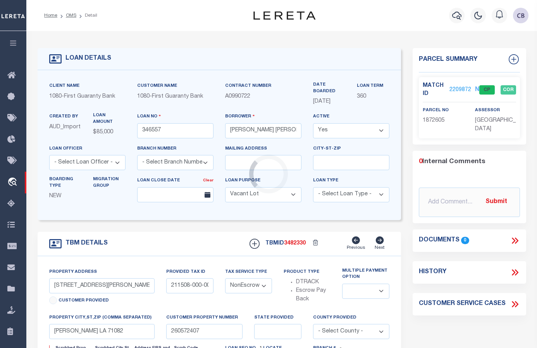
type input "HAMMOND LA 70403"
type input "260680633"
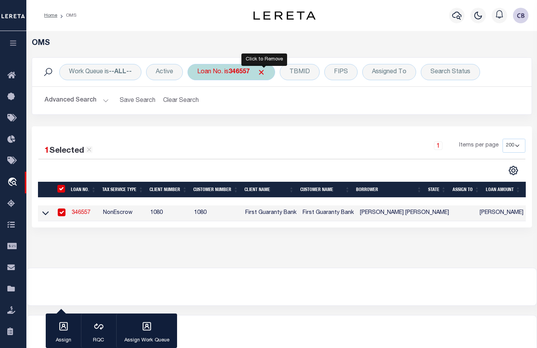
click at [265, 71] on span "Click to Remove" at bounding box center [261, 72] width 8 height 8
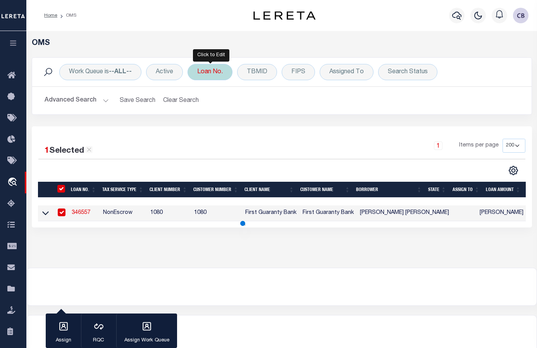
click at [216, 70] on div "Loan No." at bounding box center [209, 72] width 45 height 16
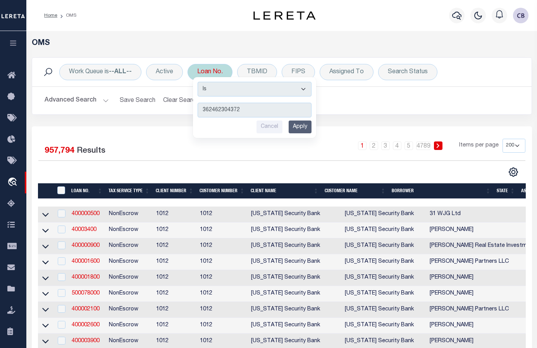
type input "3624623043728"
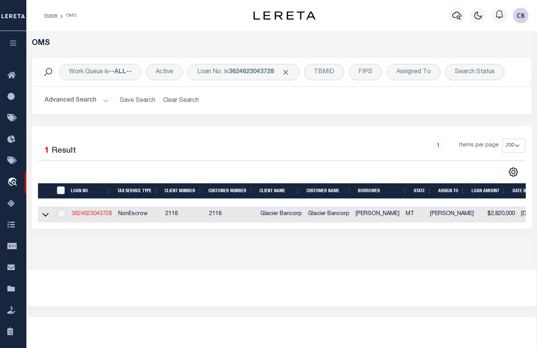
click at [97, 213] on link "3624623043728" at bounding box center [92, 213] width 40 height 5
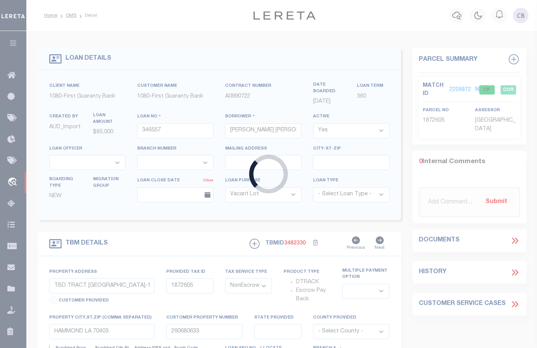
type input "3624623043728"
type input "JAMES GOODRICH"
select select
type input "06/22/2023"
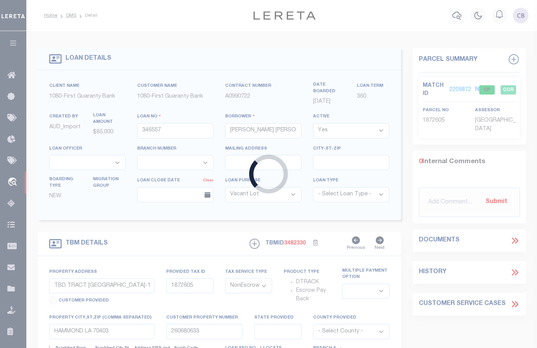
select select
select select "10"
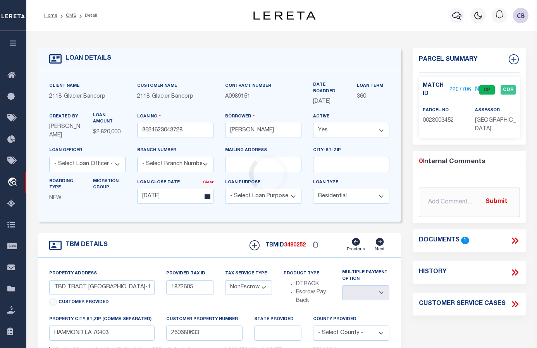
type input "51 SUMMIT VIEW DR"
select select
type input "BIG SKY MT 59716-7838"
type input "MT"
select select
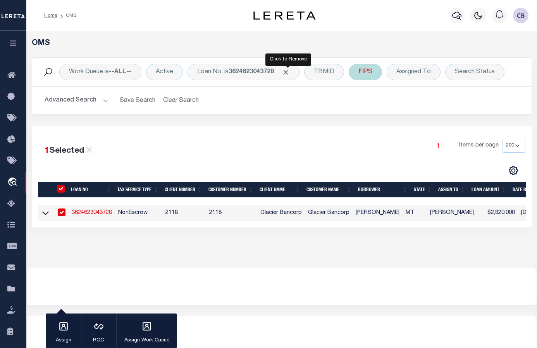
click at [285, 69] on span "Click to Remove" at bounding box center [286, 72] width 8 height 8
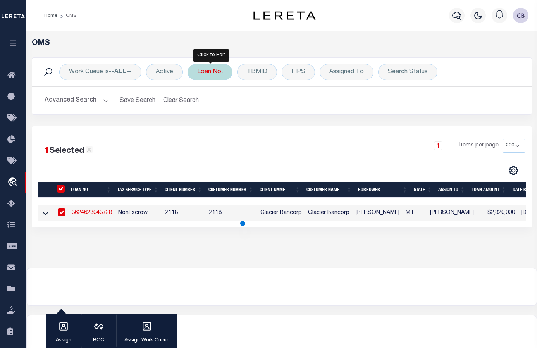
click at [201, 71] on div "Loan No." at bounding box center [209, 72] width 45 height 16
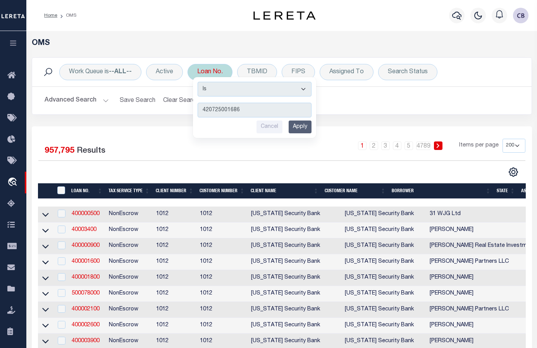
type input "4207250016860"
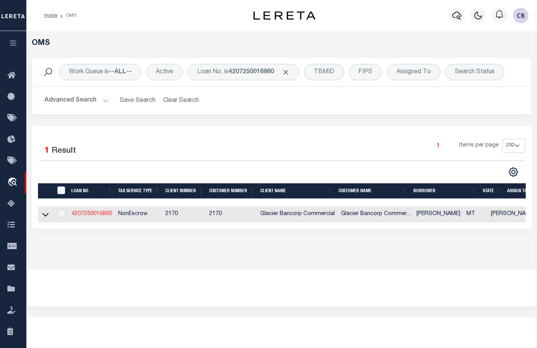
click at [90, 214] on link "4207250016860" at bounding box center [92, 213] width 40 height 5
type input "4207250016860"
type input "MATTHEW T WAMBACH"
select select
type input "1162 COUNTY LINE RD"
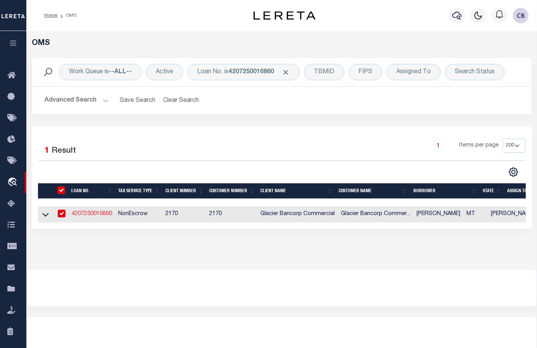
type input "FORT SHAW MT 59443-9532"
type input "[DATE]"
select select "20"
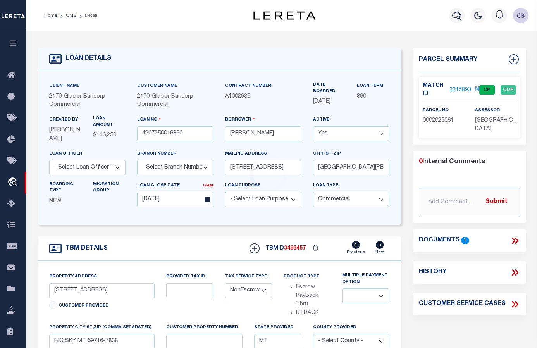
select select "4572"
type input "NHN 1ST ROAD SOUTH"
type input "0002025061"
select select
type input "FORT SHAW MT 59443"
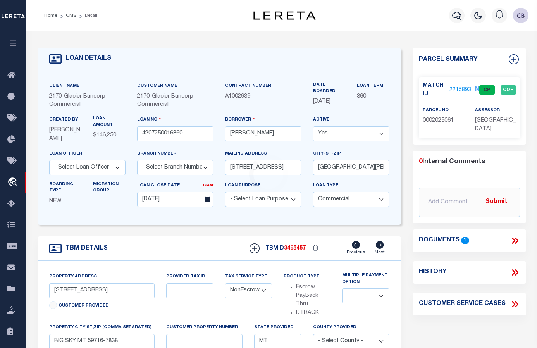
type textarea "SEE ATTACHED"
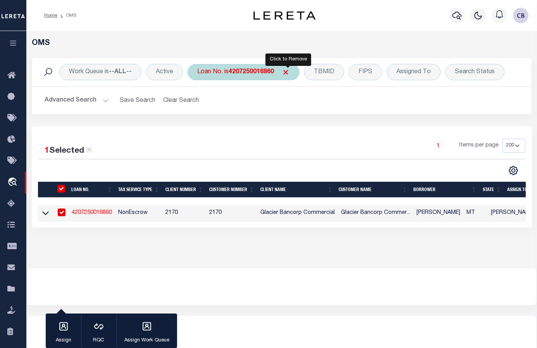
click at [290, 71] on span "Click to Remove" at bounding box center [286, 72] width 8 height 8
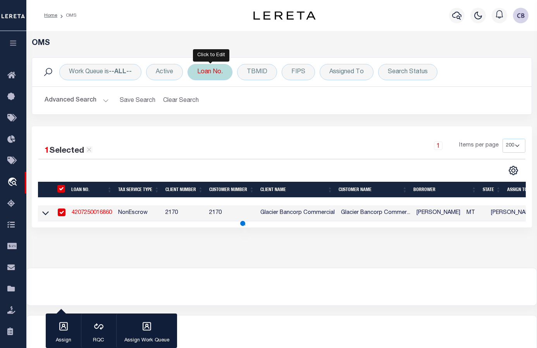
click at [212, 72] on div "Loan No." at bounding box center [209, 72] width 45 height 16
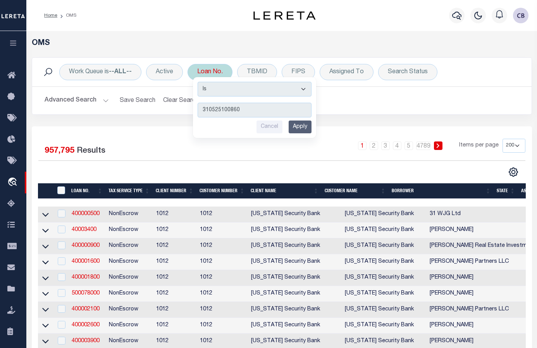
type input "3105251008603"
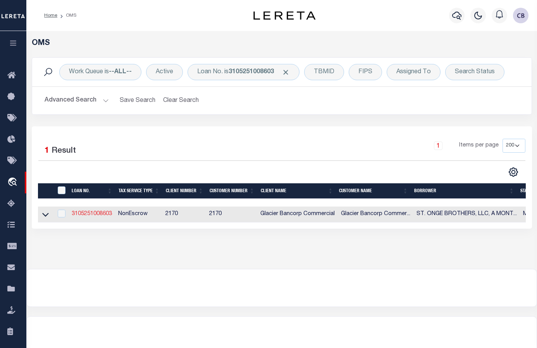
click at [90, 215] on link "3105251008603" at bounding box center [92, 213] width 40 height 5
type input "3105251008603"
type input "ST. ONGE BROTHERS, LLC, A MONTANA LIMITED LIABILITY COMPANY"
select select "4569"
type input "PO BOX 2075"
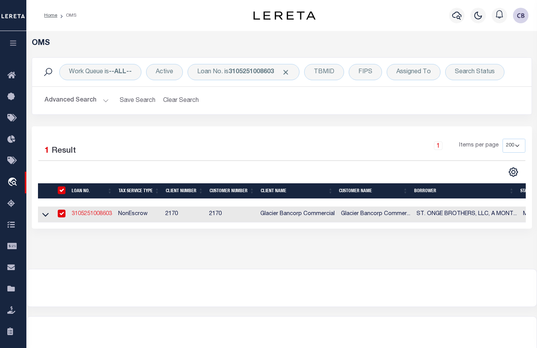
type input "KALISPELL MT 59903-2075"
type input "07/02/2025"
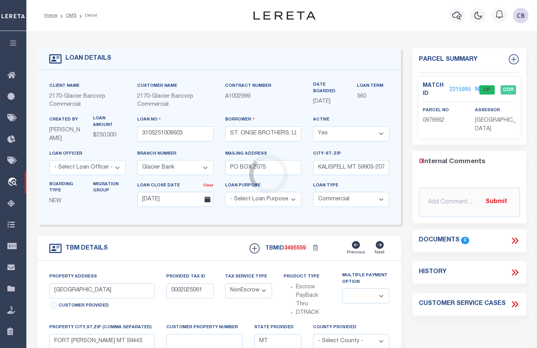
select select "4569"
type input "3590 US HIGHWAY 93 S"
select select
type input "KALISPELL MT 59901-8637"
select select
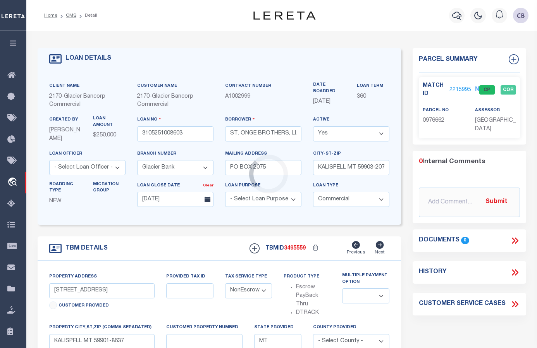
type textarea "Tract 1 of Certificate of Survey No. 9186, located and being in the Southwest Q…"
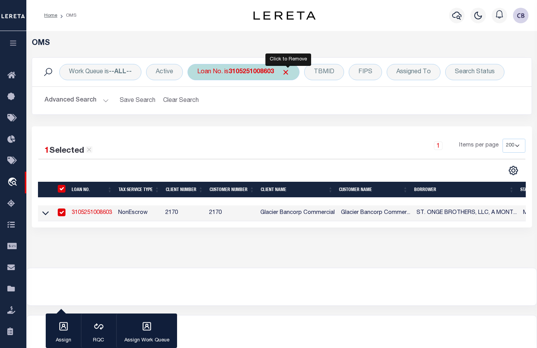
click at [287, 71] on span "Click to Remove" at bounding box center [286, 72] width 8 height 8
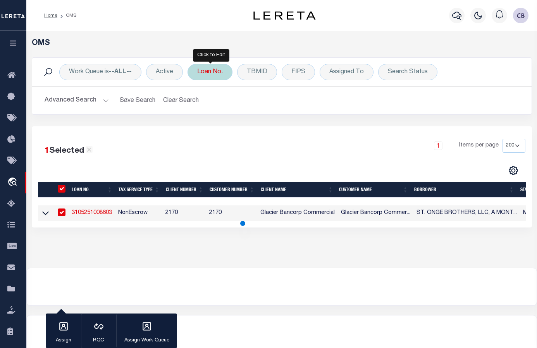
click at [216, 74] on div "Loan No." at bounding box center [209, 72] width 45 height 16
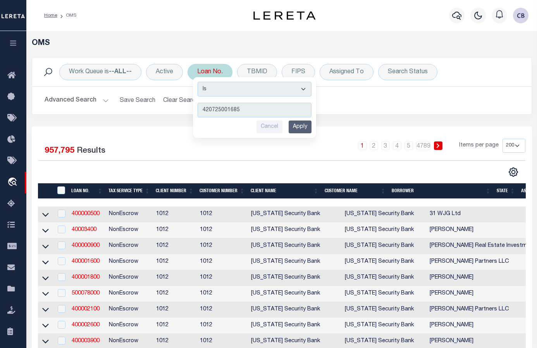
type input "4207250016854"
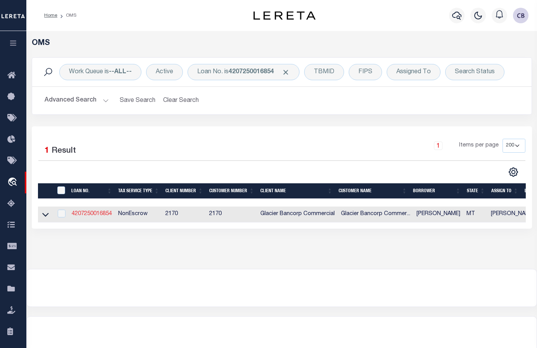
click at [102, 214] on link "4207250016854" at bounding box center [92, 213] width 40 height 5
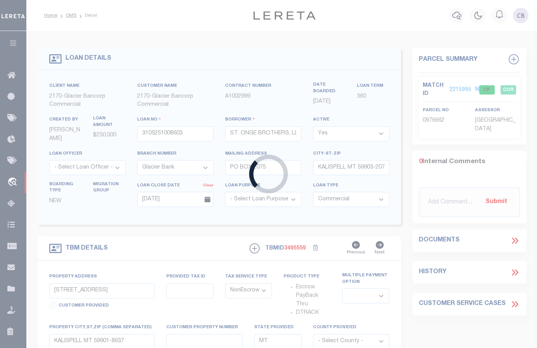
type input "4207250016854"
type input "EVAN D VANDYKE"
select select "4572"
type input "880 PRIMROSE RD N"
type input "CONRAD MT 59425-9129"
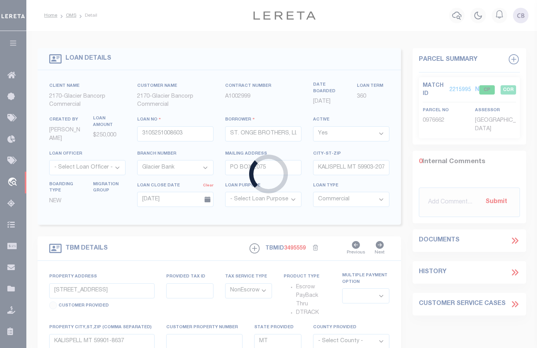
type input "07/20/2025"
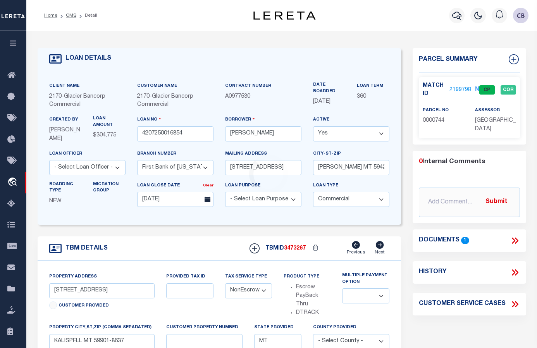
select select "4572"
type input "108 HUMMINGBIRD DR"
type input "0000744"
select select
type input "KALISPELL MT 59901-8870"
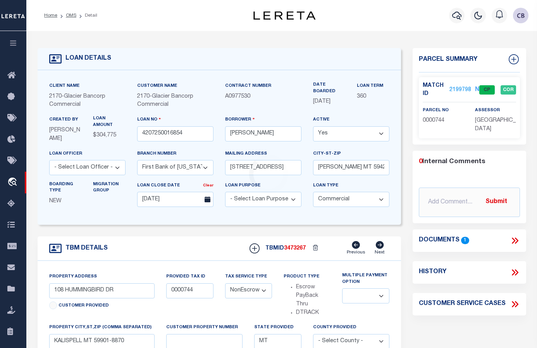
select select
type textarea "SEE ATTACHED"
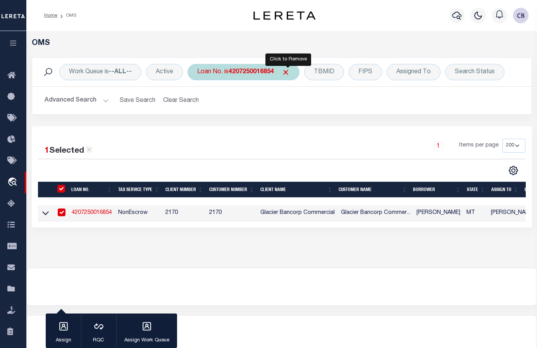
click at [287, 73] on span "Click to Remove" at bounding box center [286, 72] width 8 height 8
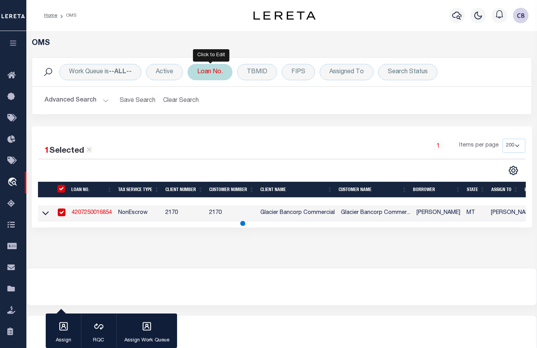
click at [223, 74] on div "Loan No." at bounding box center [209, 72] width 45 height 16
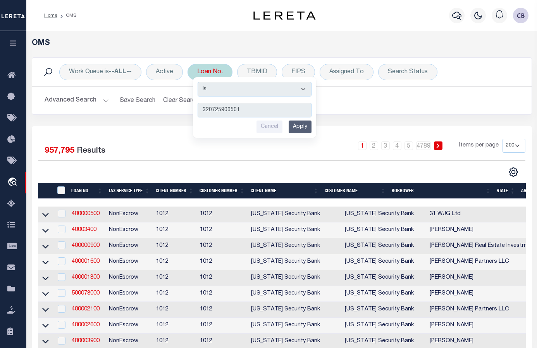
type input "3207259065014"
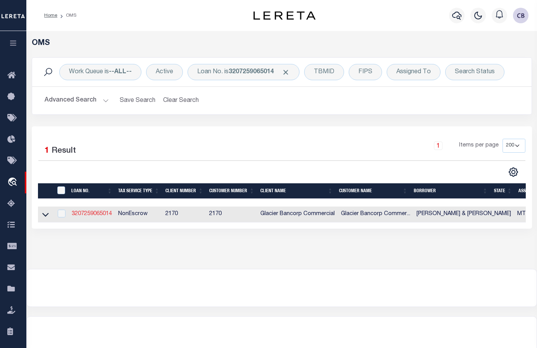
click at [95, 214] on link "3207259065014" at bounding box center [92, 213] width 40 height 5
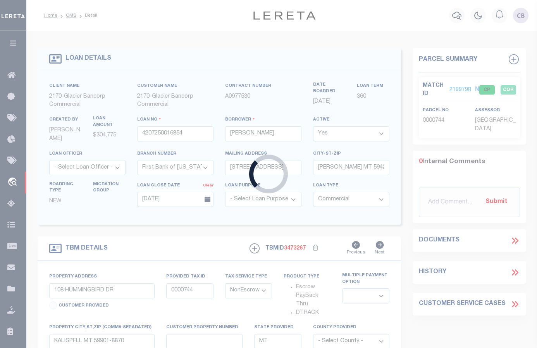
type input "3207259065014"
type input "ROY & CYNTHIA MULVANEY"
select select "4571"
type input "7 JENNINGS CT"
type input "CLANCY MT 59634-8536"
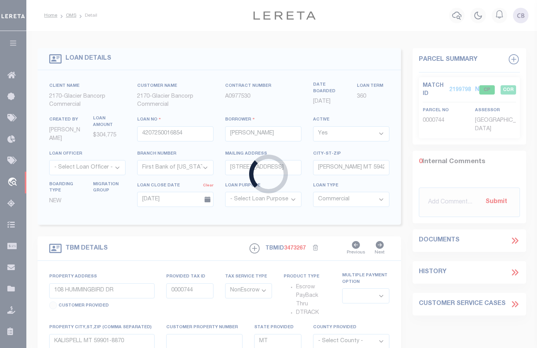
type input "07/06/2025"
select select "200"
select select "10"
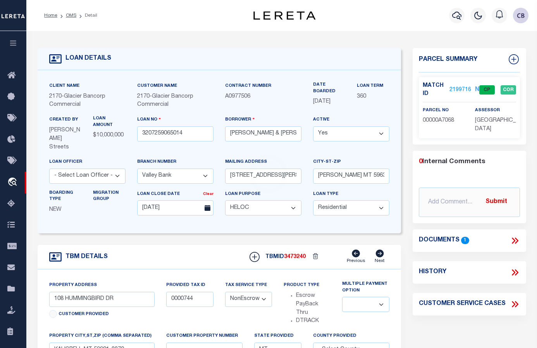
select select "4571"
type input "7 JENNINGS CT"
select select
type input "CLANCY MT 59634-8536"
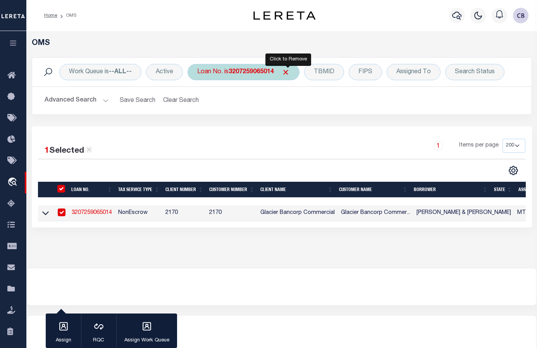
click at [290, 71] on span "Click to Remove" at bounding box center [286, 72] width 8 height 8
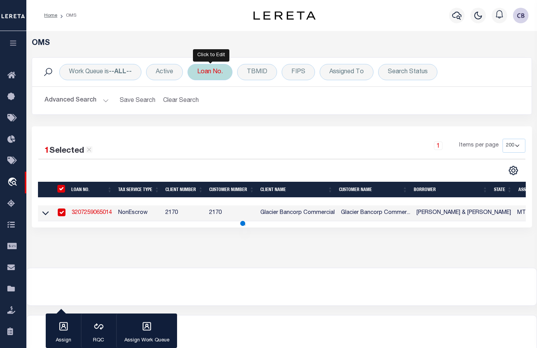
click at [190, 73] on div "Loan No." at bounding box center [209, 72] width 45 height 16
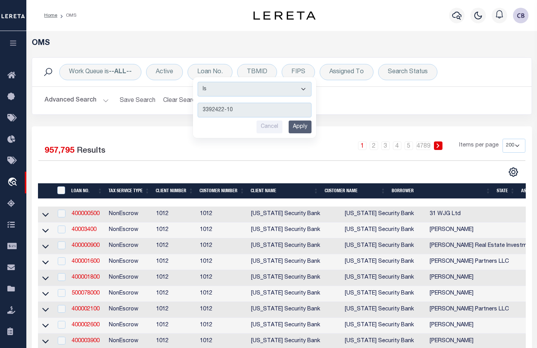
type input "3392422-100"
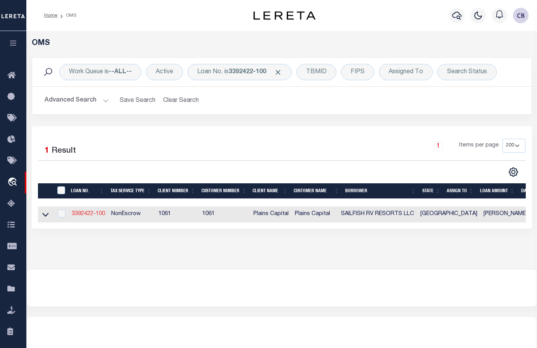
click at [86, 213] on link "3392422-100" at bounding box center [88, 213] width 33 height 5
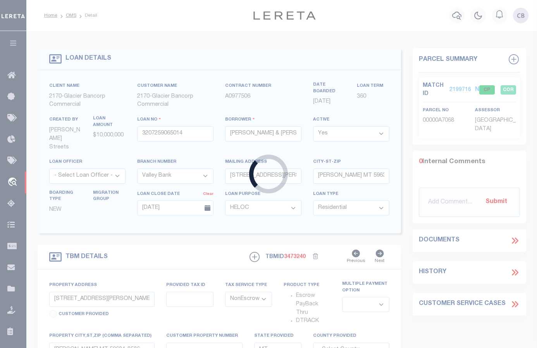
type input "3392422-100"
type input "SAILFISH RV RESORTS LLC"
select select
type input "226 AUGUSTA DR"
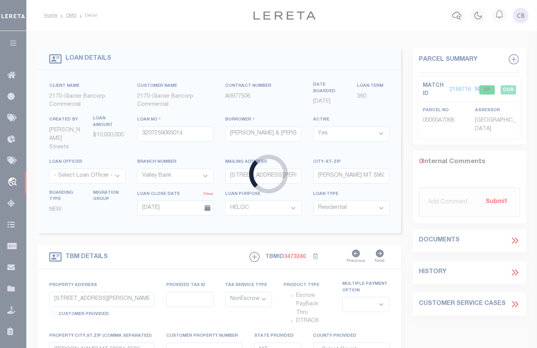
type input "PORTLAND TX 78374"
select select "10"
select select
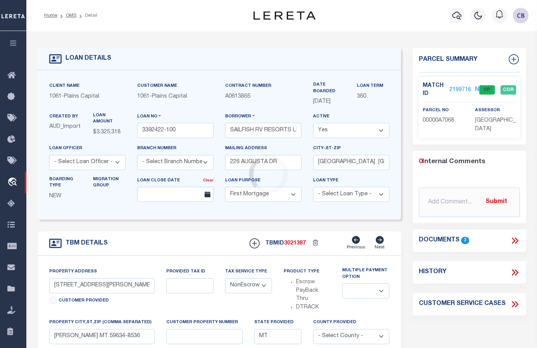
type input "TBD PORT ST"
select select
type input "PORT ARANSAS TX 78373"
type input "[GEOGRAPHIC_DATA]"
select select
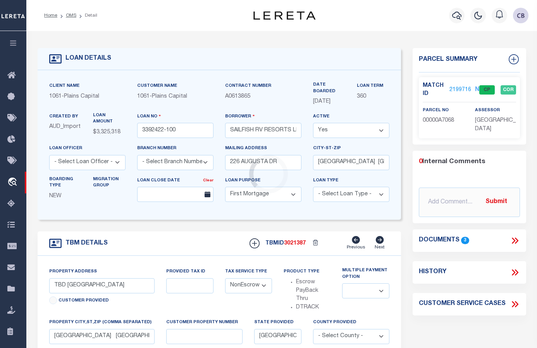
type textarea "3.807 ACRES DESCRIBED AS LOT 1 OF BLOCK"
select select "3019"
select select "4212"
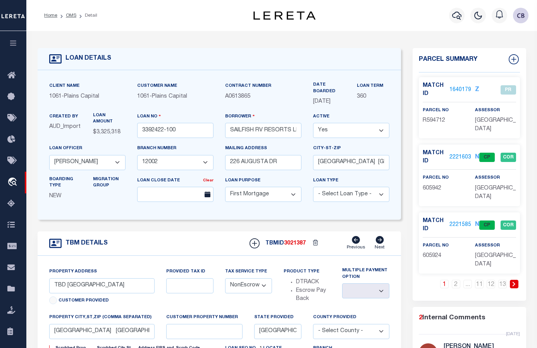
click at [514, 282] on icon at bounding box center [513, 284] width 3 height 5
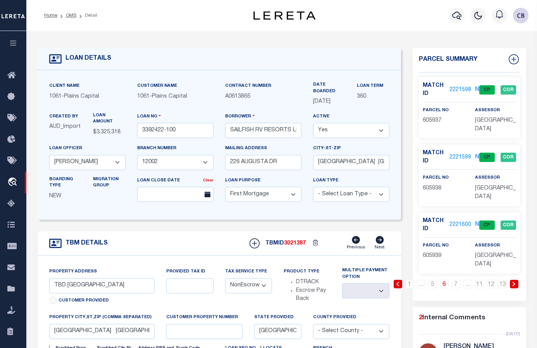
click at [514, 282] on icon at bounding box center [513, 284] width 3 height 5
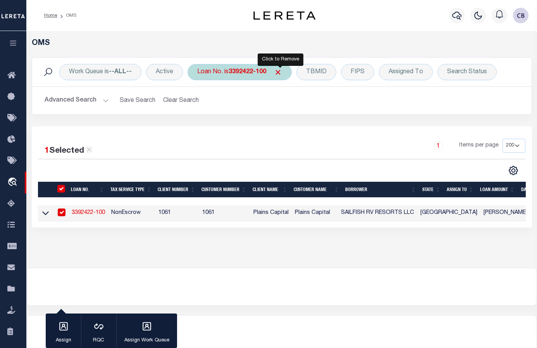
click at [280, 71] on span "Click to Remove" at bounding box center [278, 72] width 8 height 8
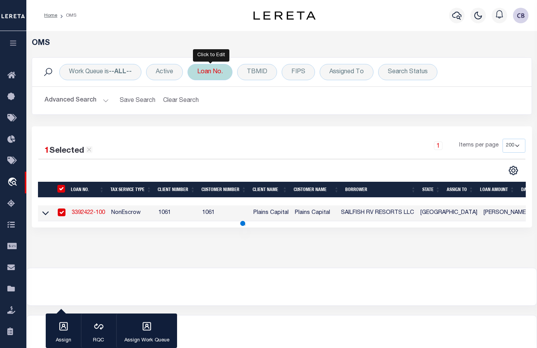
click at [215, 71] on div "Loan No." at bounding box center [209, 72] width 45 height 16
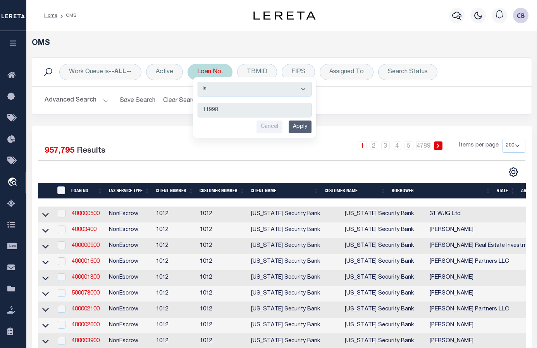
type input "119989"
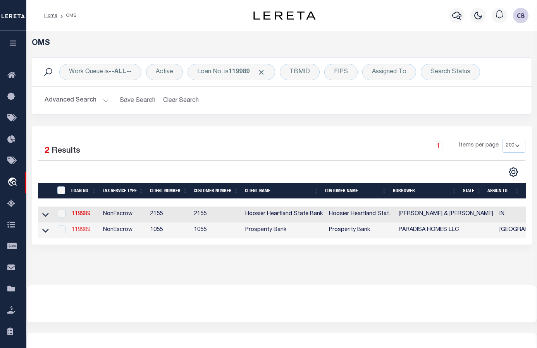
click at [83, 232] on link "119989" at bounding box center [81, 229] width 19 height 5
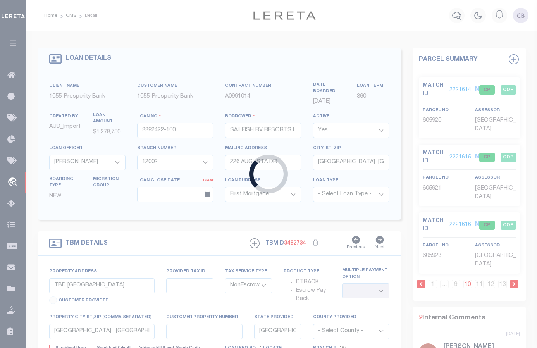
type input "119989"
type input "PARADISA HOMES LLC"
select select
type input "7427 N LAMAR BLVD STE 101"
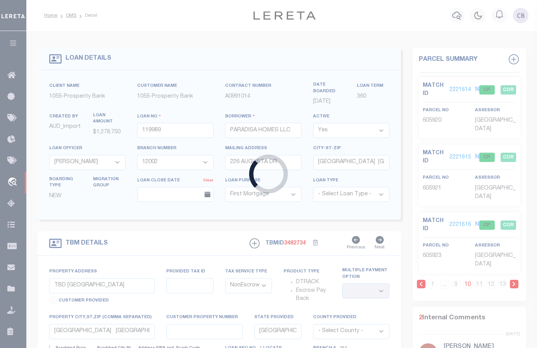
type input "AUSTIN TX 78752"
select select
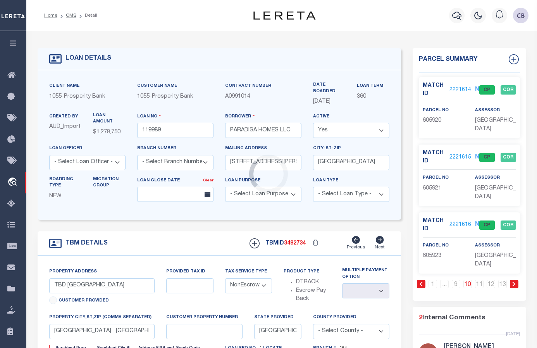
type input "6408 NASCO DRIVE"
type input "02330109130000"
select select
type input "AUSTIN, TX 78757"
select select
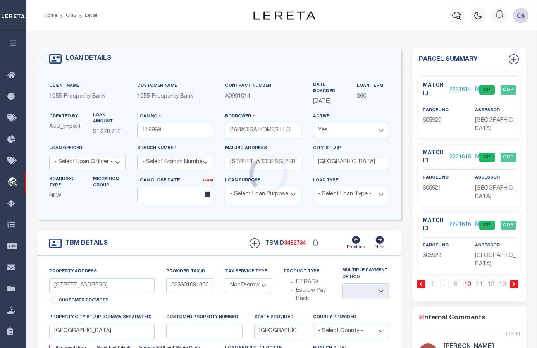
type textarea "S10FT LOT 41 & N 72FT LOT 42 TREADWELL ADDN SEC 1"
select select "10396"
select select "4100"
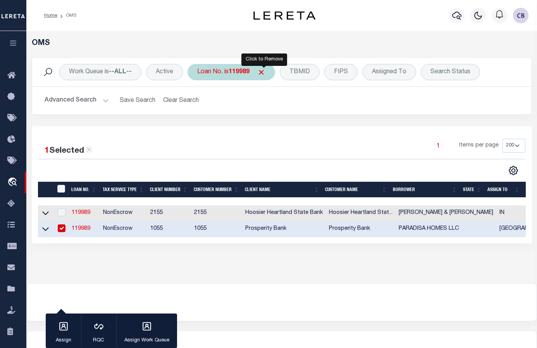
click at [265, 71] on span "Click to Remove" at bounding box center [261, 72] width 8 height 8
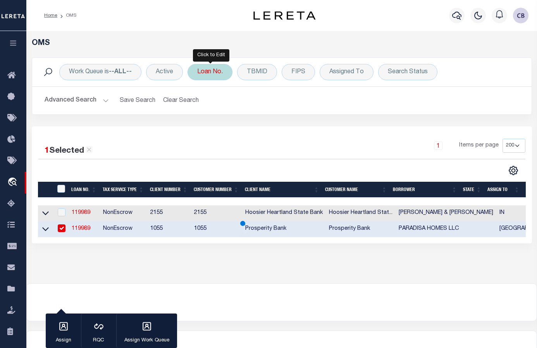
click at [213, 70] on div "Loan No." at bounding box center [209, 72] width 45 height 16
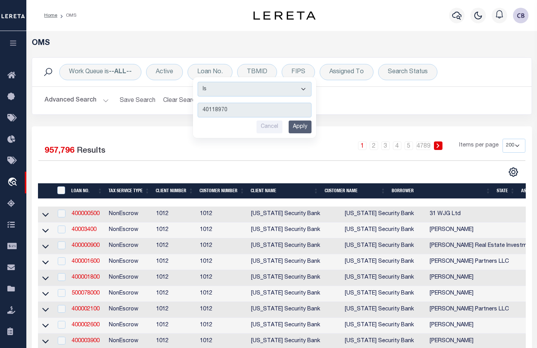
type input "401189700"
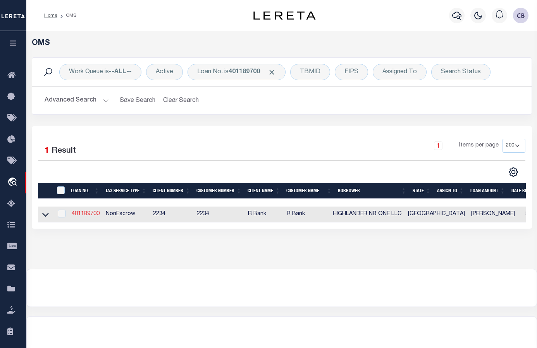
click at [83, 213] on link "401189700" at bounding box center [86, 213] width 28 height 5
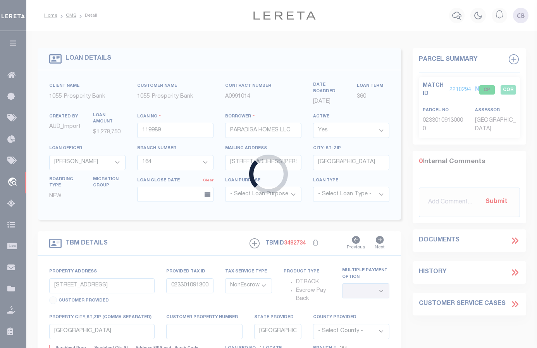
type input "401189700"
type input "HIGHLANDER NB ONE LLC"
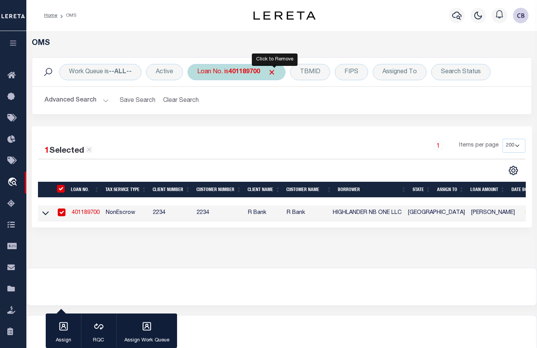
click at [276, 72] on span "Click to Remove" at bounding box center [272, 72] width 8 height 8
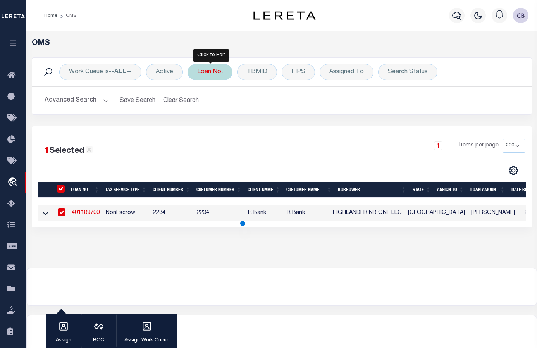
click at [215, 75] on div "Loan No." at bounding box center [209, 72] width 45 height 16
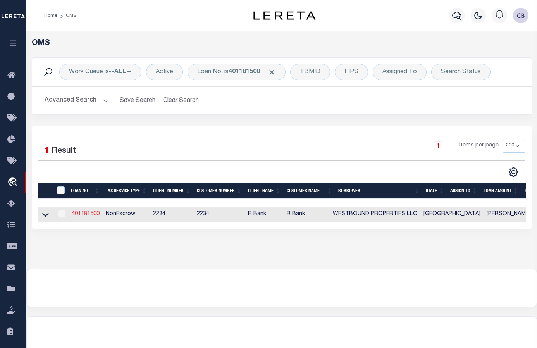
click at [84, 217] on link "401181500" at bounding box center [86, 213] width 28 height 5
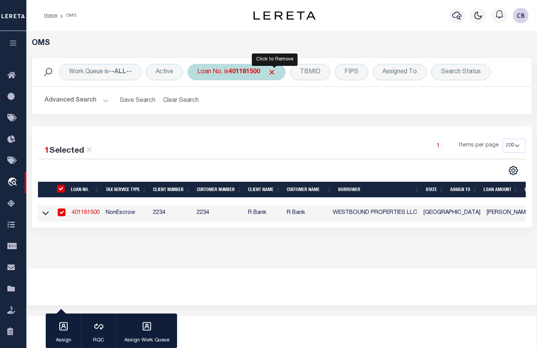
click at [276, 72] on span "Click to Remove" at bounding box center [272, 72] width 8 height 8
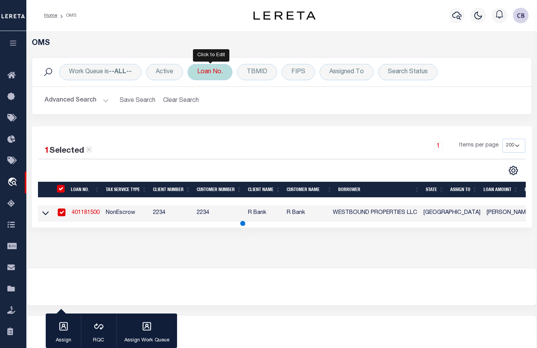
click at [213, 72] on div "Loan No." at bounding box center [209, 72] width 45 height 16
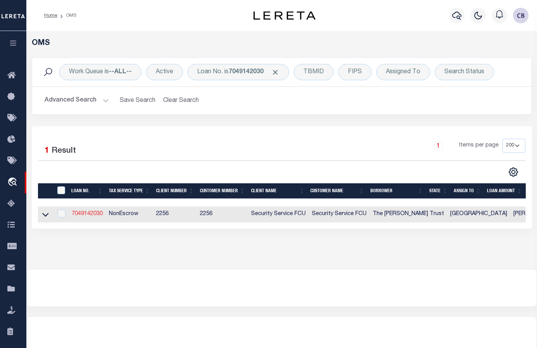
click at [91, 215] on link "7049142030" at bounding box center [87, 213] width 31 height 5
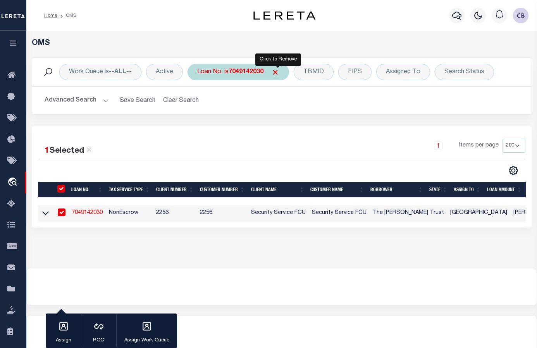
click at [279, 71] on span "Click to Remove" at bounding box center [275, 72] width 8 height 8
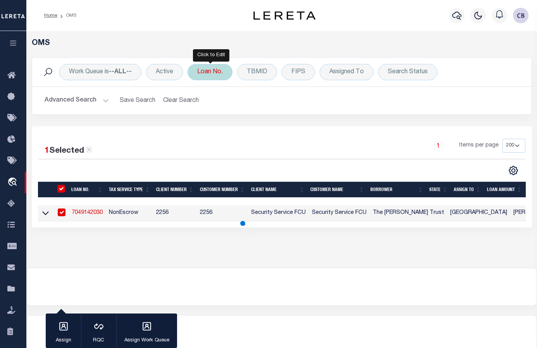
click at [214, 74] on div "Loan No." at bounding box center [209, 72] width 45 height 16
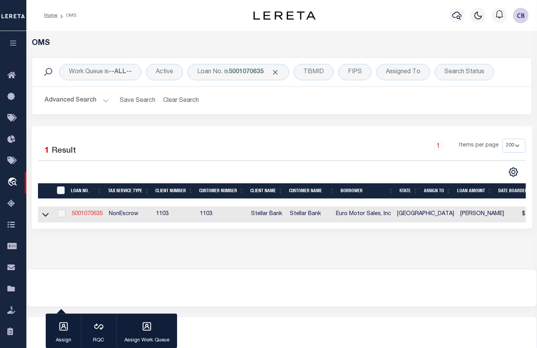
click at [88, 214] on link "5001070635" at bounding box center [87, 213] width 31 height 5
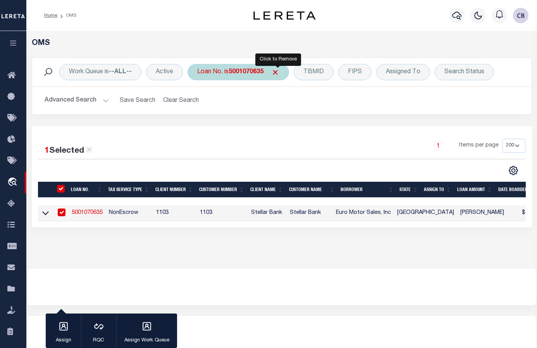
click at [278, 71] on span "Click to Remove" at bounding box center [275, 72] width 8 height 8
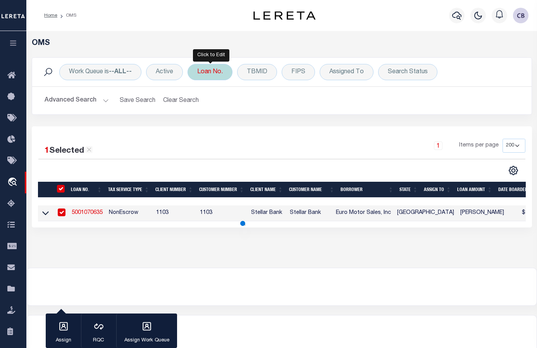
click at [212, 74] on div "Loan No." at bounding box center [209, 72] width 45 height 16
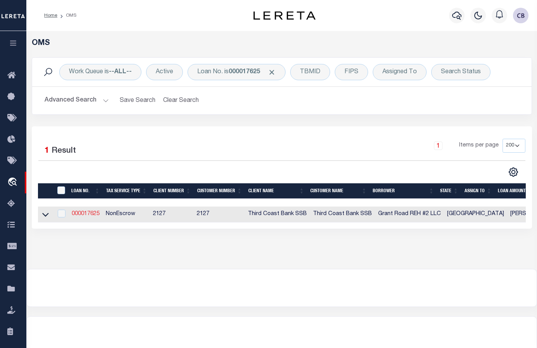
click at [80, 215] on link "000017625" at bounding box center [86, 213] width 28 height 5
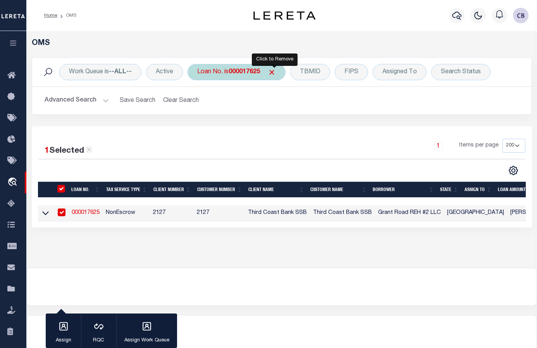
click at [275, 71] on span "Click to Remove" at bounding box center [272, 72] width 8 height 8
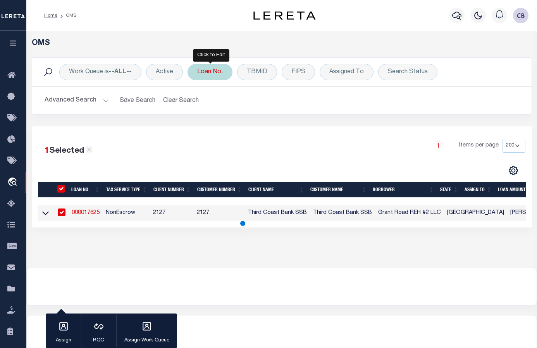
click at [210, 72] on div "Loan No." at bounding box center [209, 72] width 45 height 16
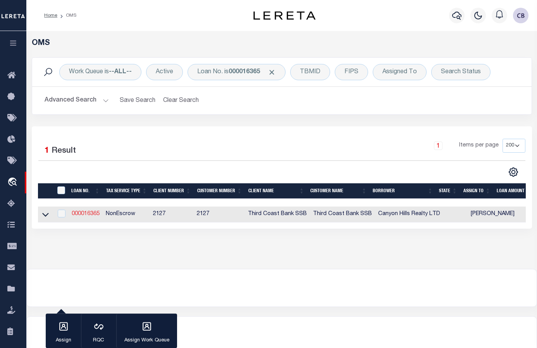
click at [81, 214] on link "000016365" at bounding box center [86, 213] width 28 height 5
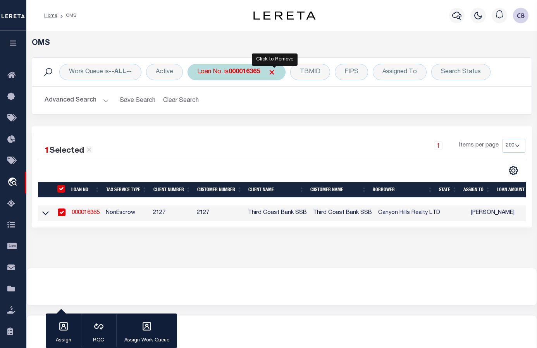
click at [273, 72] on span "Click to Remove" at bounding box center [272, 72] width 8 height 8
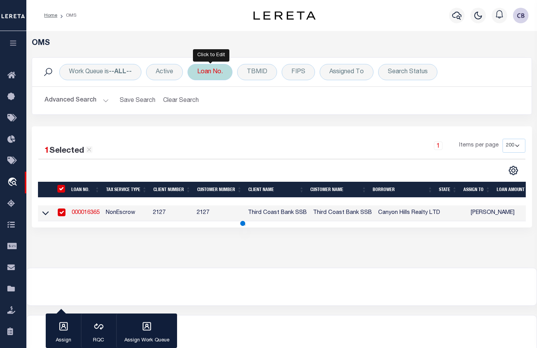
click at [208, 74] on div "Loan No." at bounding box center [209, 72] width 45 height 16
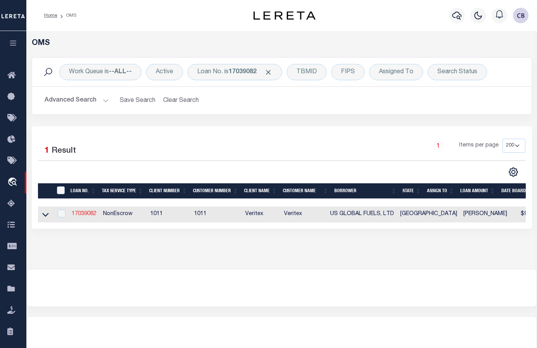
click at [82, 214] on link "17039082" at bounding box center [84, 213] width 25 height 5
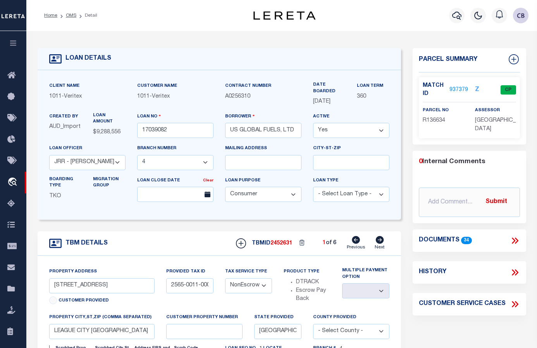
click at [454, 88] on link "937379" at bounding box center [458, 90] width 19 height 8
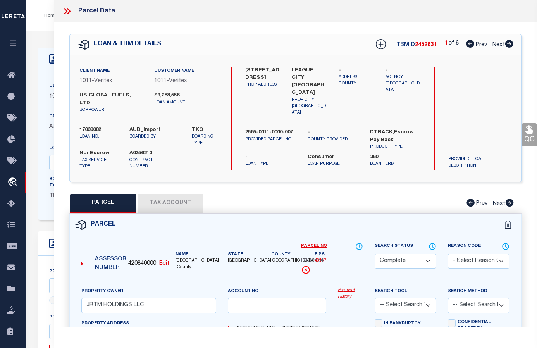
click at [509, 44] on icon at bounding box center [509, 44] width 9 height 8
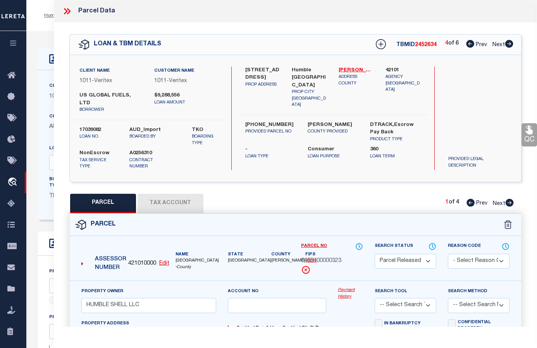
click at [509, 44] on icon at bounding box center [509, 44] width 9 height 8
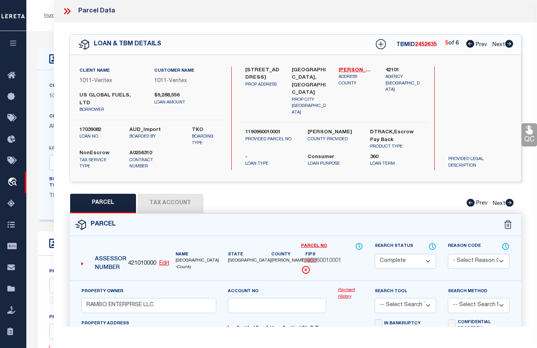
click at [509, 44] on icon at bounding box center [509, 44] width 9 height 8
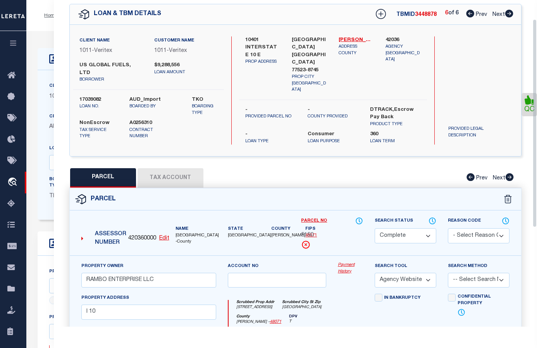
scroll to position [30, 0]
click at [469, 16] on icon at bounding box center [470, 14] width 8 height 8
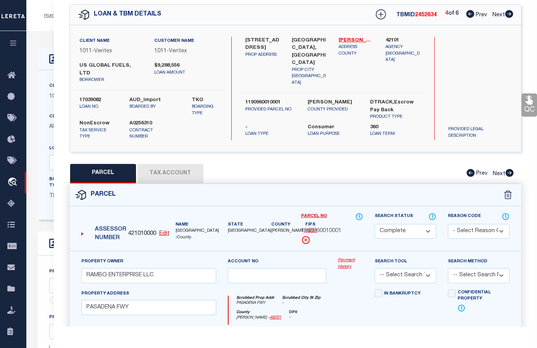
click at [469, 16] on icon at bounding box center [470, 14] width 8 height 8
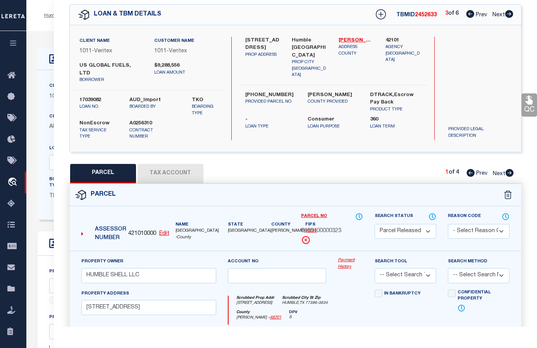
click at [469, 16] on icon at bounding box center [470, 14] width 8 height 8
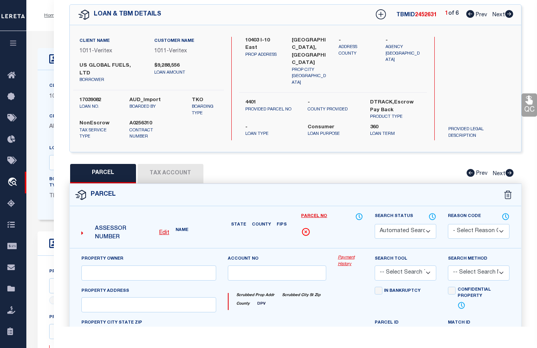
click at [469, 16] on icon at bounding box center [470, 14] width 8 height 8
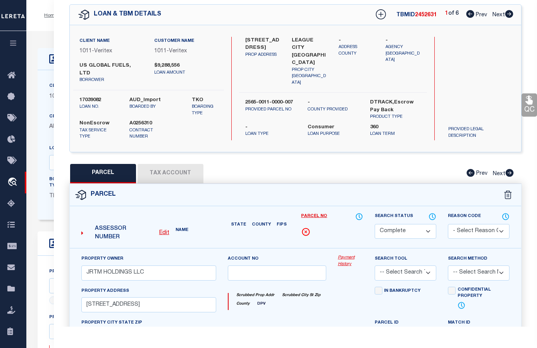
click at [469, 16] on icon at bounding box center [470, 14] width 8 height 8
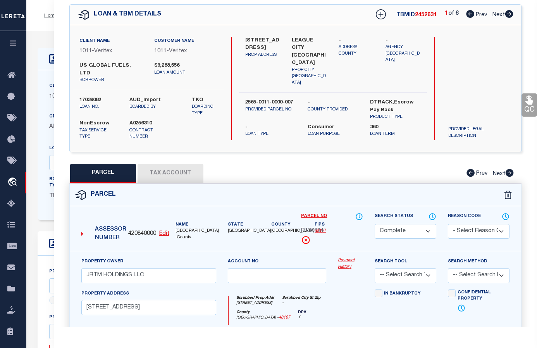
click at [469, 16] on icon at bounding box center [470, 14] width 8 height 8
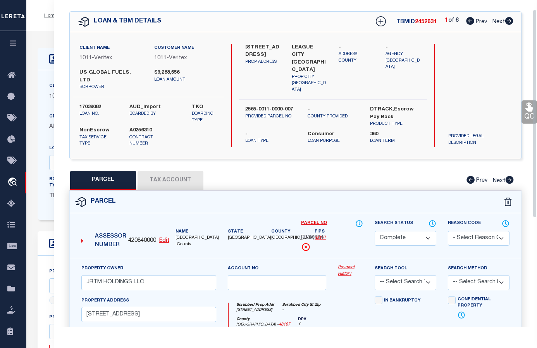
scroll to position [0, 0]
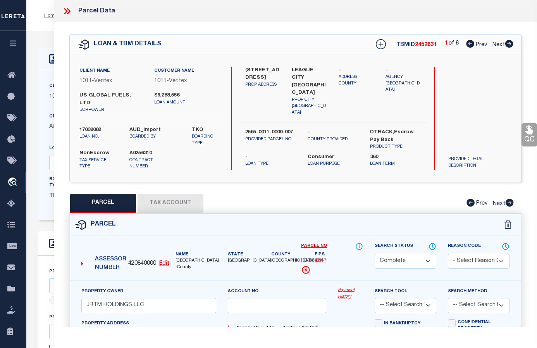
click at [66, 12] on icon at bounding box center [65, 11] width 3 height 6
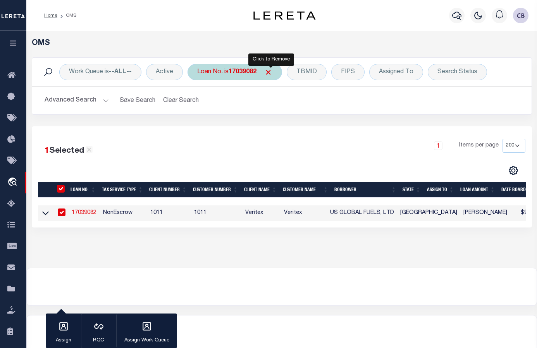
click at [269, 72] on span "Click to Remove" at bounding box center [268, 72] width 8 height 8
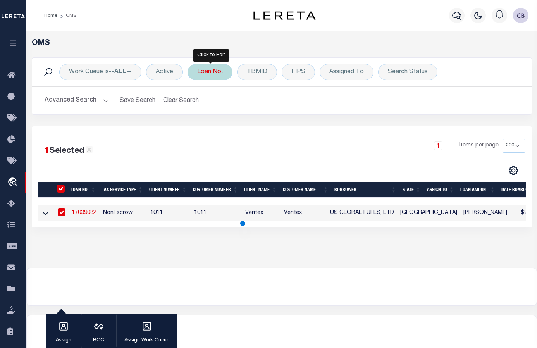
click at [212, 74] on div "Loan No." at bounding box center [209, 72] width 45 height 16
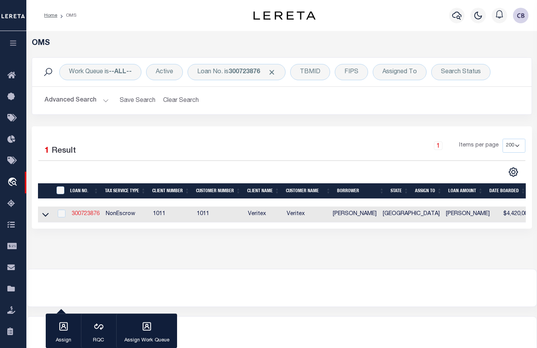
click at [90, 213] on link "300723876" at bounding box center [86, 213] width 28 height 5
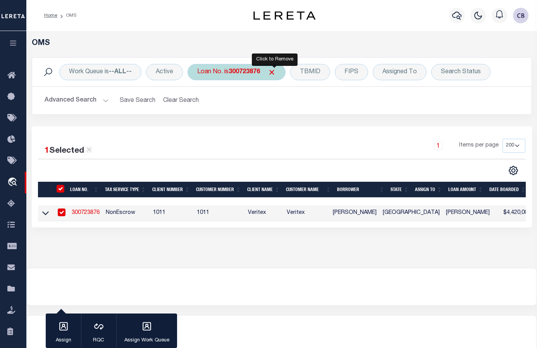
click at [272, 72] on span "Click to Remove" at bounding box center [272, 72] width 8 height 8
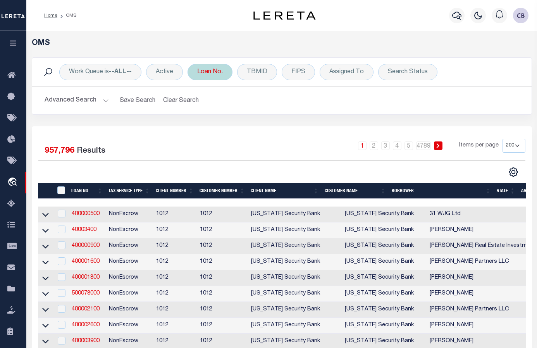
click at [206, 69] on div "Loan No." at bounding box center [209, 72] width 45 height 16
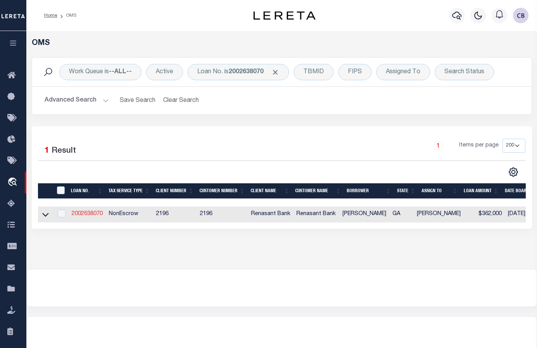
click at [85, 214] on link "2002638070" at bounding box center [87, 213] width 31 height 5
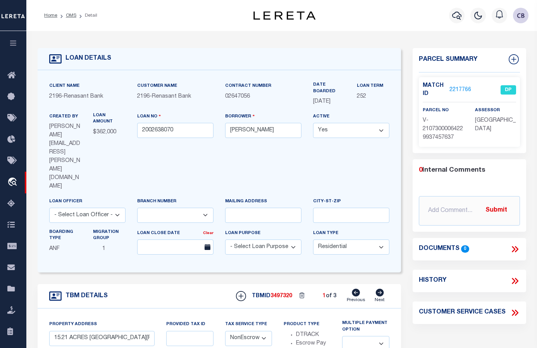
click at [460, 88] on link "2217766" at bounding box center [460, 90] width 22 height 8
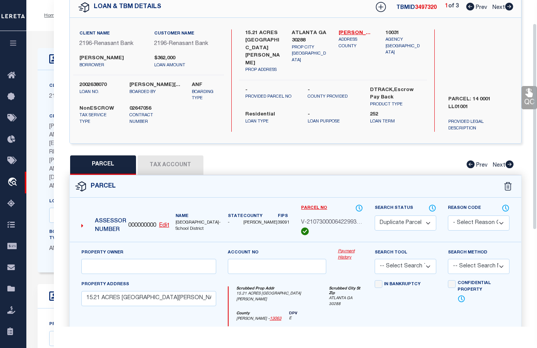
scroll to position [39, 0]
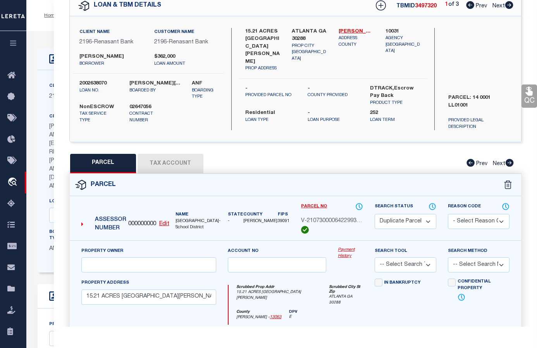
click at [509, 5] on icon at bounding box center [509, 5] width 9 height 8
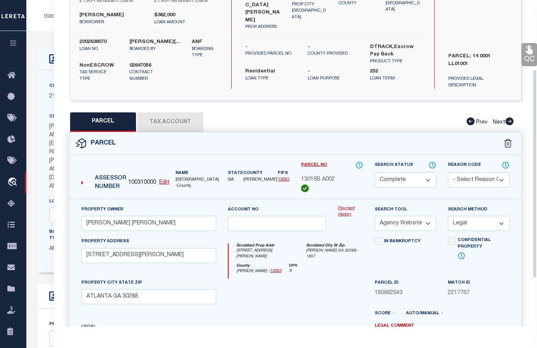
scroll to position [0, 0]
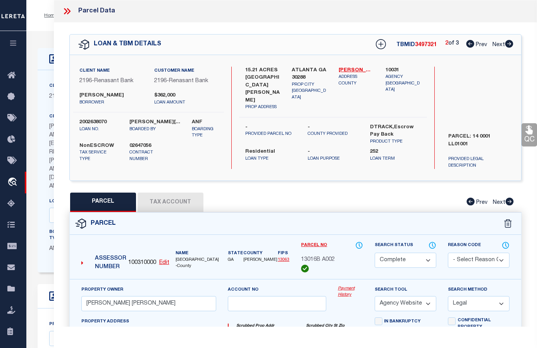
click at [507, 43] on icon at bounding box center [509, 44] width 8 height 8
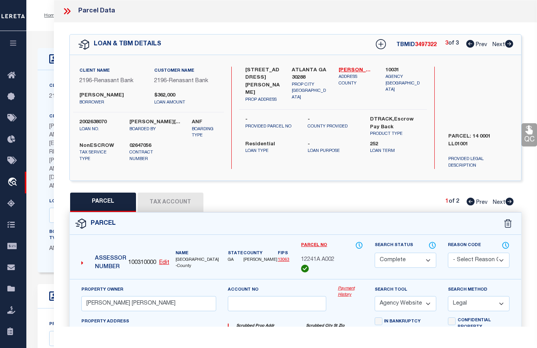
click at [508, 203] on icon at bounding box center [510, 202] width 8 height 8
click at [468, 43] on icon at bounding box center [470, 44] width 8 height 8
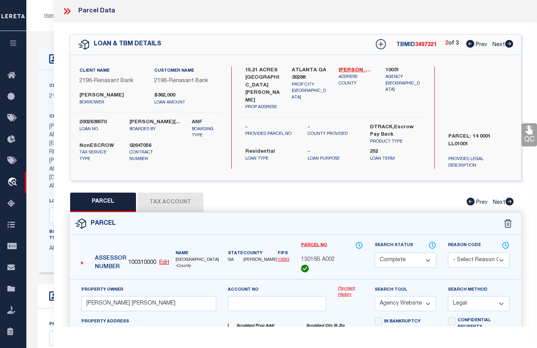
click at [468, 43] on icon at bounding box center [470, 44] width 8 height 8
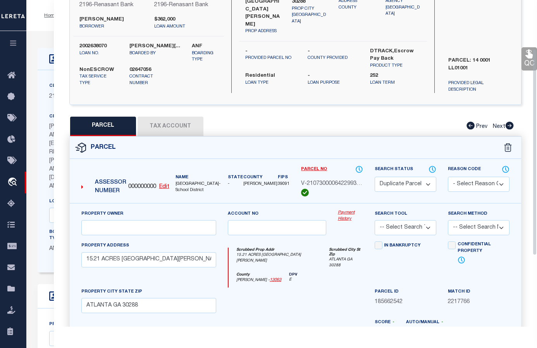
scroll to position [77, 0]
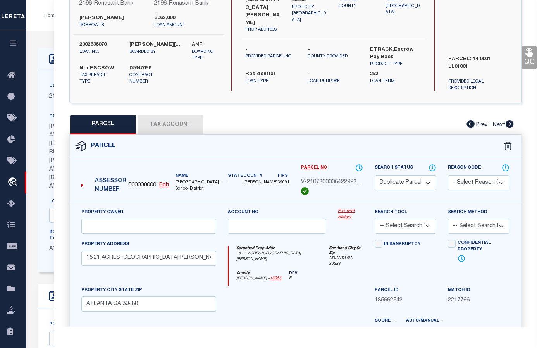
click at [165, 121] on button "Tax Account" at bounding box center [171, 124] width 66 height 19
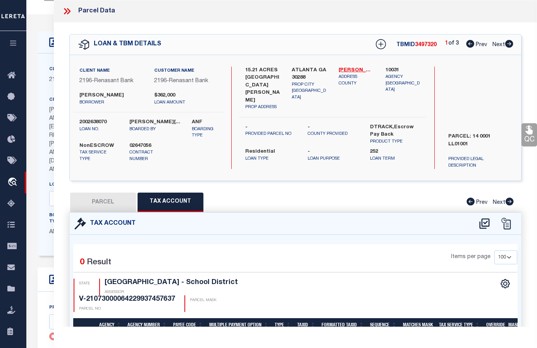
scroll to position [0, 0]
click at [67, 13] on icon at bounding box center [67, 11] width 10 height 10
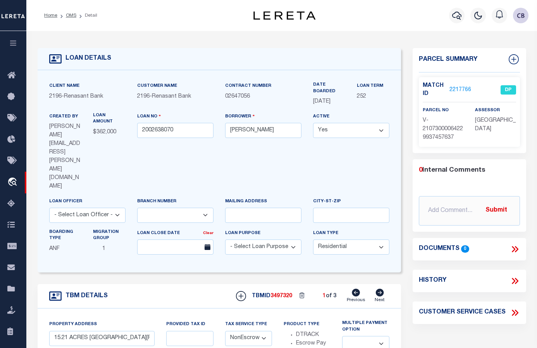
click at [461, 88] on link "2217766" at bounding box center [460, 90] width 22 height 8
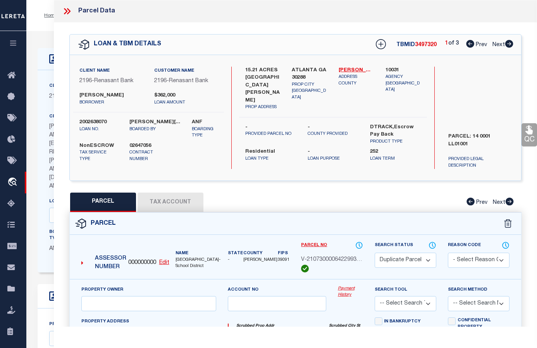
click at [509, 44] on icon at bounding box center [509, 44] width 9 height 8
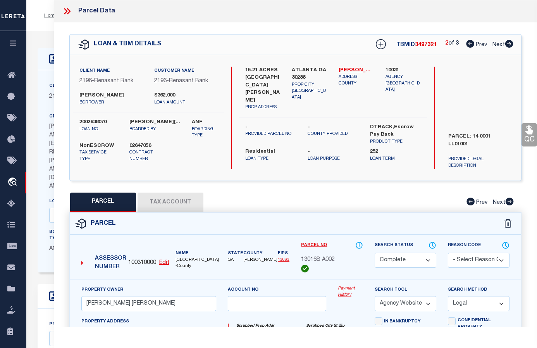
click at [508, 44] on icon at bounding box center [509, 44] width 9 height 8
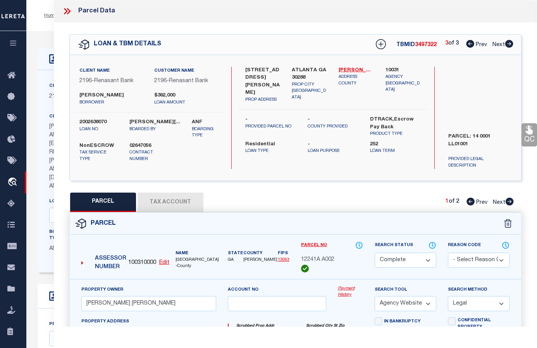
click at [509, 201] on icon at bounding box center [510, 202] width 8 height 8
click at [469, 203] on icon at bounding box center [470, 202] width 8 height 8
drag, startPoint x: 65, startPoint y: 10, endPoint x: 57, endPoint y: 14, distance: 9.0
click at [65, 10] on icon at bounding box center [65, 11] width 3 height 6
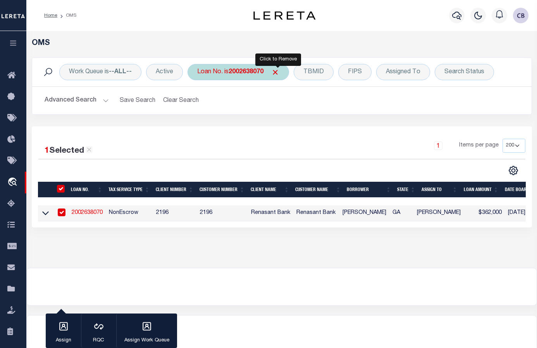
click at [275, 72] on span "Click to Remove" at bounding box center [275, 72] width 8 height 8
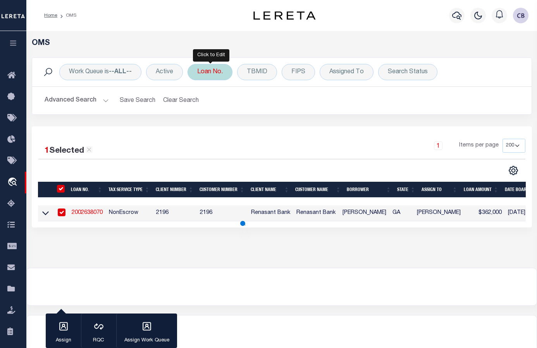
click at [203, 72] on div "Loan No." at bounding box center [209, 72] width 45 height 16
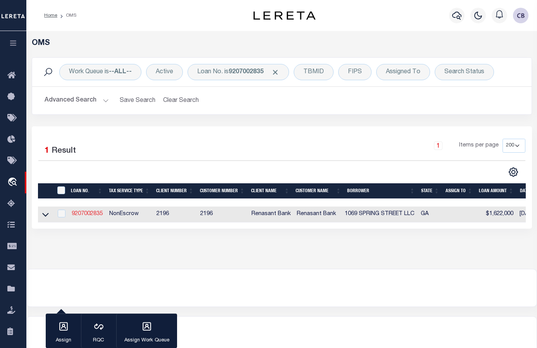
click at [80, 213] on link "9207002835" at bounding box center [87, 213] width 31 height 5
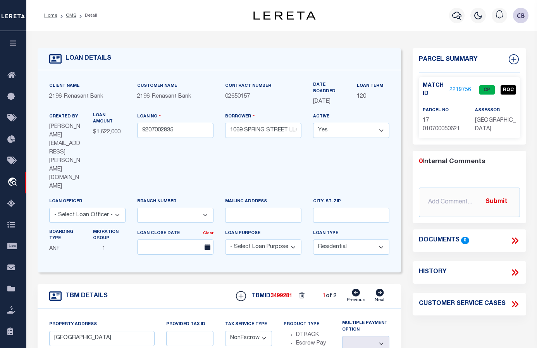
click at [455, 88] on link "2219756" at bounding box center [460, 90] width 22 height 8
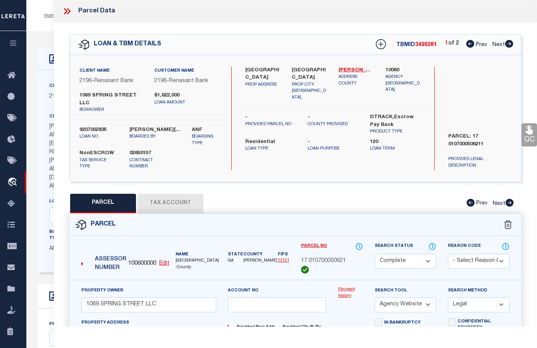
click at [508, 44] on icon at bounding box center [509, 44] width 9 height 8
click at [468, 45] on icon at bounding box center [470, 44] width 8 height 8
click at [172, 197] on button "Tax Account" at bounding box center [171, 203] width 66 height 19
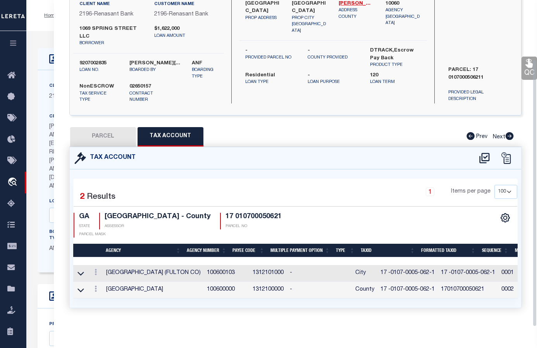
click at [102, 131] on button "PARCEL" at bounding box center [103, 136] width 66 height 19
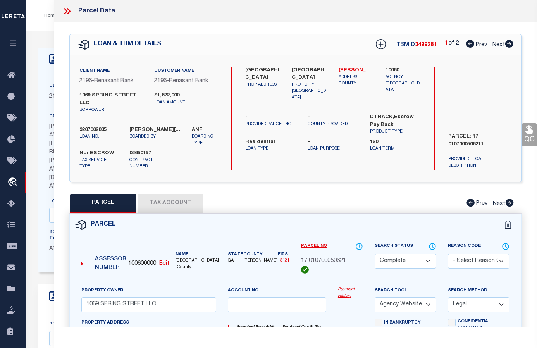
click at [510, 44] on icon at bounding box center [509, 44] width 9 height 8
click at [469, 44] on icon at bounding box center [470, 44] width 8 height 8
click at [355, 68] on link "Fulton - 13121" at bounding box center [356, 71] width 35 height 8
click at [163, 203] on button "Tax Account" at bounding box center [171, 203] width 66 height 19
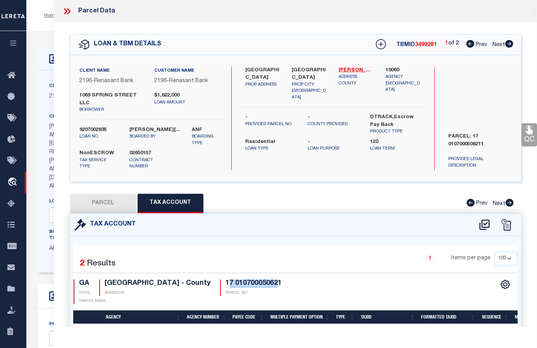
drag, startPoint x: 213, startPoint y: 284, endPoint x: 263, endPoint y: 283, distance: 50.4
click at [263, 283] on h4 "17 010700050621" at bounding box center [253, 283] width 56 height 9
click at [203, 279] on div "GA STATE FULTON COUNTY - County ASSESSOR 17 010700050621 PARCEL NO PARCEL MASK" at bounding box center [185, 291] width 222 height 25
drag, startPoint x: 211, startPoint y: 282, endPoint x: 270, endPoint y: 283, distance: 59.3
click at [270, 283] on div "GA STATE FULTON COUNTY - County ASSESSOR 17 010700050621 PARCEL NO PARCEL MASK" at bounding box center [185, 291] width 222 height 25
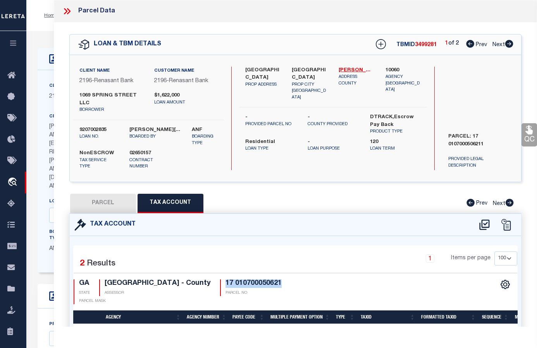
copy h4 "17 010700050621"
click at [103, 201] on button "PARCEL" at bounding box center [103, 203] width 66 height 19
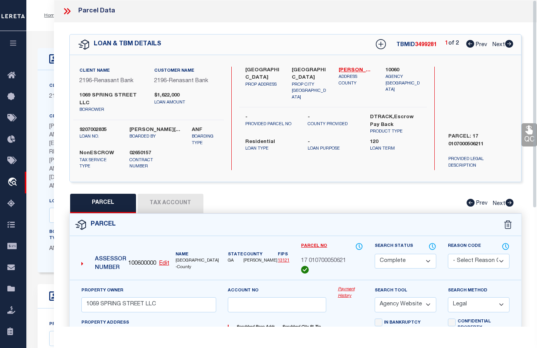
drag, startPoint x: 342, startPoint y: 12, endPoint x: 349, endPoint y: 29, distance: 18.2
click at [342, 12] on div "Parcel Data" at bounding box center [295, 11] width 483 height 22
click at [508, 45] on icon at bounding box center [509, 44] width 9 height 8
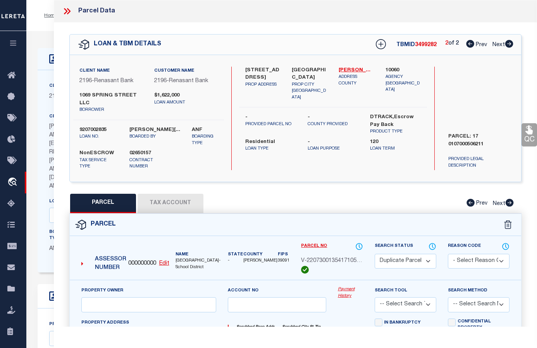
click at [468, 45] on icon at bounding box center [470, 44] width 8 height 8
click at [526, 137] on link "QC" at bounding box center [528, 134] width 15 height 23
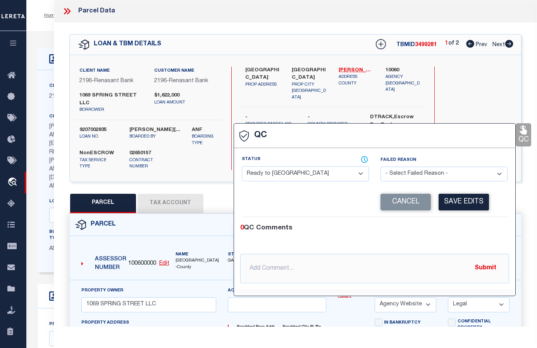
click at [297, 177] on select "- Select Status - Ready to QC Correct Incorrect" at bounding box center [305, 173] width 127 height 15
click at [242, 167] on select "- Select Status - Ready to QC Correct Incorrect" at bounding box center [305, 173] width 127 height 15
click at [461, 199] on button "Save Edits" at bounding box center [464, 202] width 50 height 17
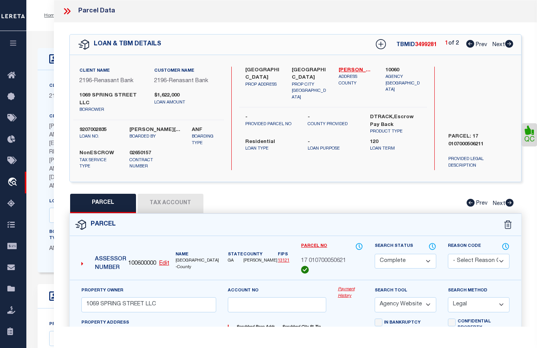
click at [509, 48] on icon at bounding box center [509, 44] width 8 height 8
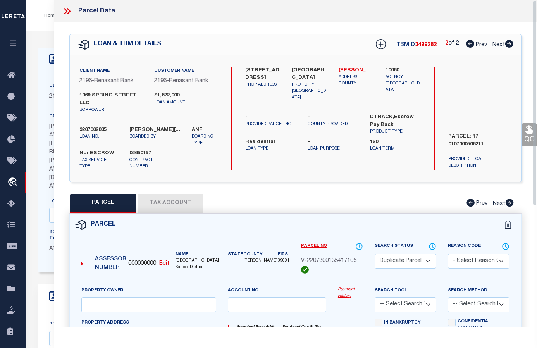
click at [529, 136] on link "QC" at bounding box center [528, 134] width 15 height 23
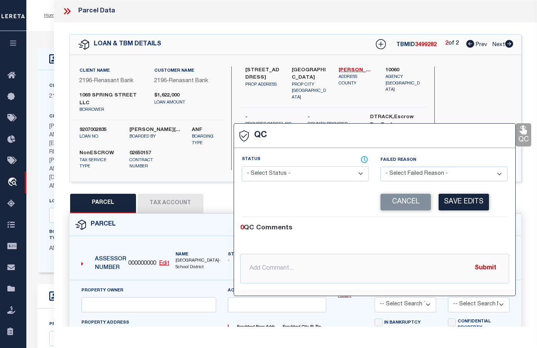
click at [296, 174] on select "- Select Status - Ready to QC Correct Incorrect" at bounding box center [305, 173] width 127 height 15
click at [242, 167] on select "- Select Status - Ready to QC Correct Incorrect" at bounding box center [305, 173] width 127 height 15
click at [458, 201] on button "Save Edits" at bounding box center [464, 202] width 50 height 17
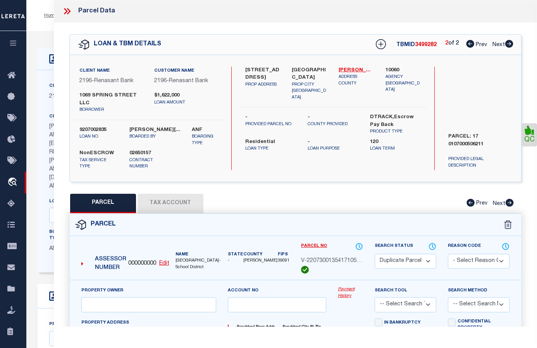
click at [68, 13] on icon at bounding box center [68, 11] width 3 height 6
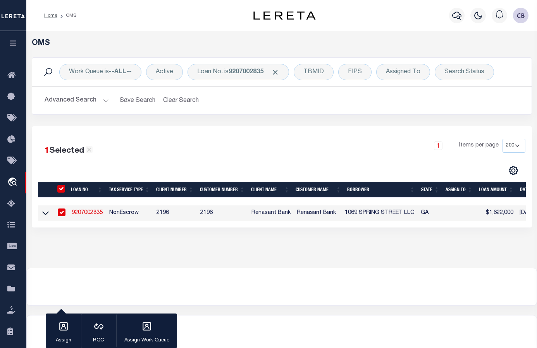
click at [86, 212] on link "9207002835" at bounding box center [87, 212] width 31 height 5
